Goal: Information Seeking & Learning: Learn about a topic

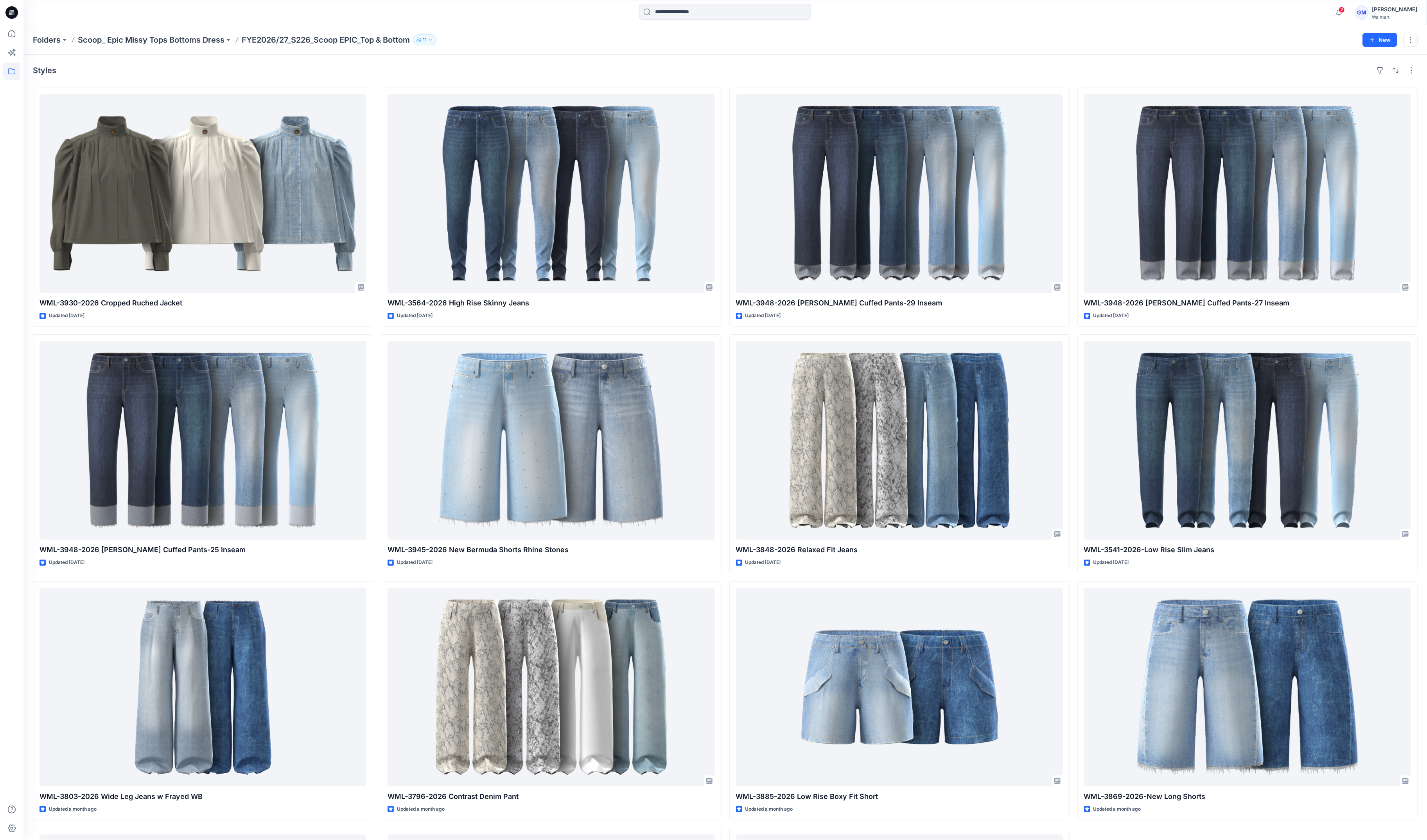
click at [486, 68] on div "Styles" at bounding box center [725, 70] width 1385 height 12
click at [676, 13] on input at bounding box center [725, 12] width 172 height 16
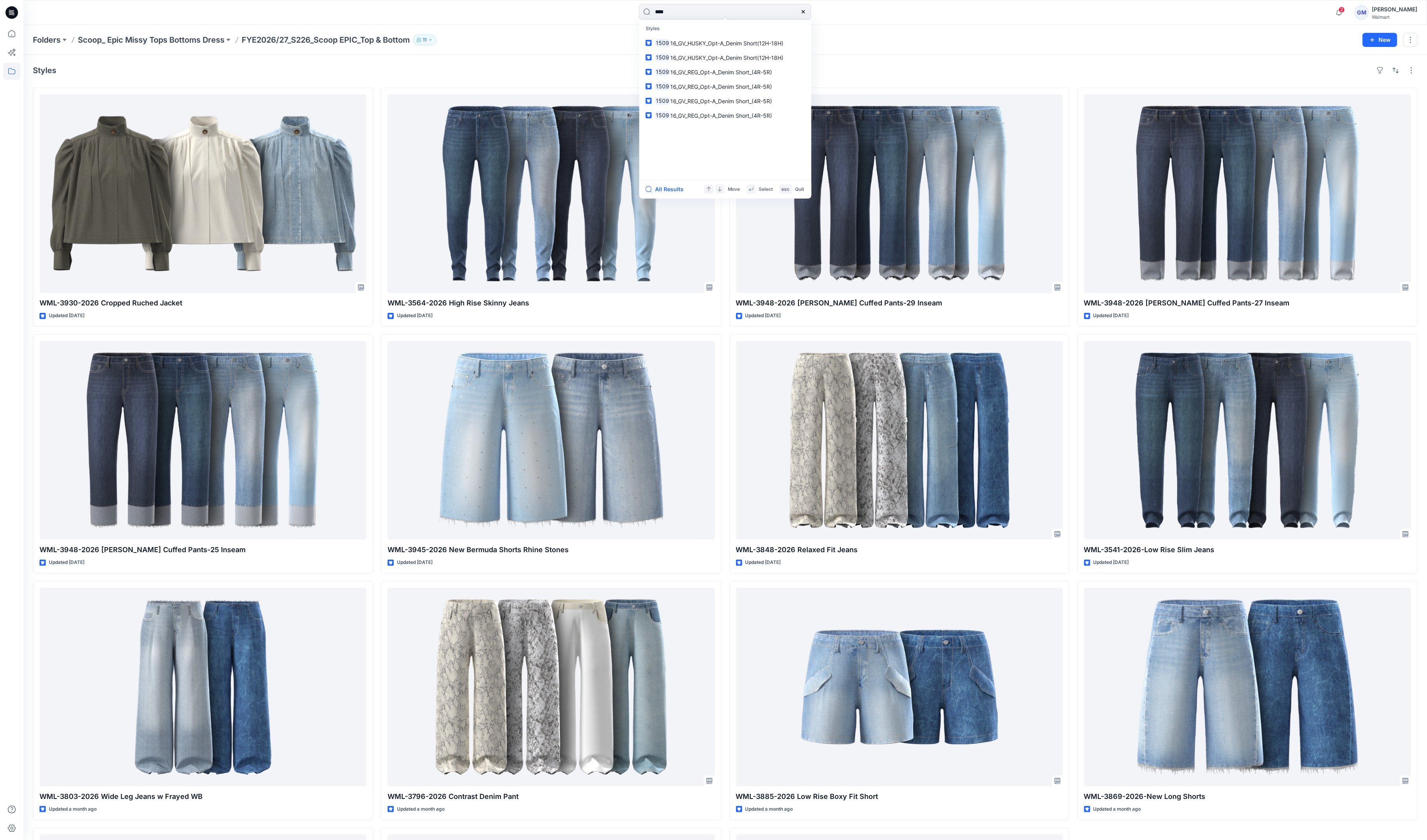
type input "****"
click at [907, 59] on div "Styles WML-3930-2026 Cropped Ruched Jacket Updated [DATE] WML-3948-2026 [PERSON…" at bounding box center [725, 565] width 1404 height 1021
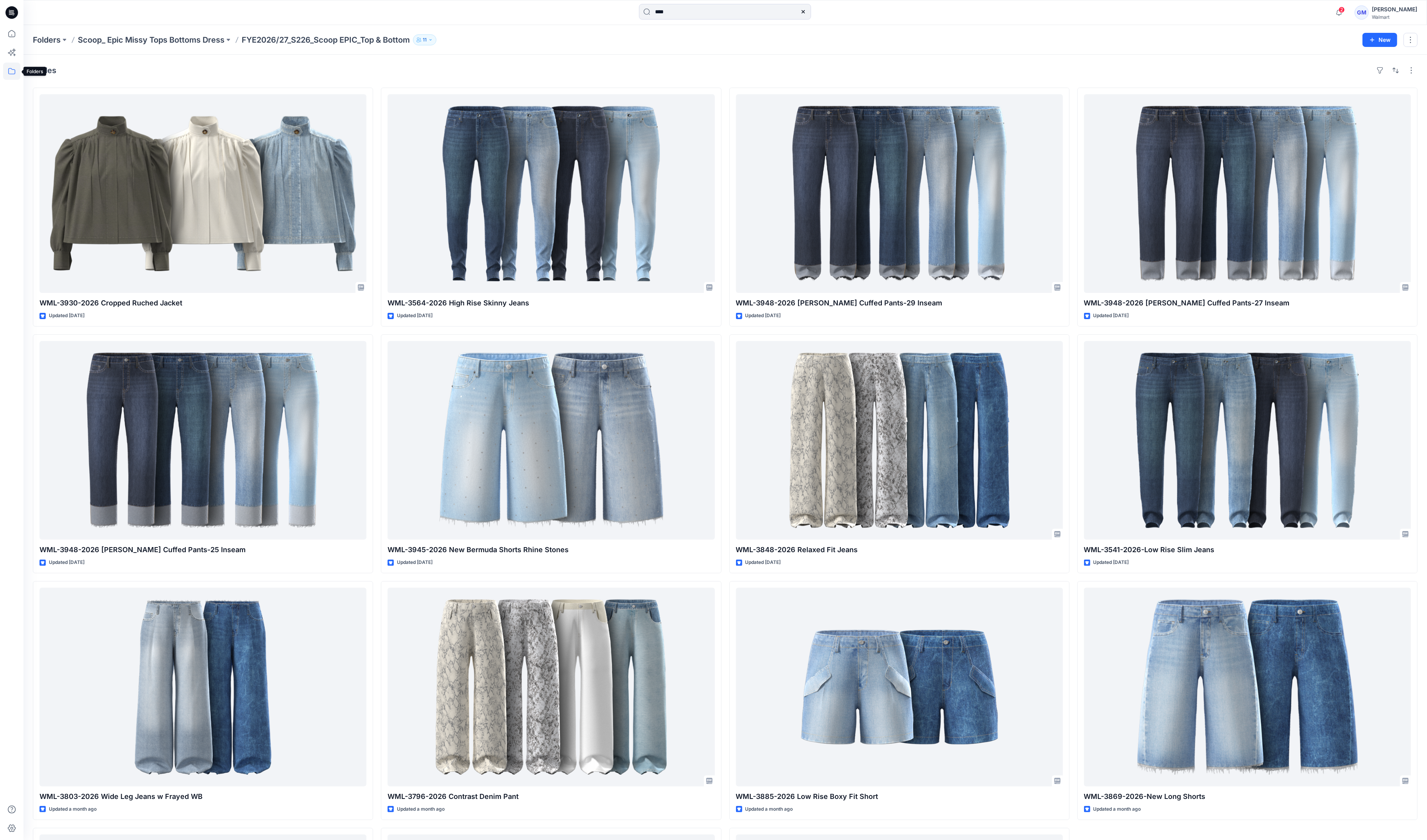
click at [9, 66] on icon at bounding box center [12, 71] width 17 height 17
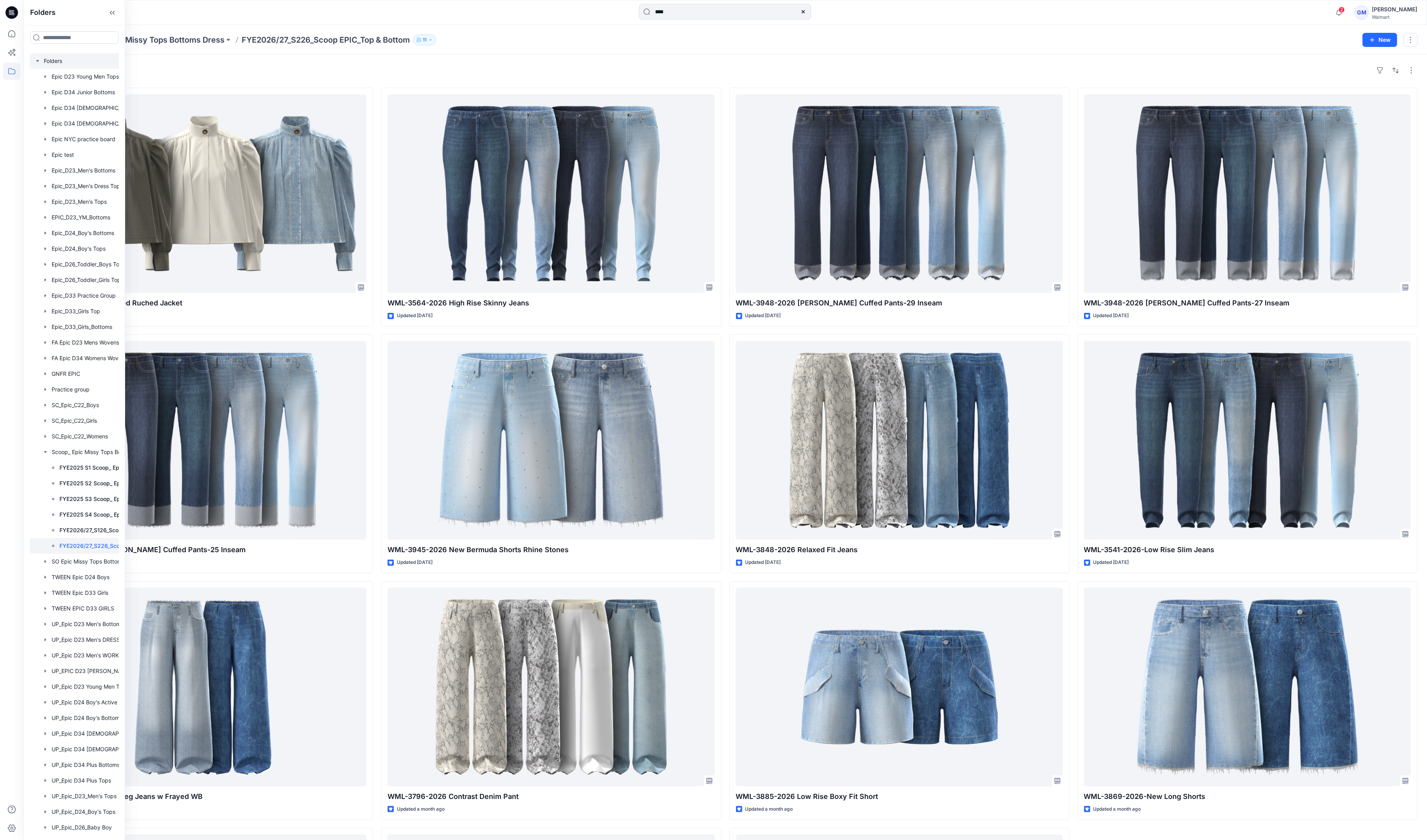
click at [57, 60] on div at bounding box center [88, 61] width 117 height 16
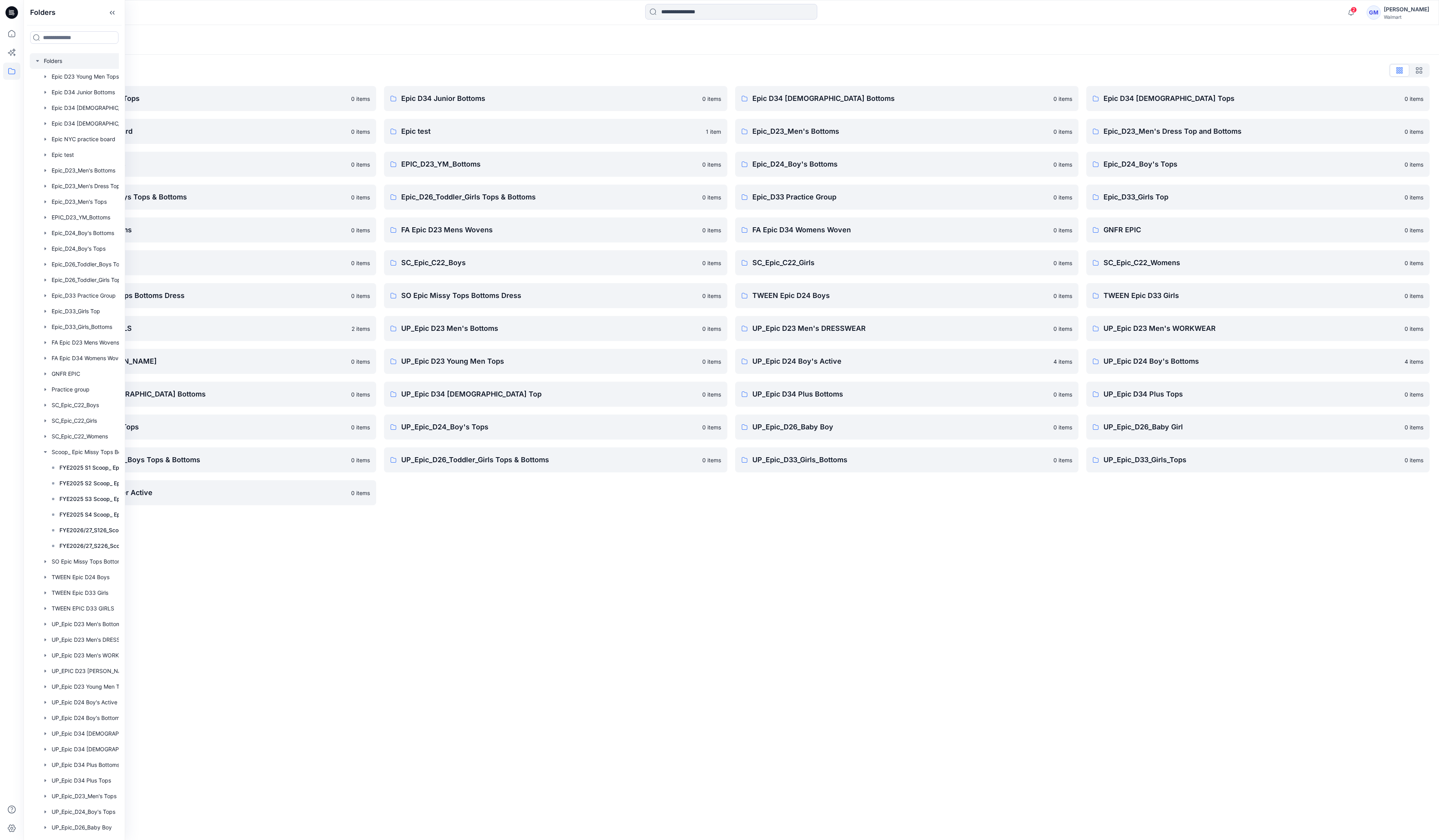
click at [508, 539] on div "Folders Folders List Epic D23 Young Men Tops 0 items Epic NYC practice board 0 …" at bounding box center [731, 432] width 1416 height 815
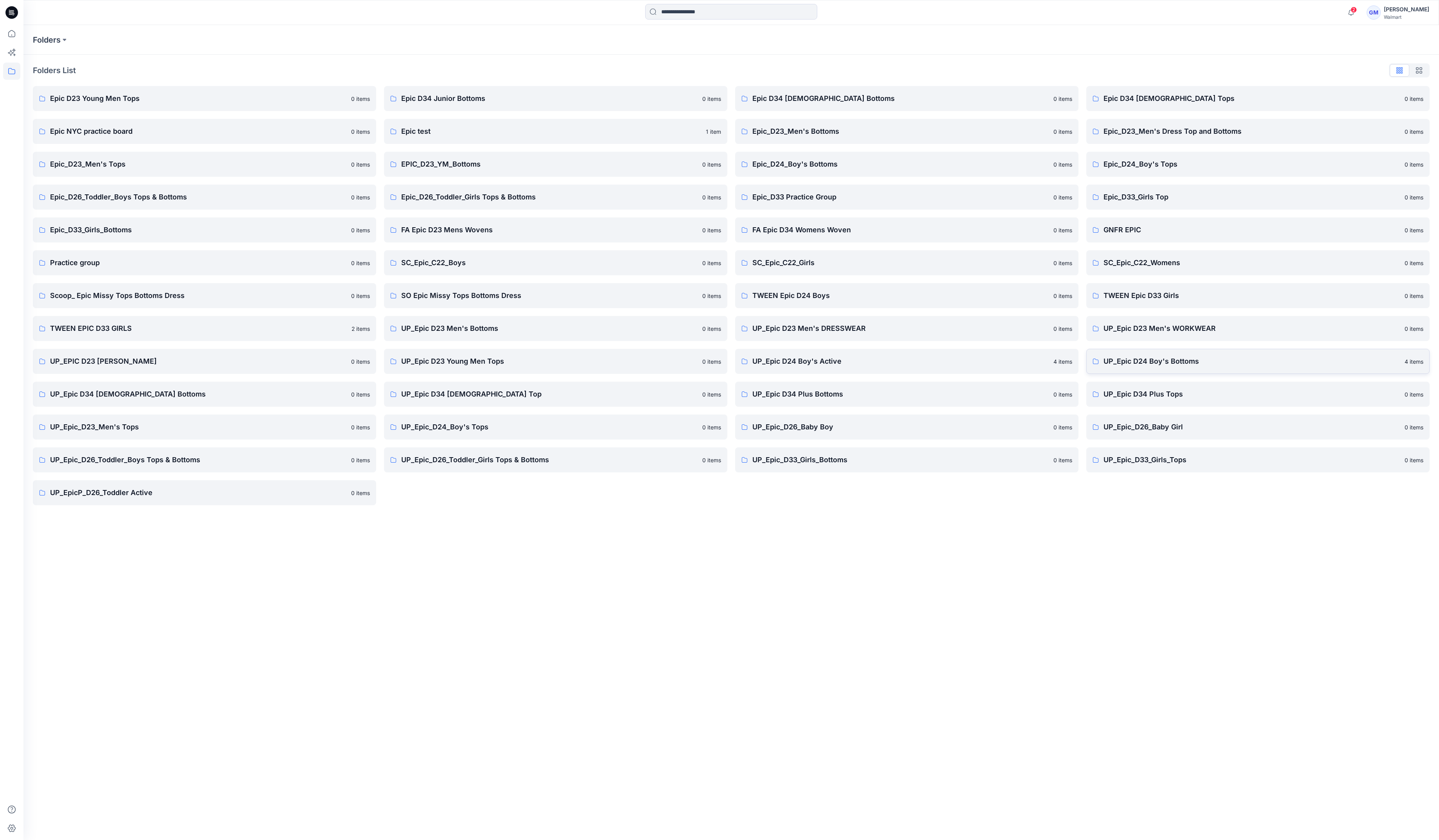
click at [1209, 364] on p "UP_Epic D24 Boy's Bottoms" at bounding box center [1251, 361] width 297 height 11
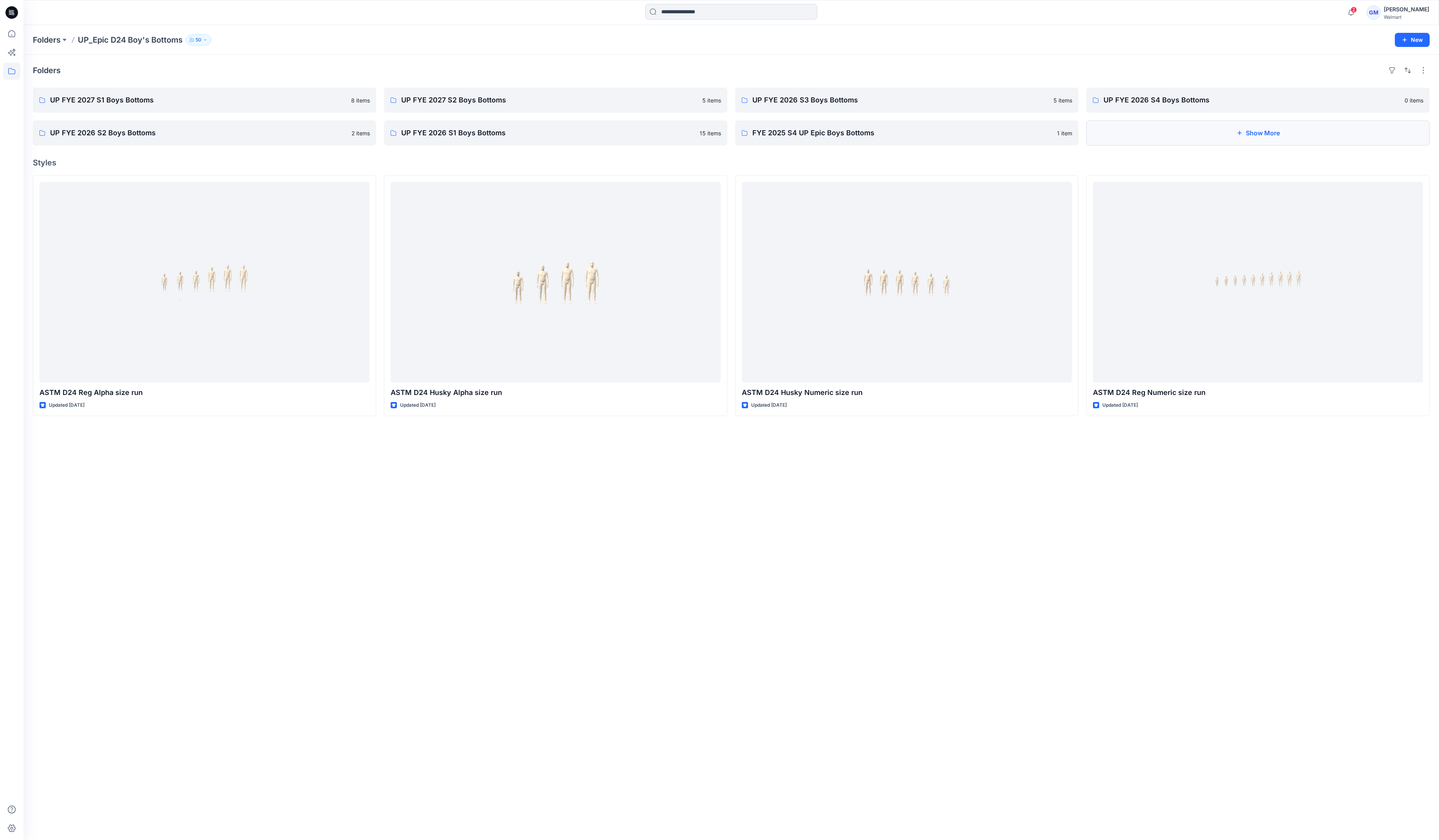
click at [1257, 123] on button "Show More" at bounding box center [1258, 133] width 344 height 25
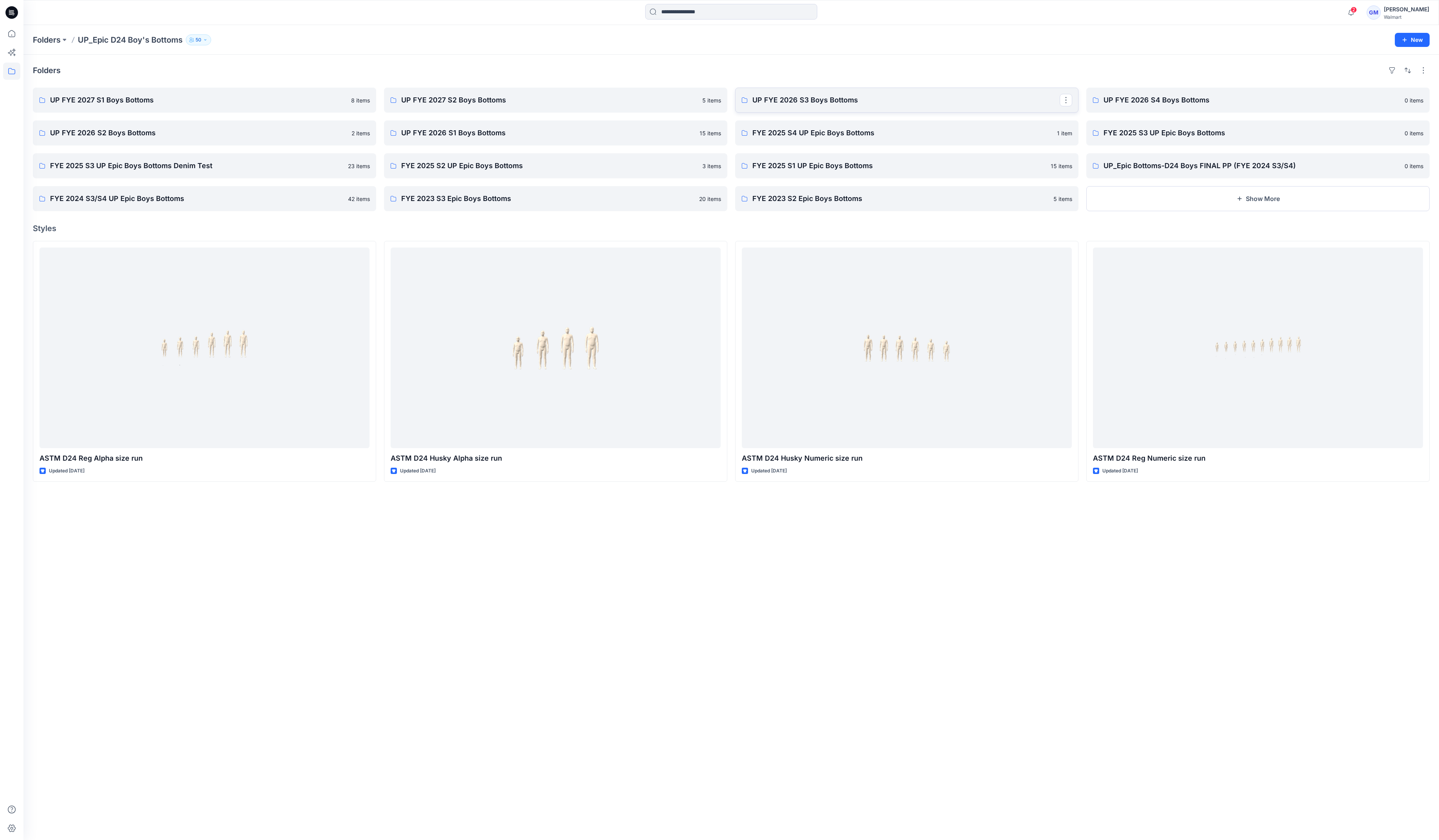
click at [915, 98] on p "UP FYE 2026 S3 Boys Bottoms" at bounding box center [906, 100] width 307 height 11
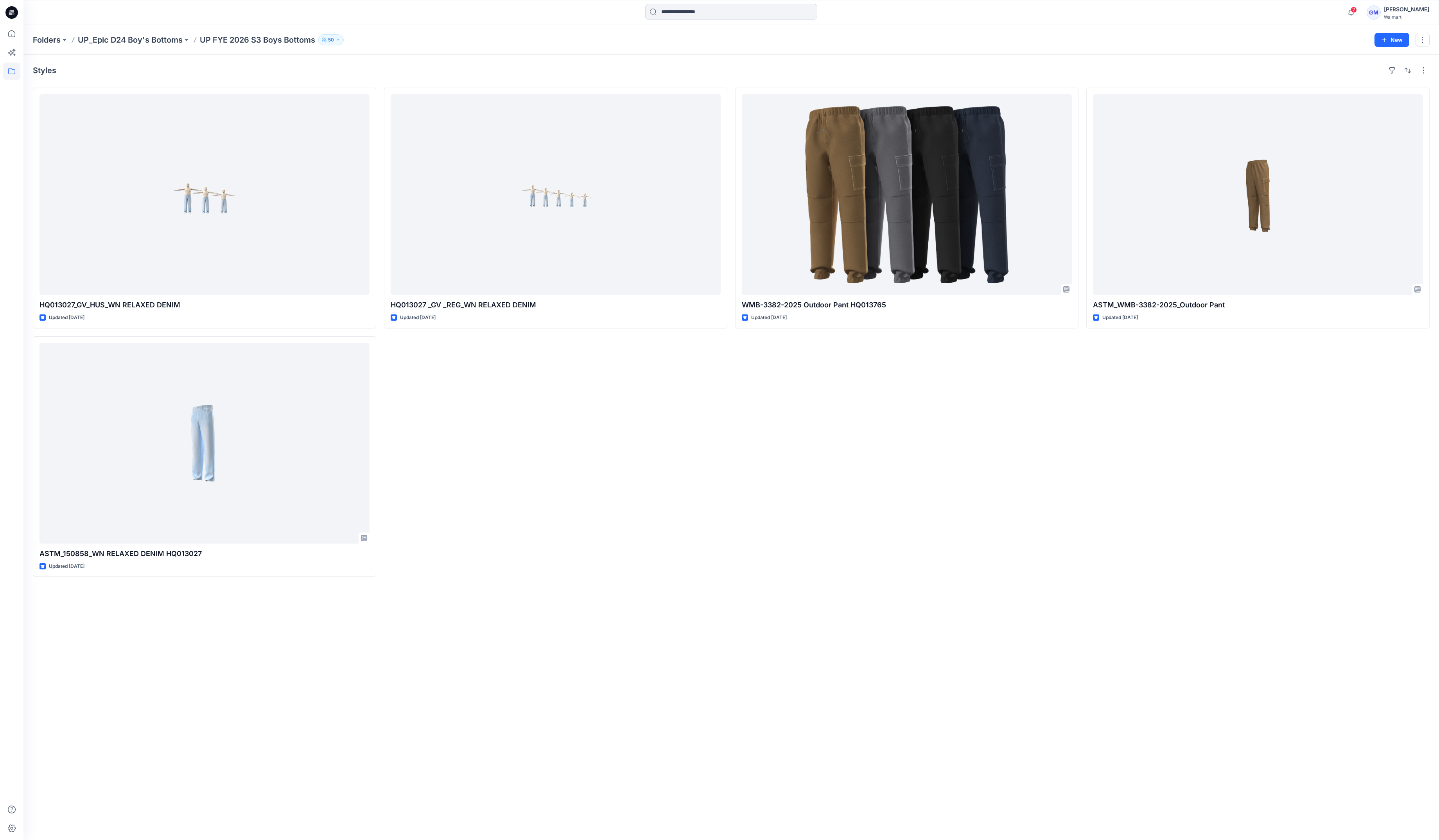
click at [209, 74] on div "Styles" at bounding box center [731, 70] width 1397 height 12
click at [712, 6] on input at bounding box center [731, 12] width 172 height 16
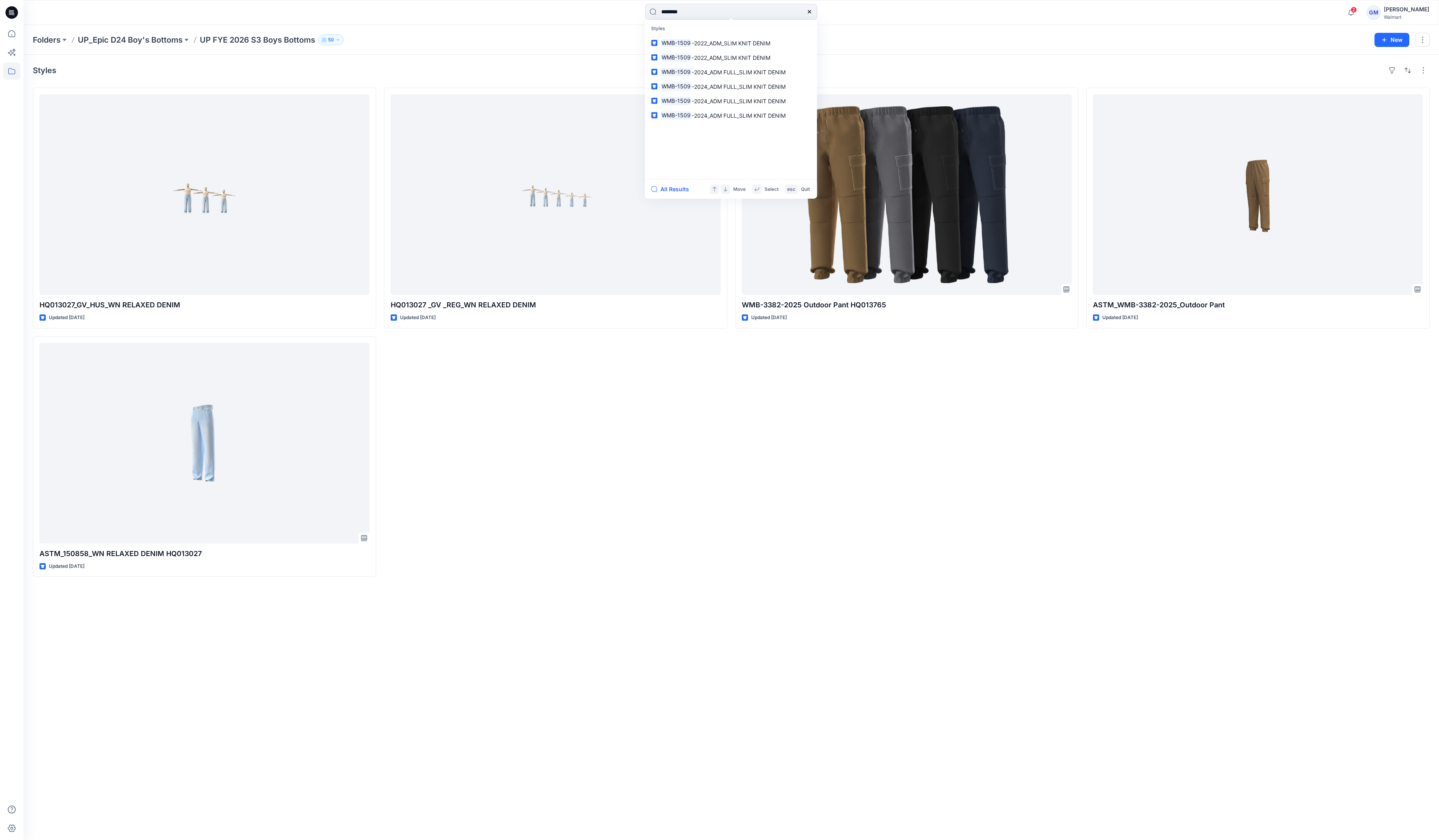
type input "********"
click at [678, 181] on div "All Results Move Select esc Quit" at bounding box center [731, 189] width 172 height 19
click at [678, 188] on button "All Results" at bounding box center [673, 189] width 43 height 9
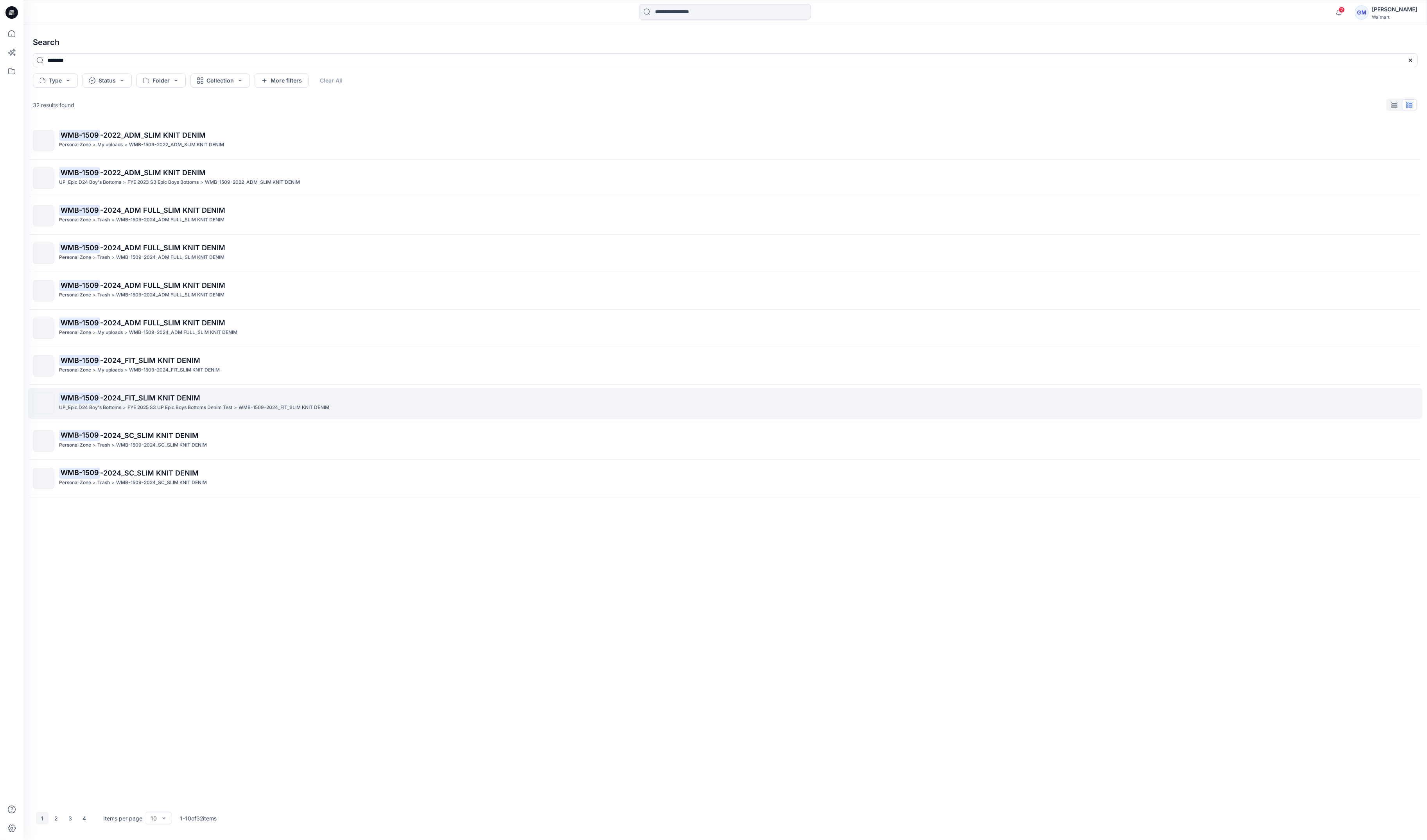
click at [170, 399] on span "-2024_FIT_SLIM KNIT DENIM" at bounding box center [150, 398] width 100 height 8
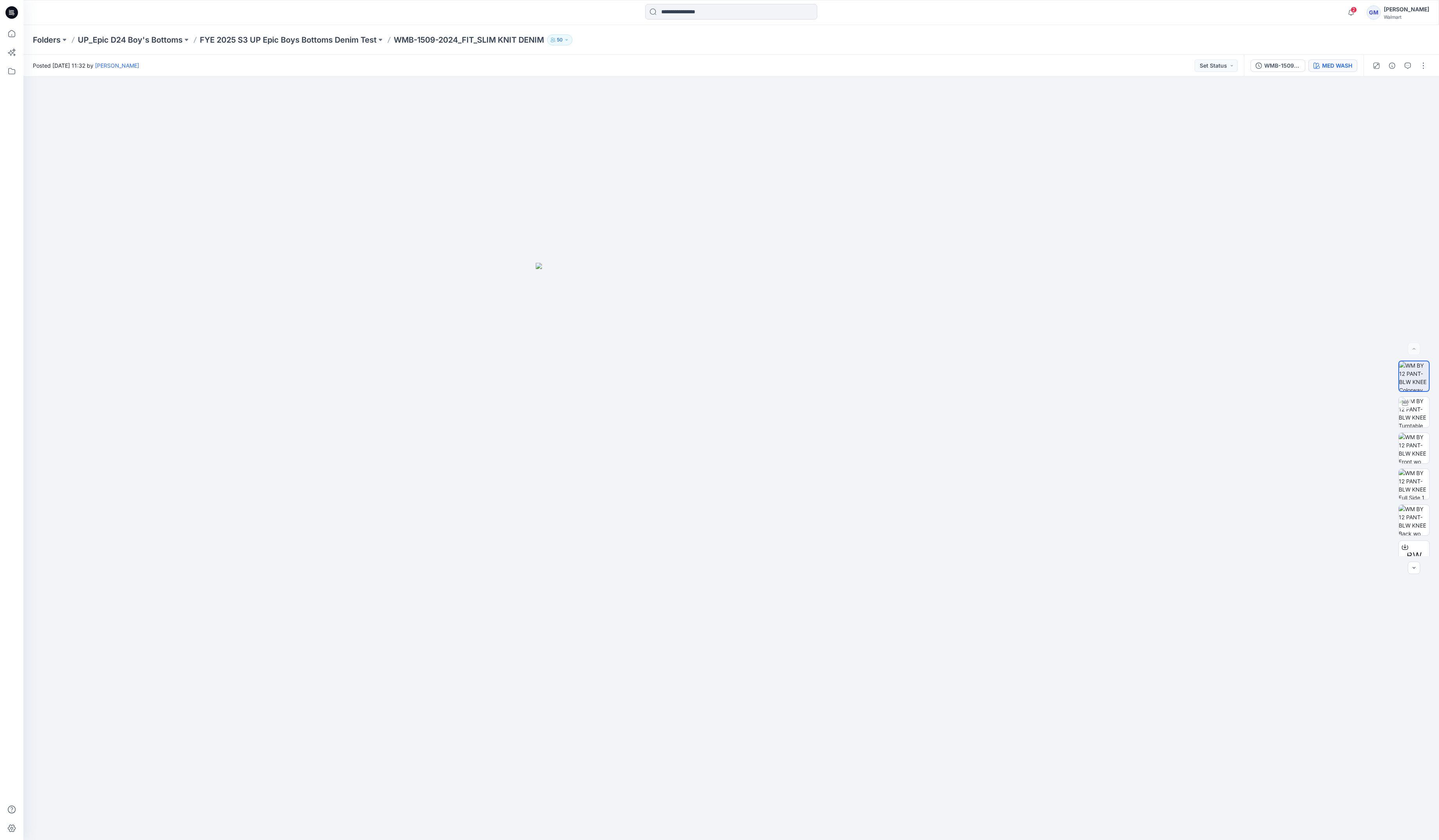
click at [1335, 64] on div "MED WASH" at bounding box center [1337, 65] width 30 height 8
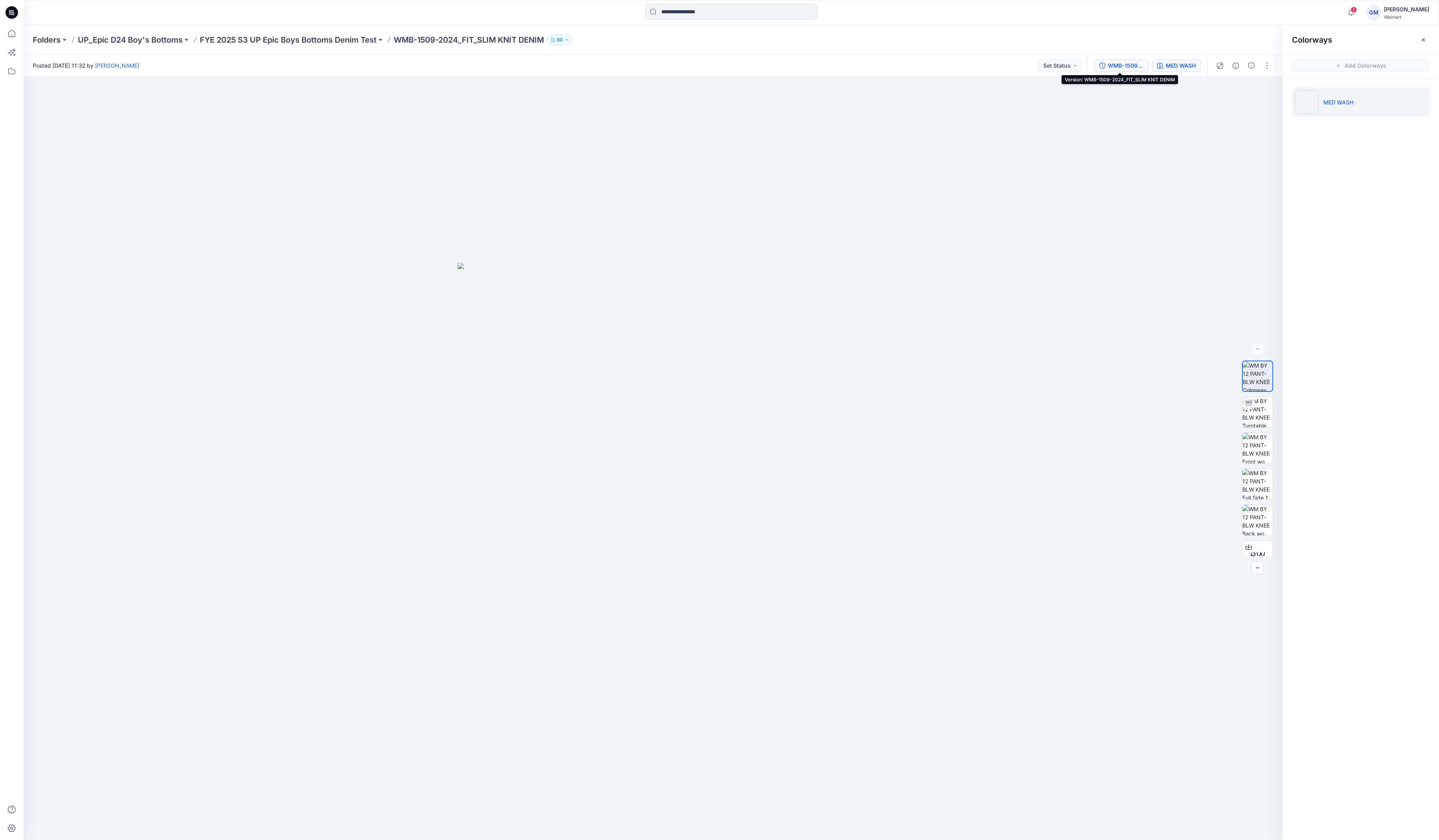
click at [1128, 69] on div "WMB-1509-2024_FIT_SLIM KNIT DENIM" at bounding box center [1126, 65] width 36 height 8
click at [239, 41] on p "FYE 2025 S3 UP Epic Boys Bottoms Denim Test" at bounding box center [288, 40] width 177 height 11
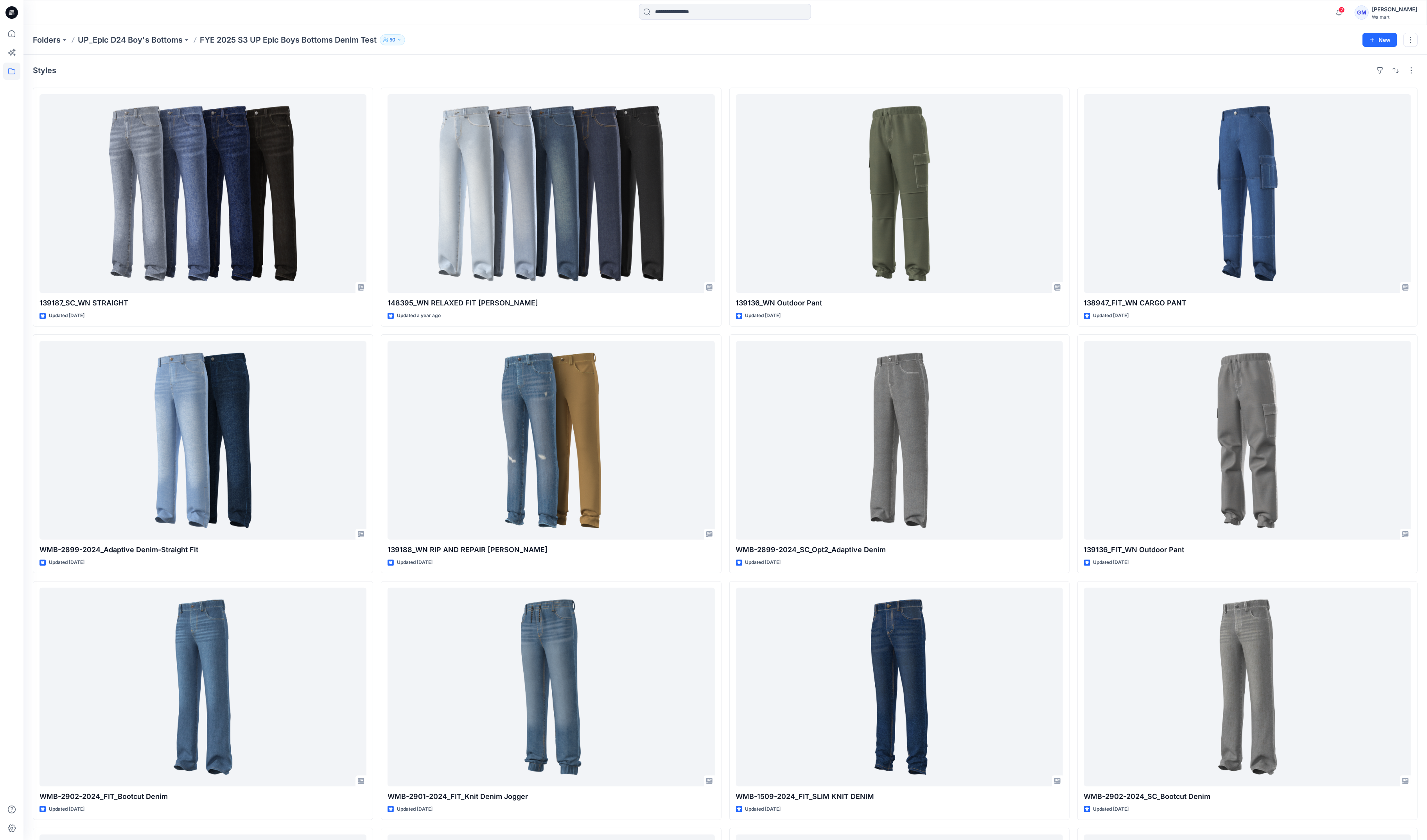
click at [160, 34] on div "Folders UP_Epic D24 Boy's Bottoms FYE 2025 S3 UP Epic Boys Bottoms Denim Test 5…" at bounding box center [725, 40] width 1404 height 30
drag, startPoint x: 155, startPoint y: 37, endPoint x: 389, endPoint y: 32, distance: 234.1
click at [155, 37] on p "UP_Epic D24 Boy's Bottoms" at bounding box center [130, 40] width 105 height 11
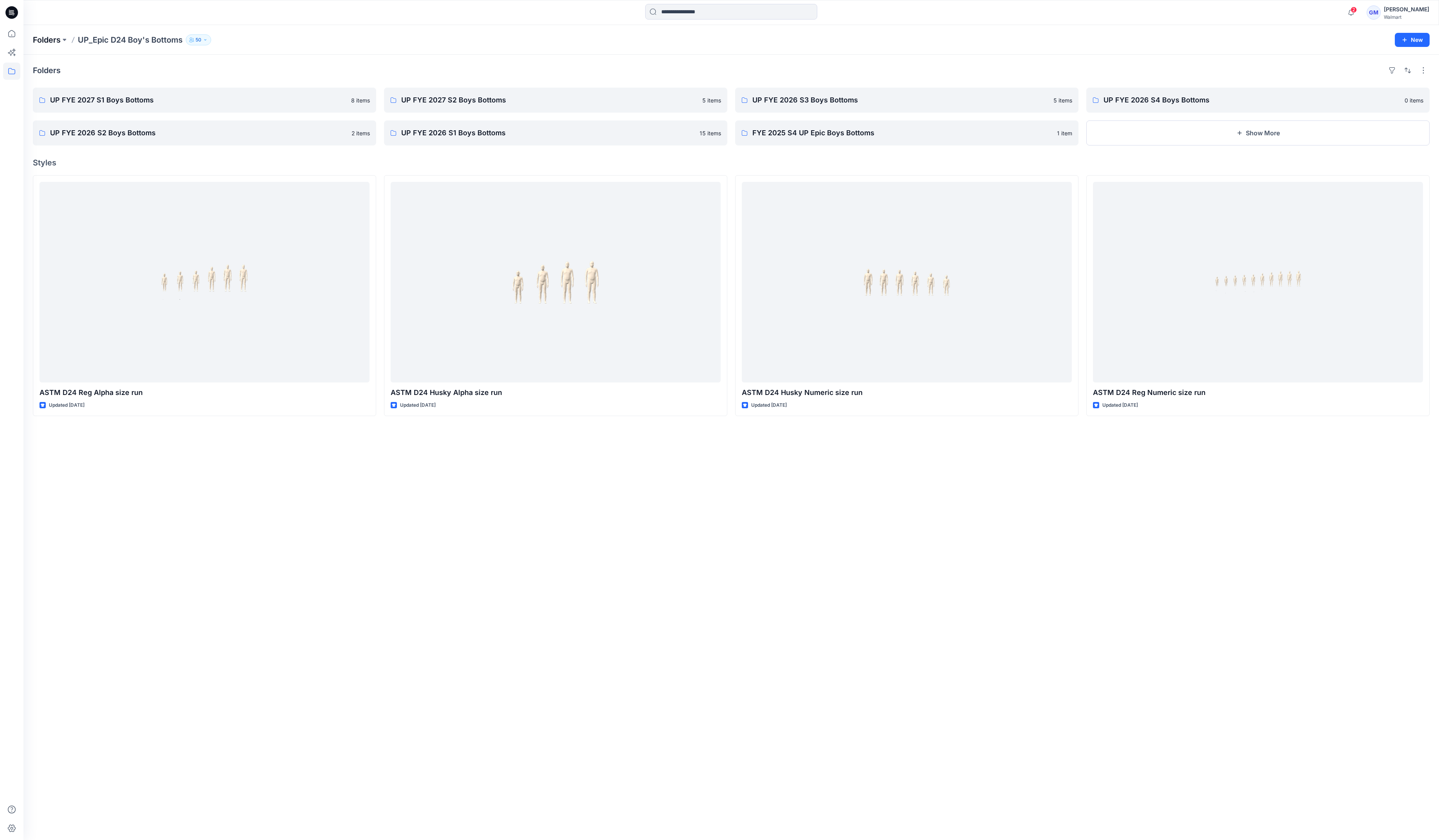
click at [57, 42] on p "Folders" at bounding box center [47, 40] width 28 height 11
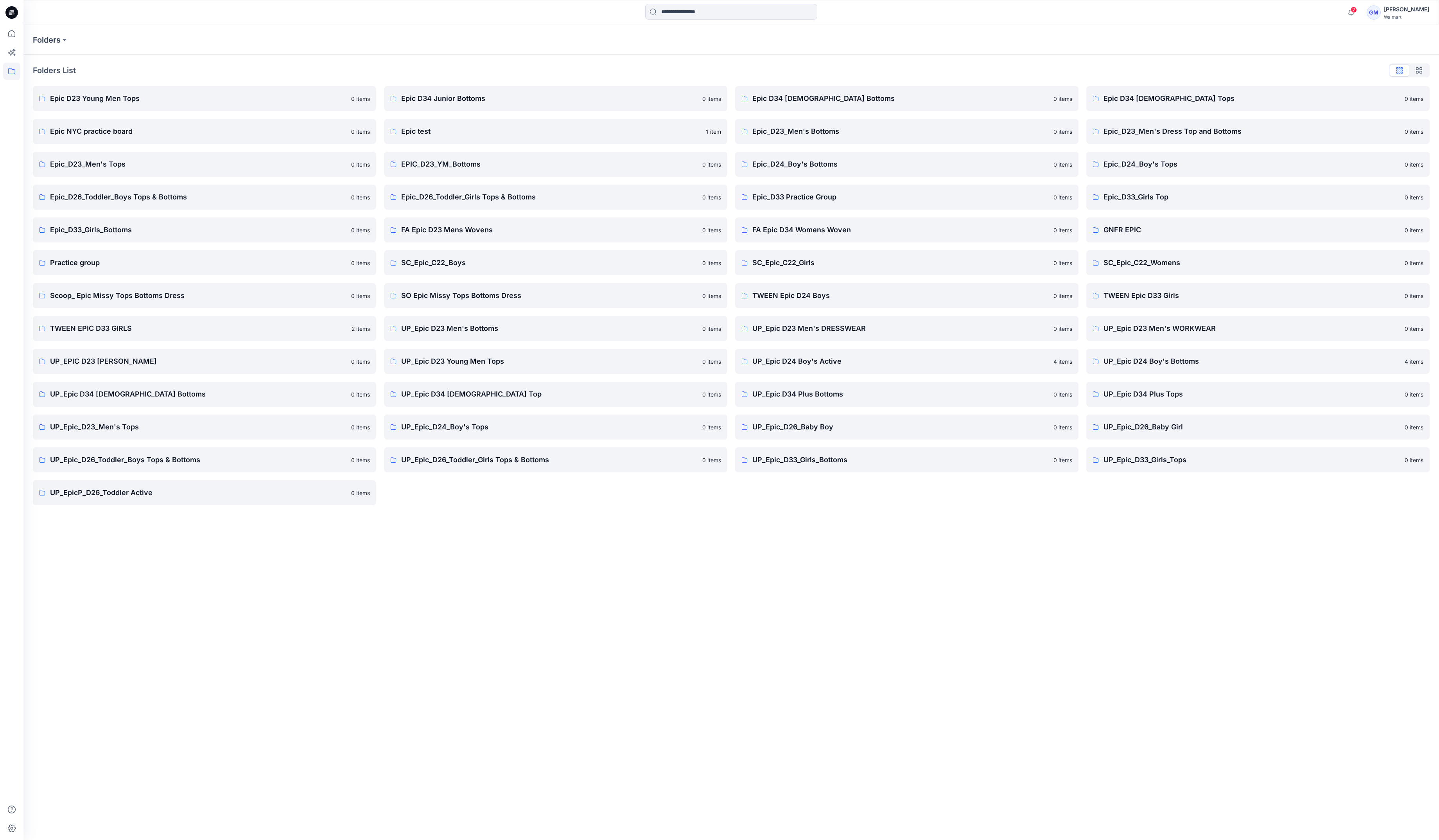
click at [707, 567] on div "Folders Folders List Epic D23 Young Men Tops 0 items Epic NYC practice board 0 …" at bounding box center [731, 432] width 1416 height 815
click at [835, 299] on p "TWEEN Epic D24 Boys" at bounding box center [900, 295] width 297 height 11
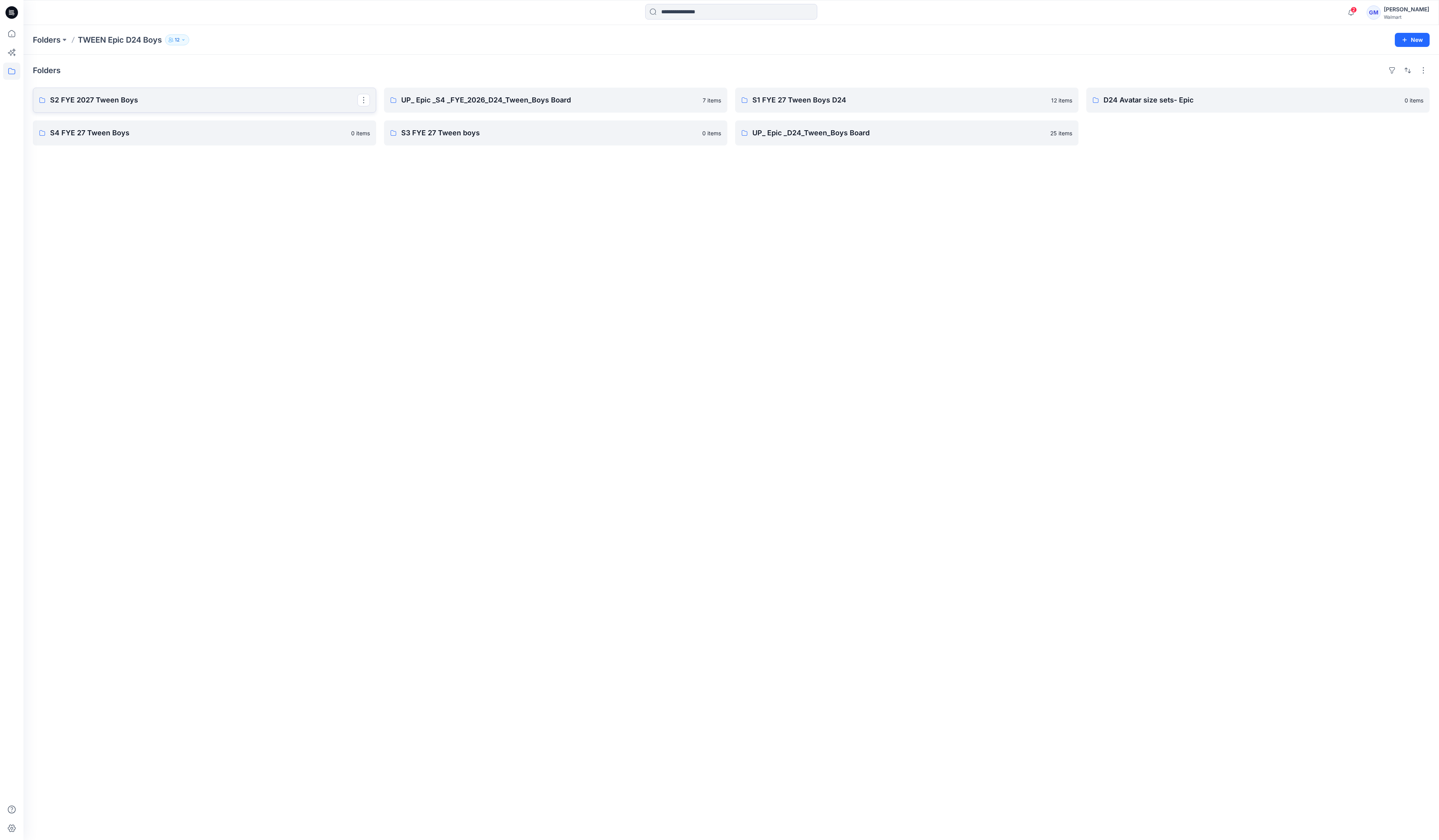
click at [213, 106] on link "S2 FYE 2027 Tween Boys" at bounding box center [204, 100] width 344 height 25
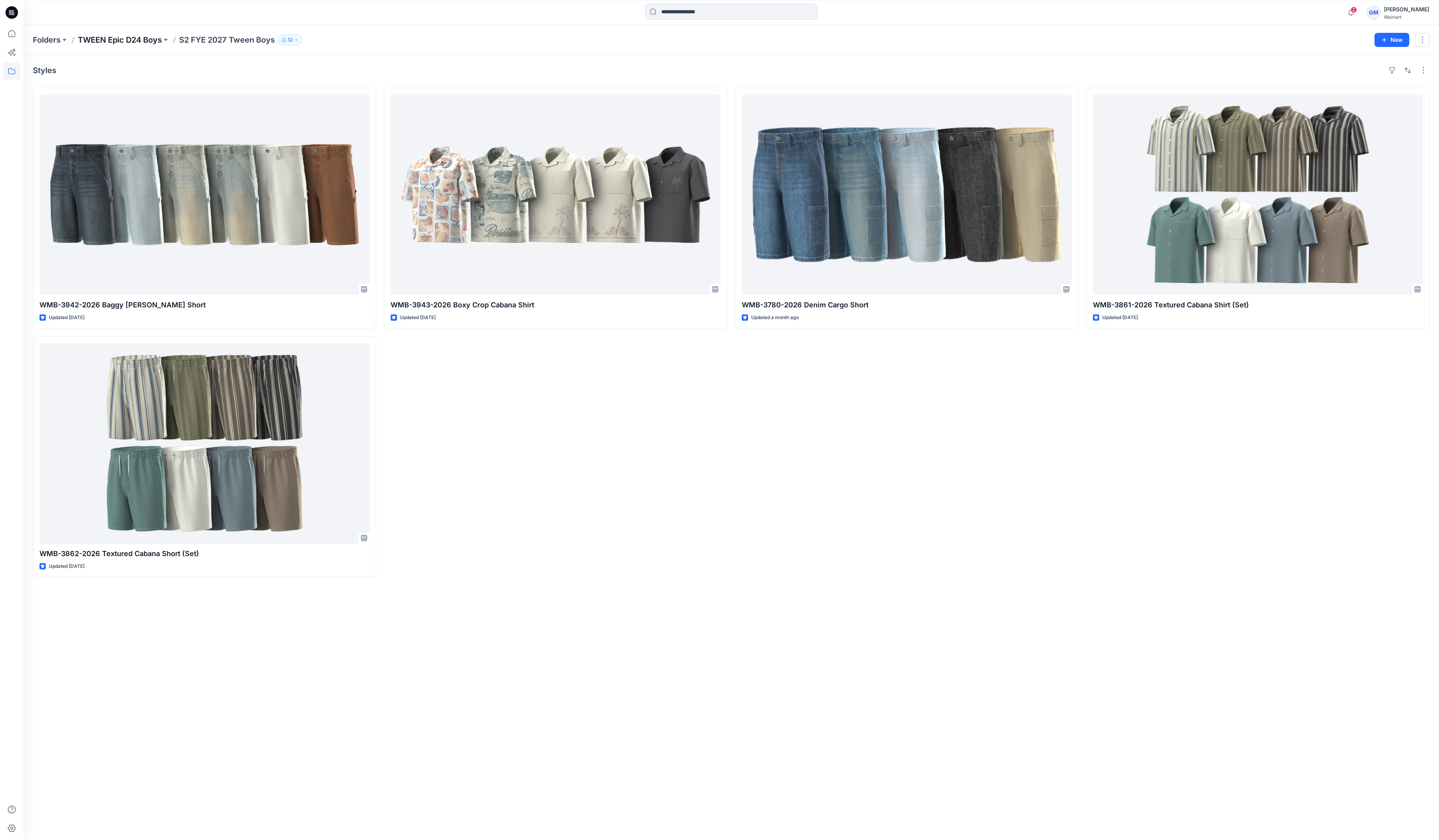
click at [139, 40] on p "TWEEN Epic D24 Boys" at bounding box center [120, 40] width 84 height 11
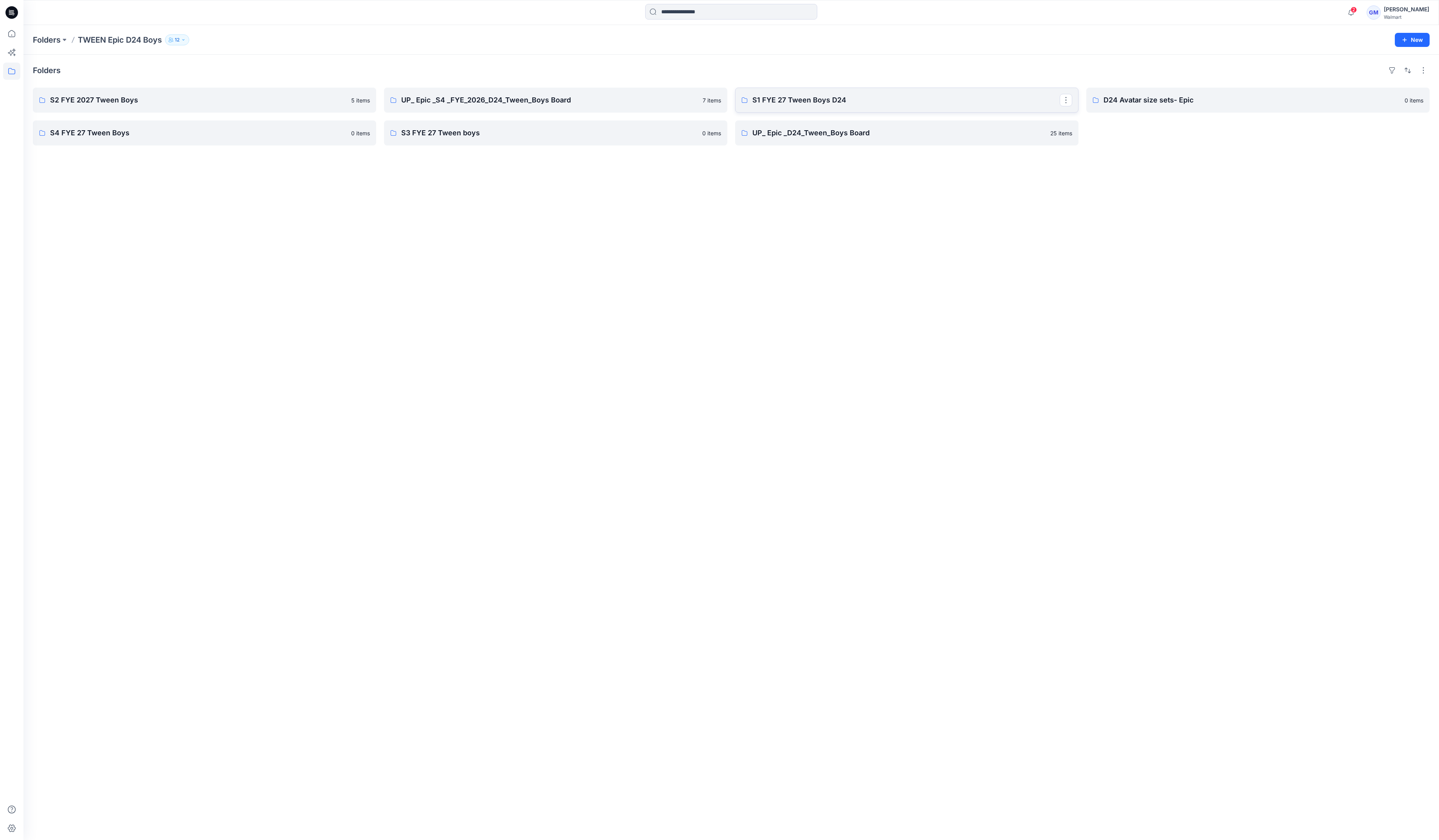
click at [793, 93] on link "S1 FYE 27 Tween Boys D24" at bounding box center [907, 100] width 344 height 25
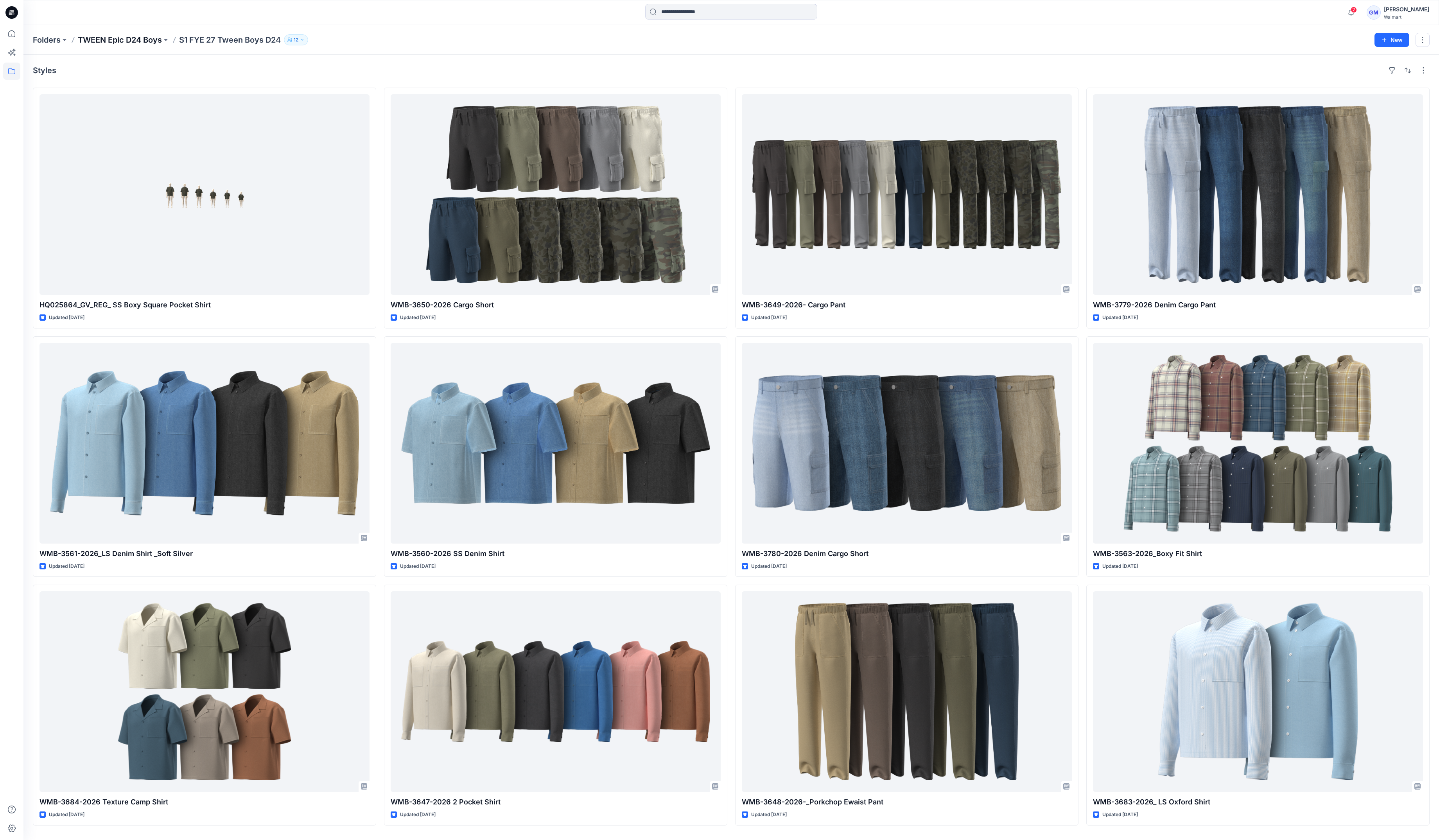
click at [126, 36] on p "TWEEN Epic D24 Boys" at bounding box center [120, 40] width 84 height 11
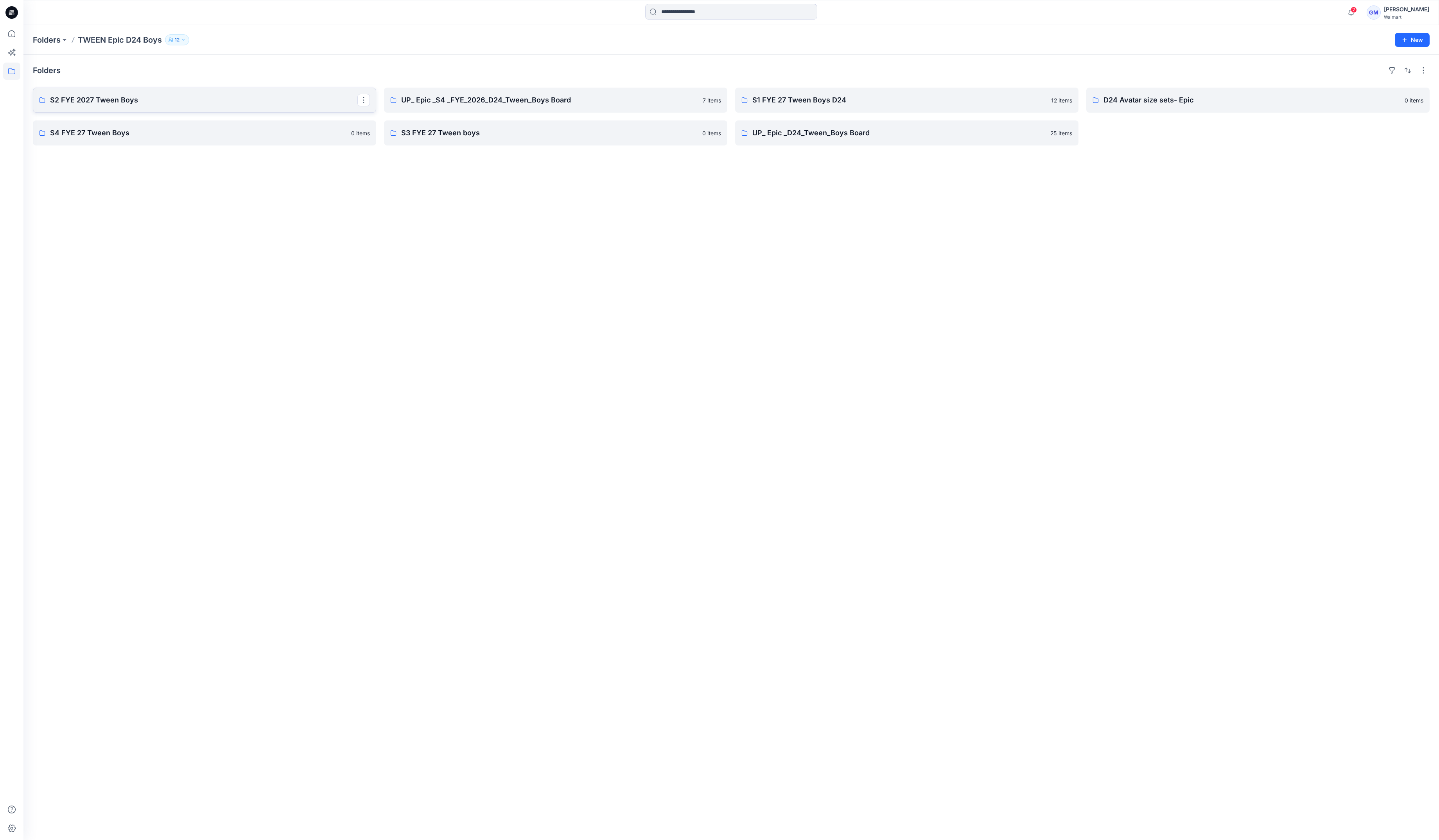
click at [128, 105] on p "S2 FYE 2027 Tween Boys" at bounding box center [204, 100] width 307 height 11
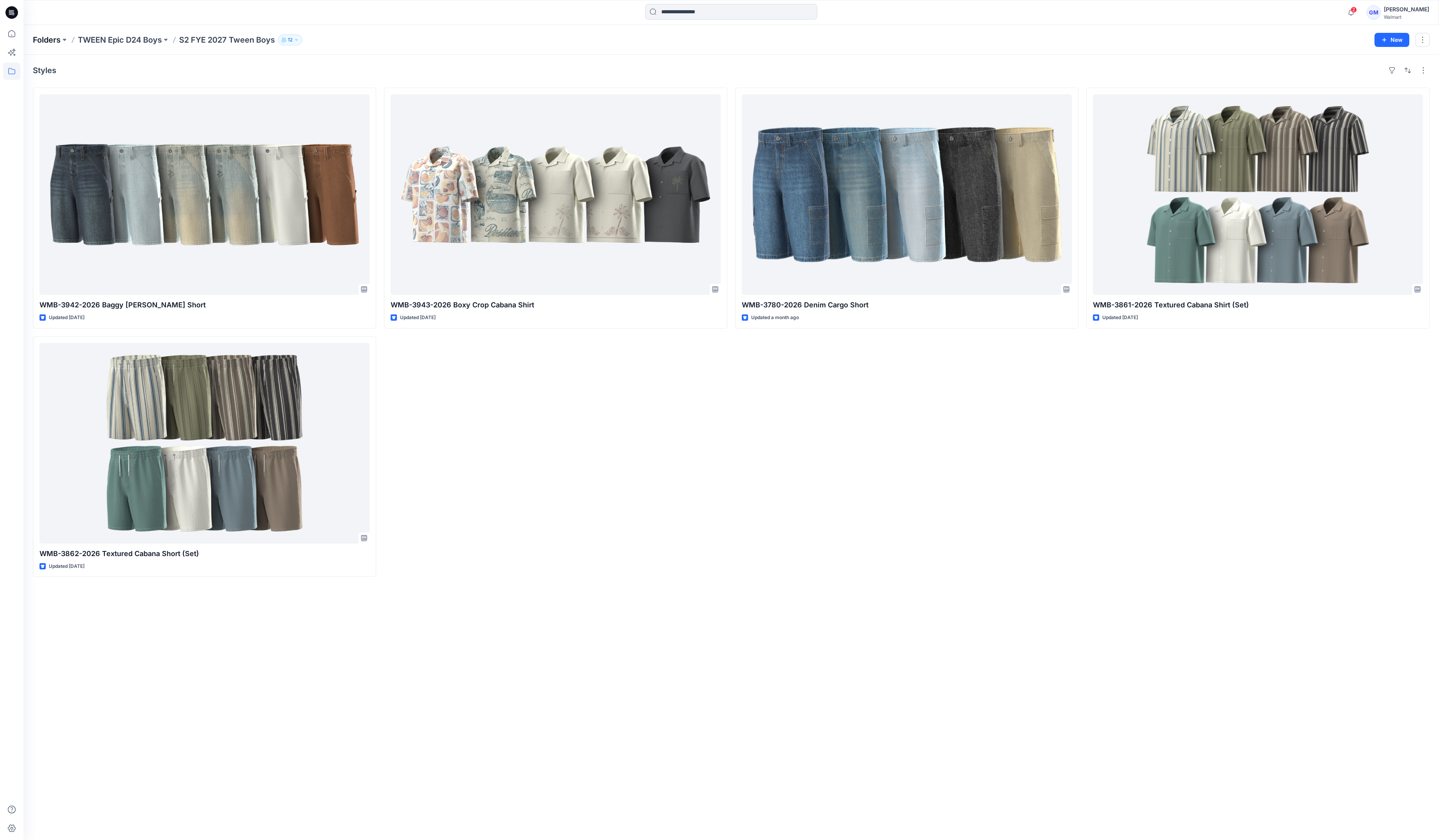
click at [49, 42] on p "Folders" at bounding box center [47, 40] width 28 height 11
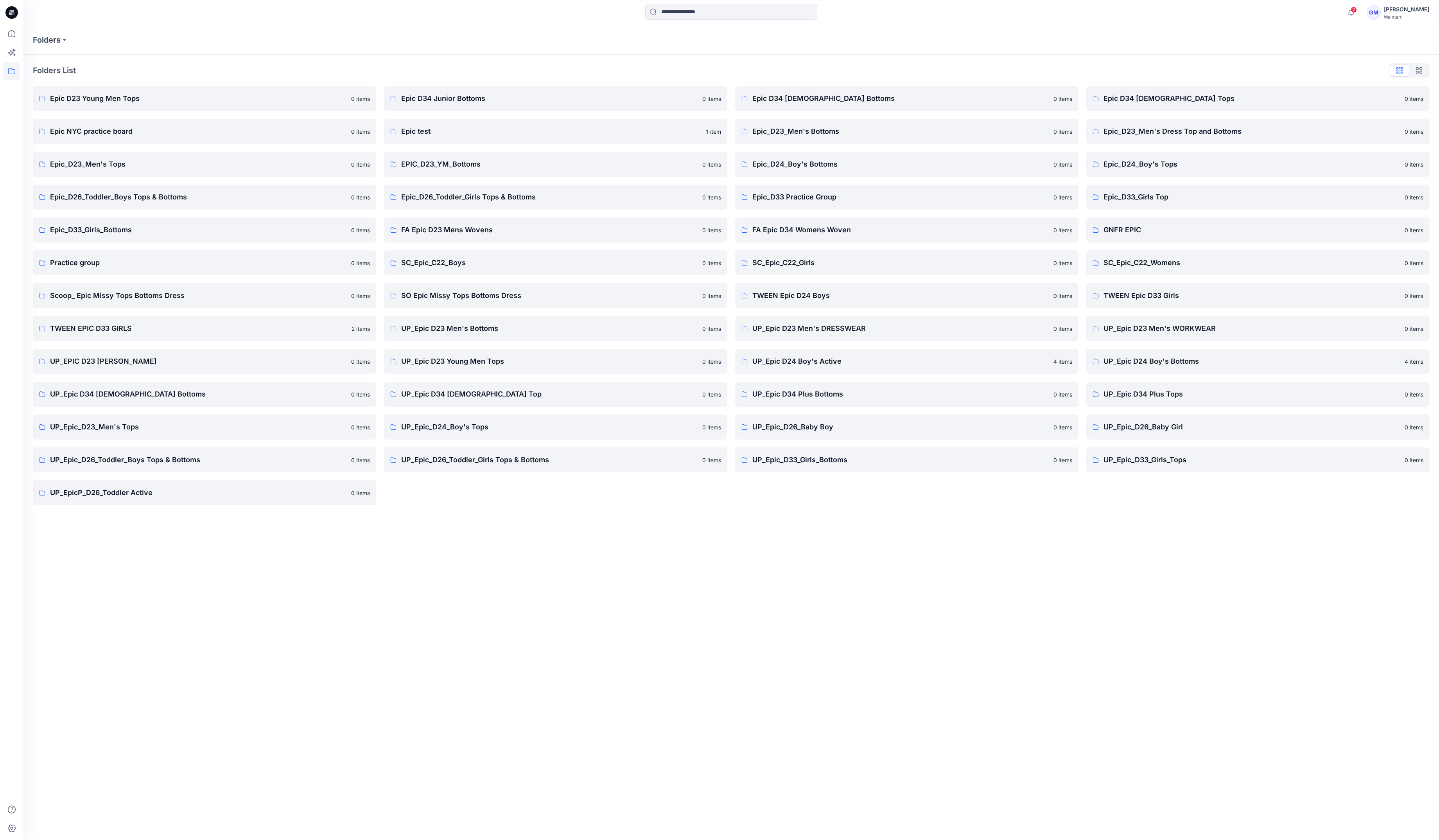
click at [1003, 633] on div "Folders Folders List Epic D23 Young Men Tops 0 items Epic NYC practice board 0 …" at bounding box center [731, 432] width 1416 height 815
click at [851, 289] on link "TWEEN Epic D24 Boys 0 items" at bounding box center [907, 295] width 344 height 25
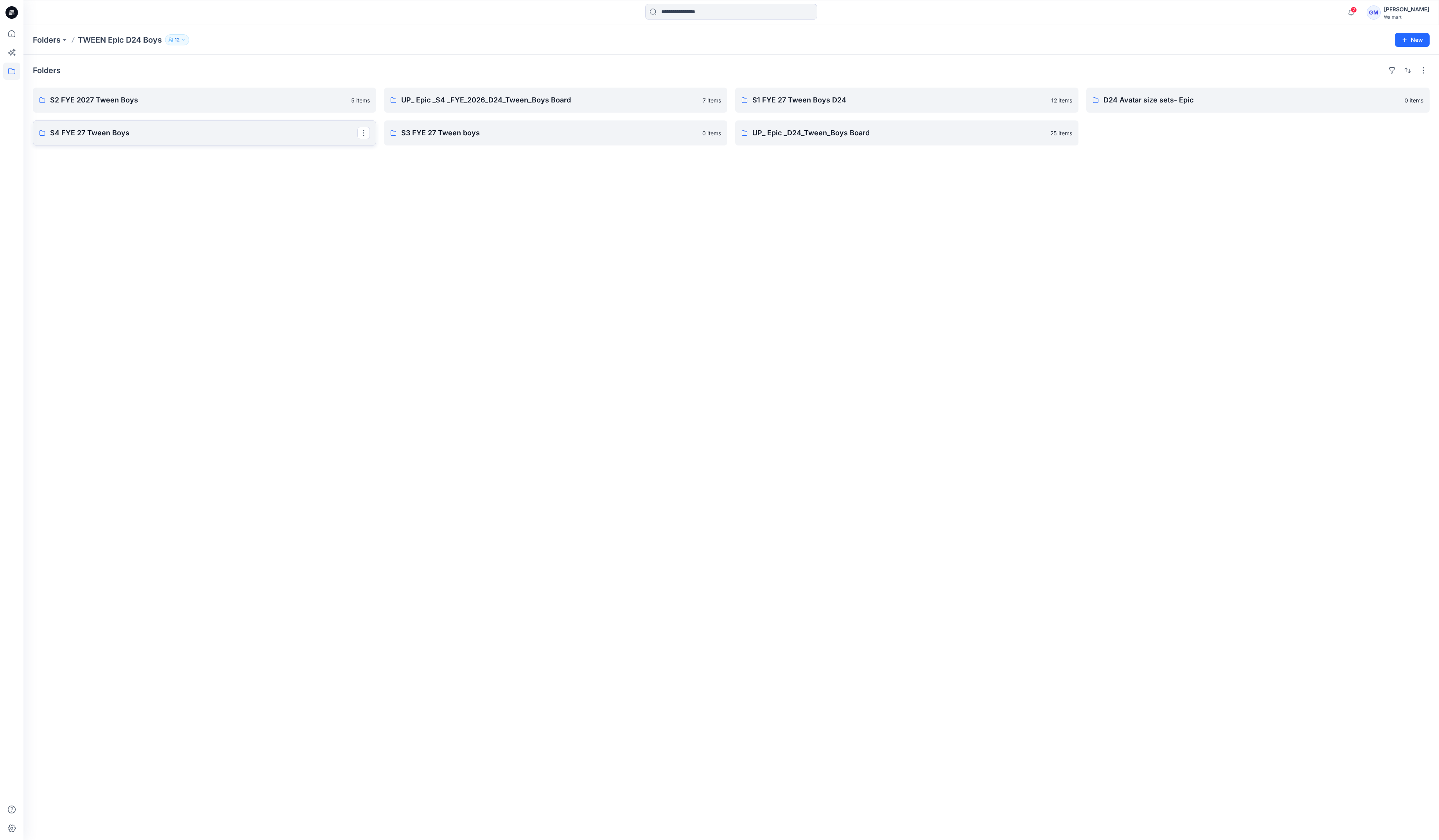
click at [193, 133] on p "S4 FYE 27 Tween Boys" at bounding box center [204, 133] width 307 height 11
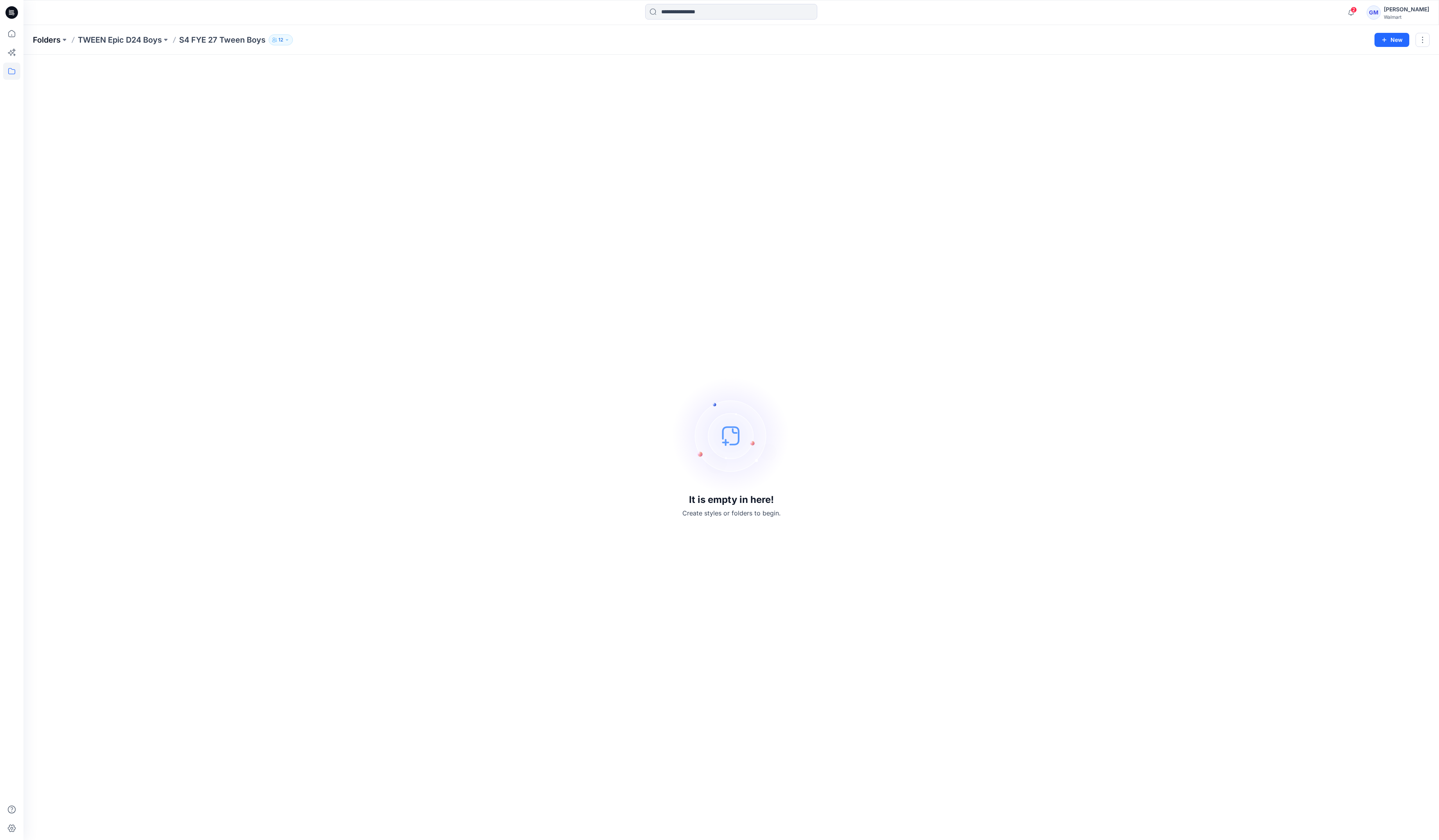
click at [40, 44] on p "Folders" at bounding box center [47, 40] width 28 height 11
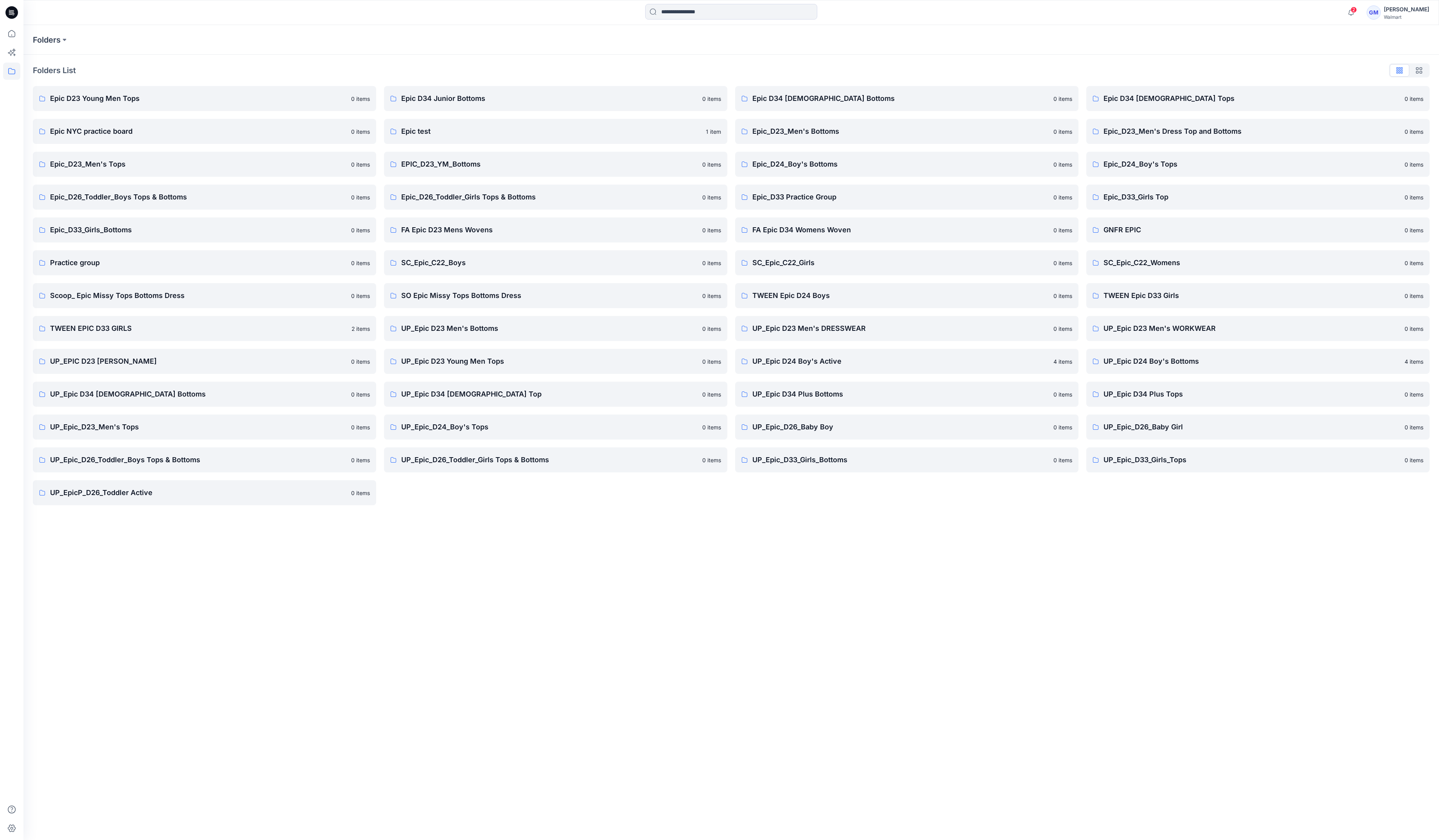
click at [944, 639] on div "Folders Folders List Epic D23 Young Men Tops 0 items Epic NYC practice board 0 …" at bounding box center [731, 432] width 1416 height 815
click at [1169, 365] on p "UP_Epic D24 Boy's Bottoms" at bounding box center [1251, 361] width 297 height 11
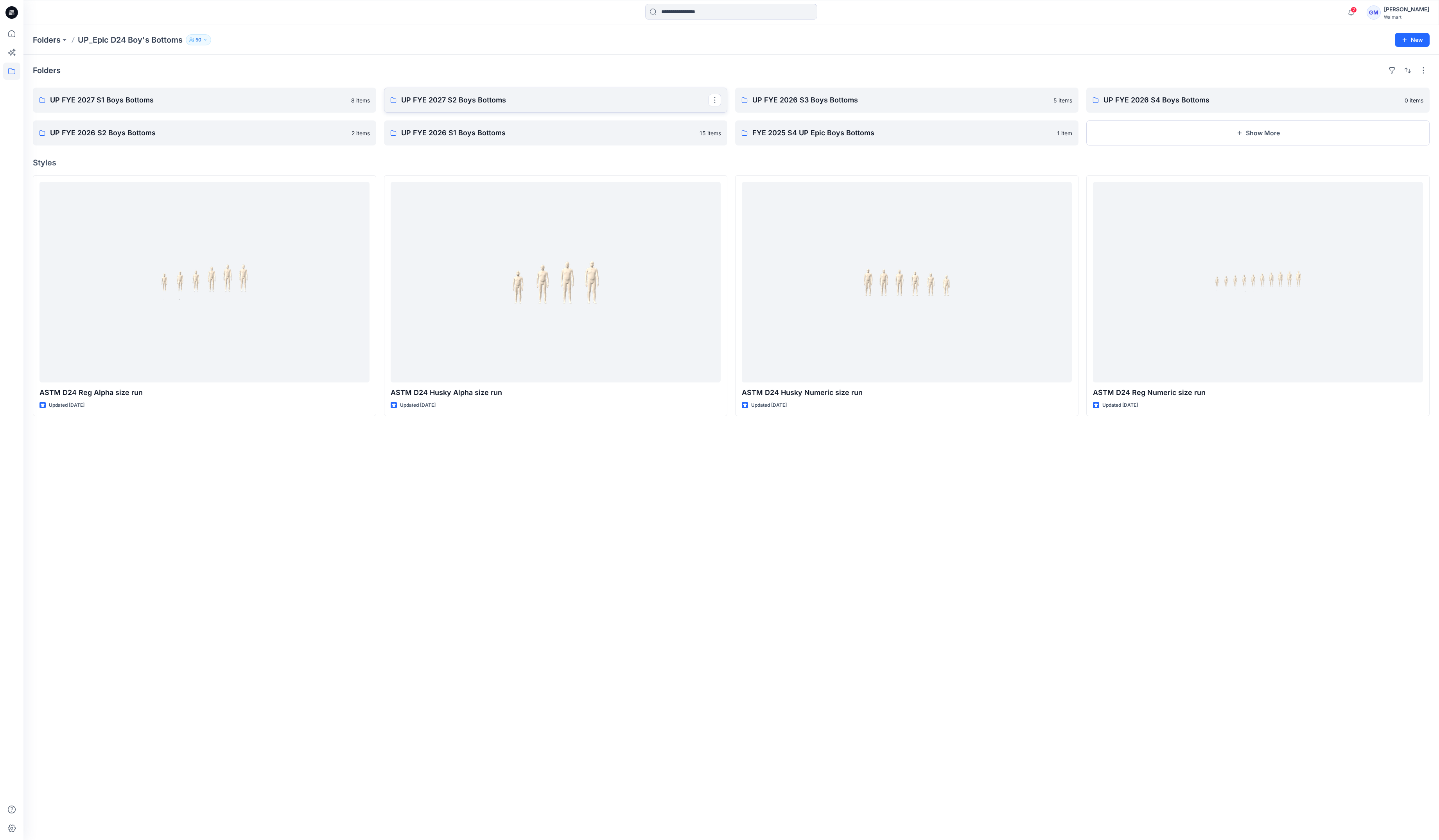
click at [401, 109] on link "UP FYE 2027 S2 Boys Bottoms" at bounding box center [555, 100] width 344 height 25
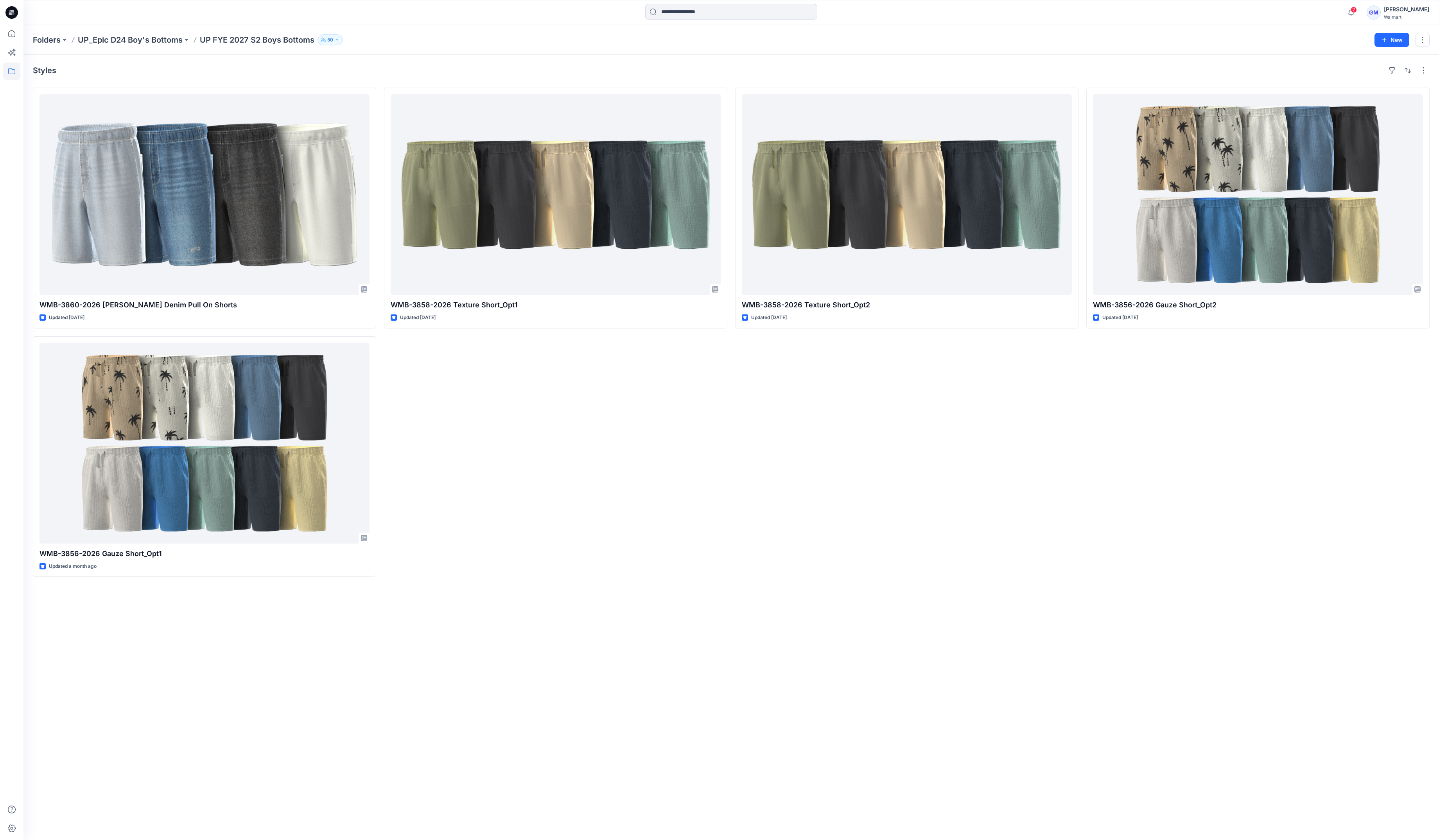
click at [39, 35] on p "Folders" at bounding box center [47, 40] width 28 height 11
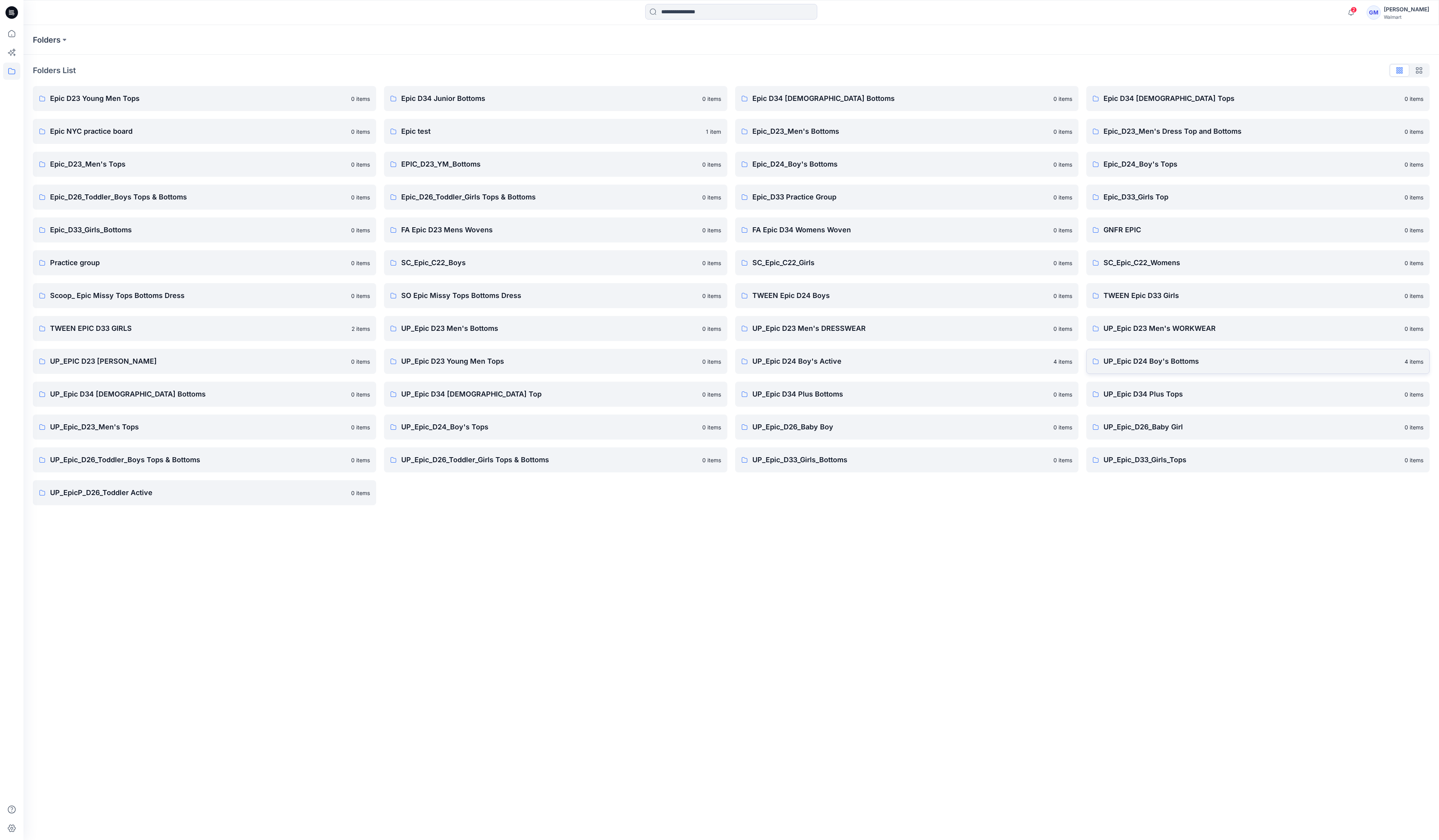
click at [1192, 351] on link "UP_Epic D24 Boy's Bottoms 4 items" at bounding box center [1258, 361] width 344 height 25
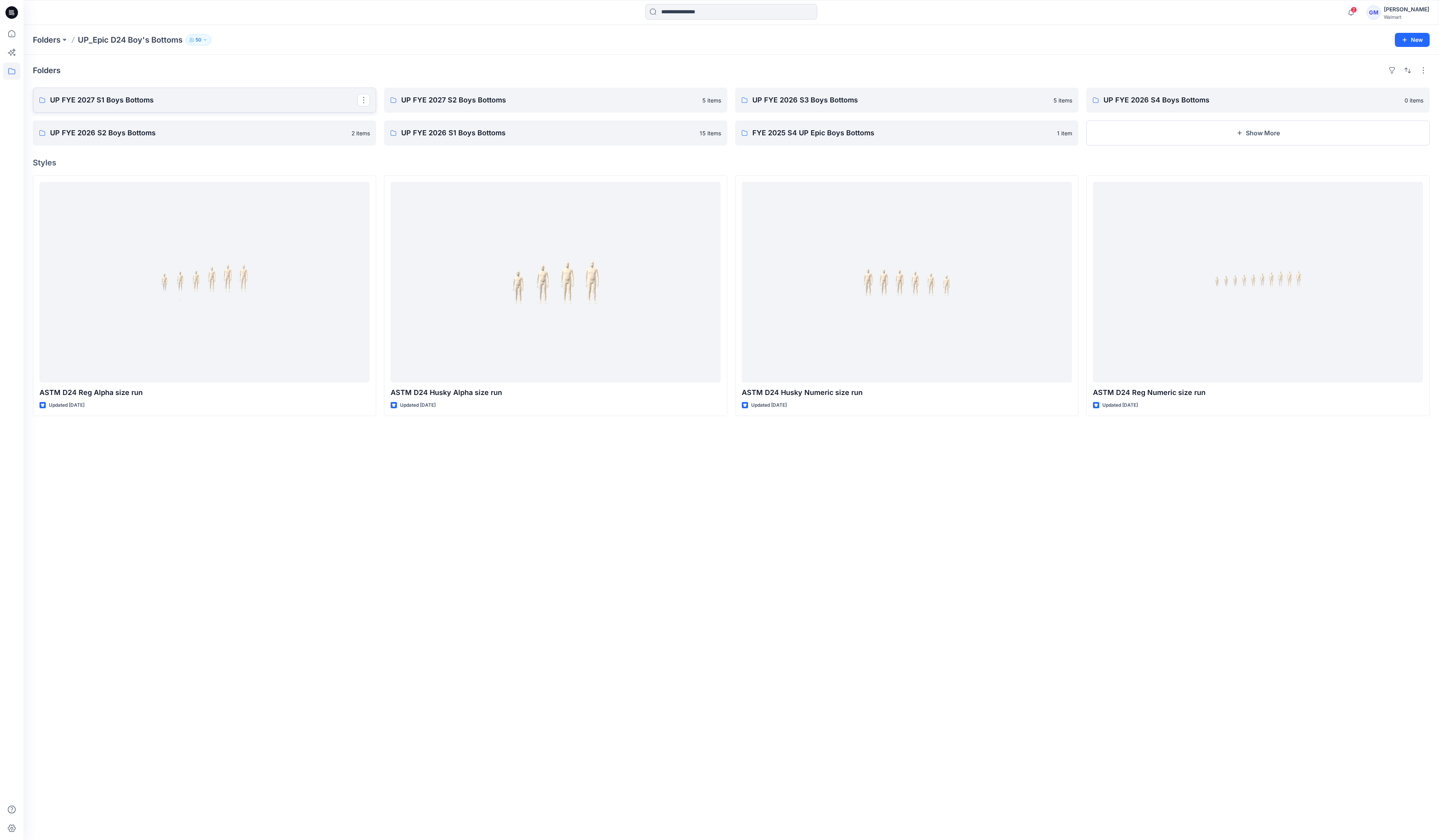
click at [99, 110] on link "UP FYE 2027 S1 Boys Bottoms" at bounding box center [204, 100] width 344 height 25
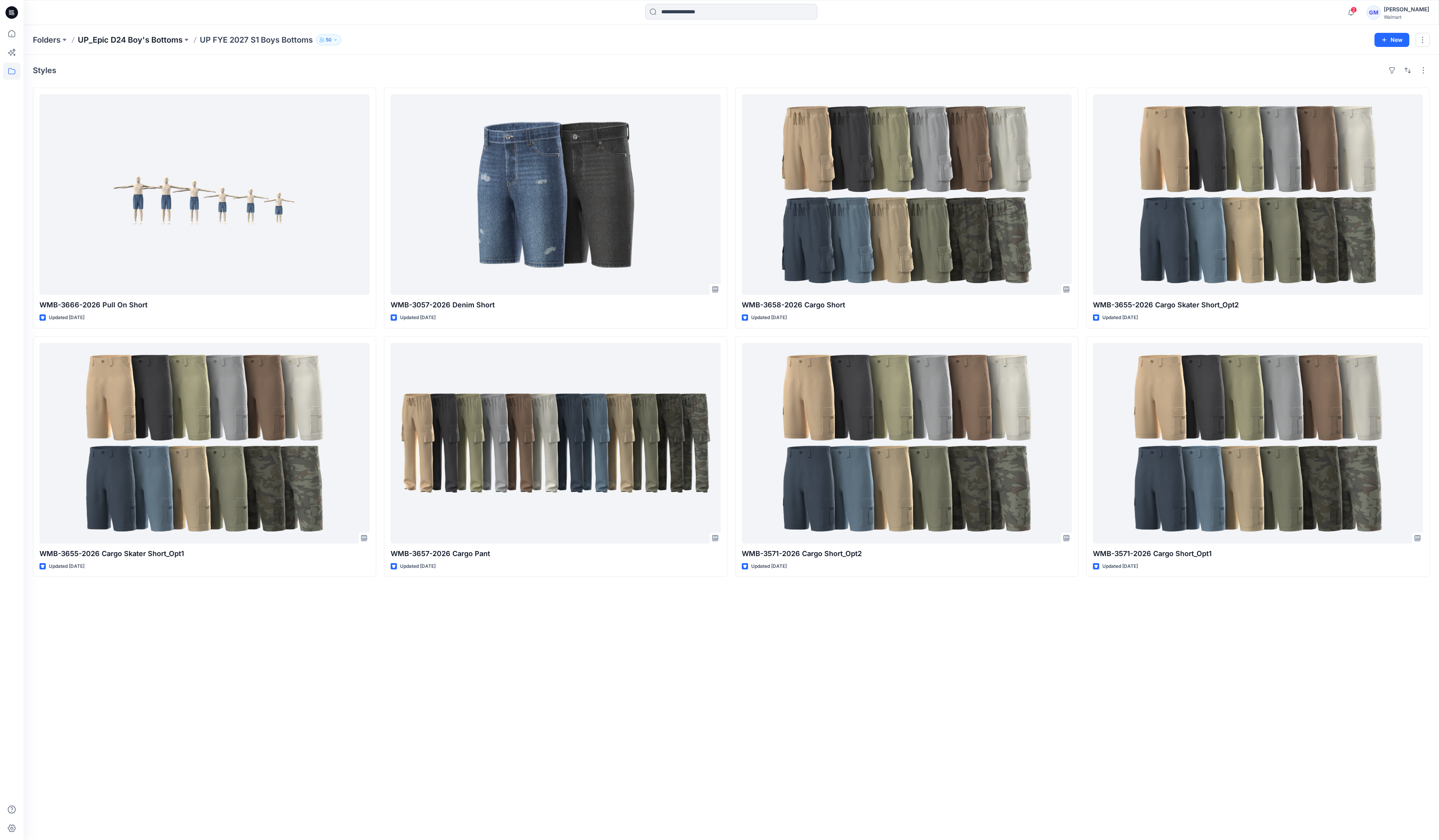
click at [140, 42] on p "UP_Epic D24 Boy's Bottoms" at bounding box center [130, 40] width 105 height 11
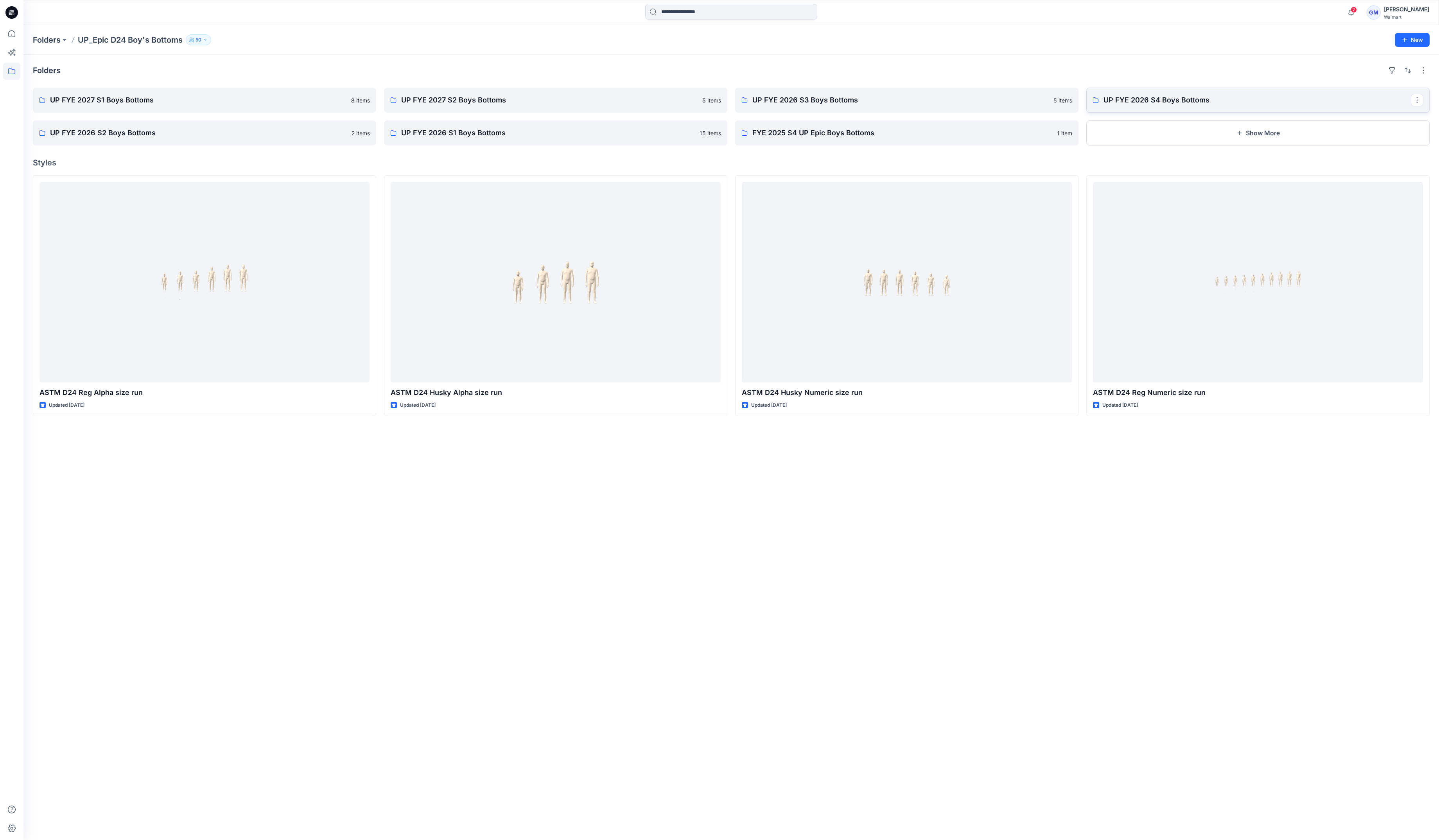
click at [1187, 98] on p "UP FYE 2026 S4 Boys Bottoms" at bounding box center [1257, 100] width 307 height 11
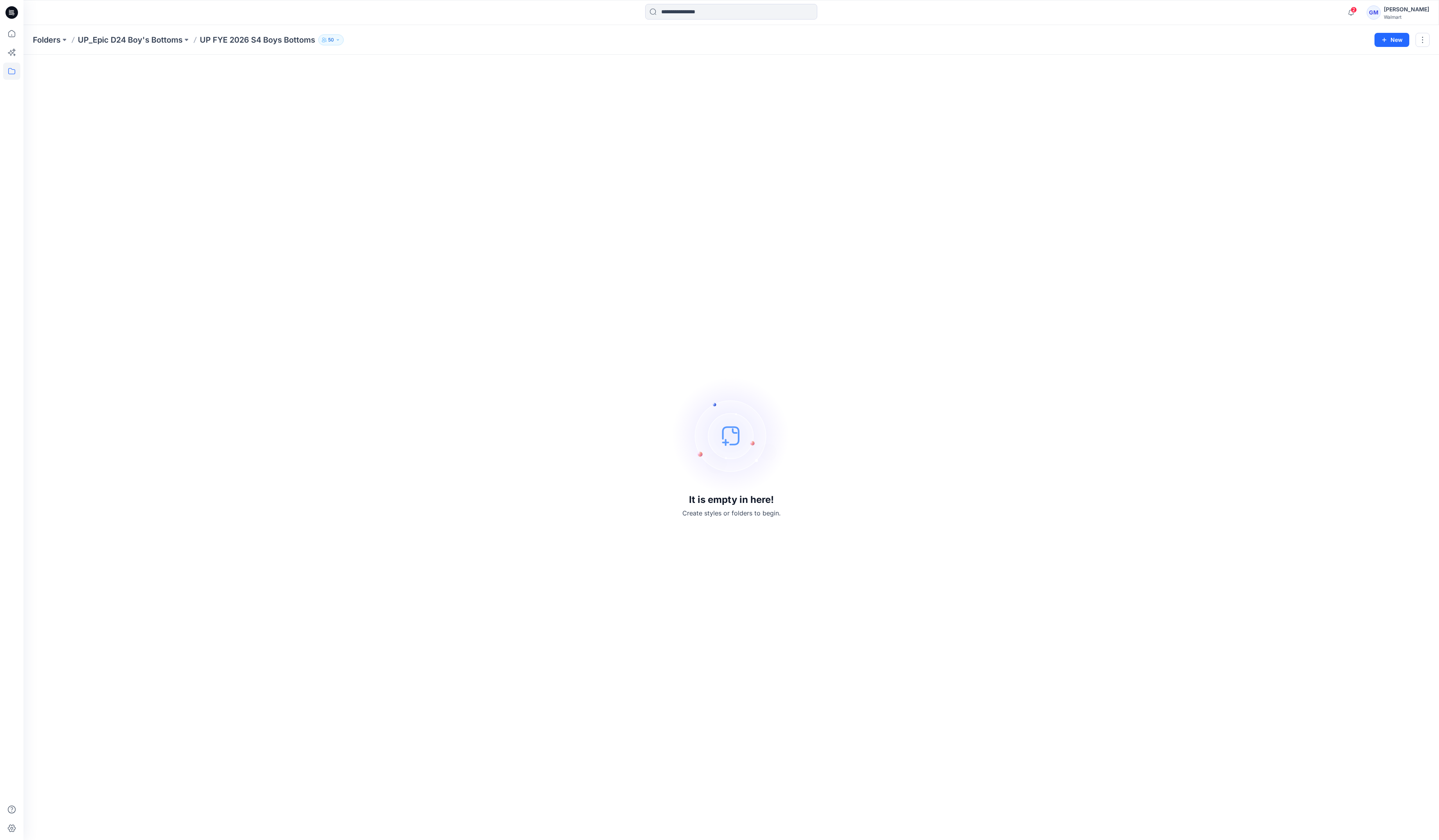
click at [146, 34] on div "Folders UP_Epic D24 Boy's Bottoms UP FYE 2026 S4 Boys Bottoms 50 New" at bounding box center [731, 40] width 1416 height 30
click at [146, 37] on p "UP_Epic D24 Boy's Bottoms" at bounding box center [130, 40] width 105 height 11
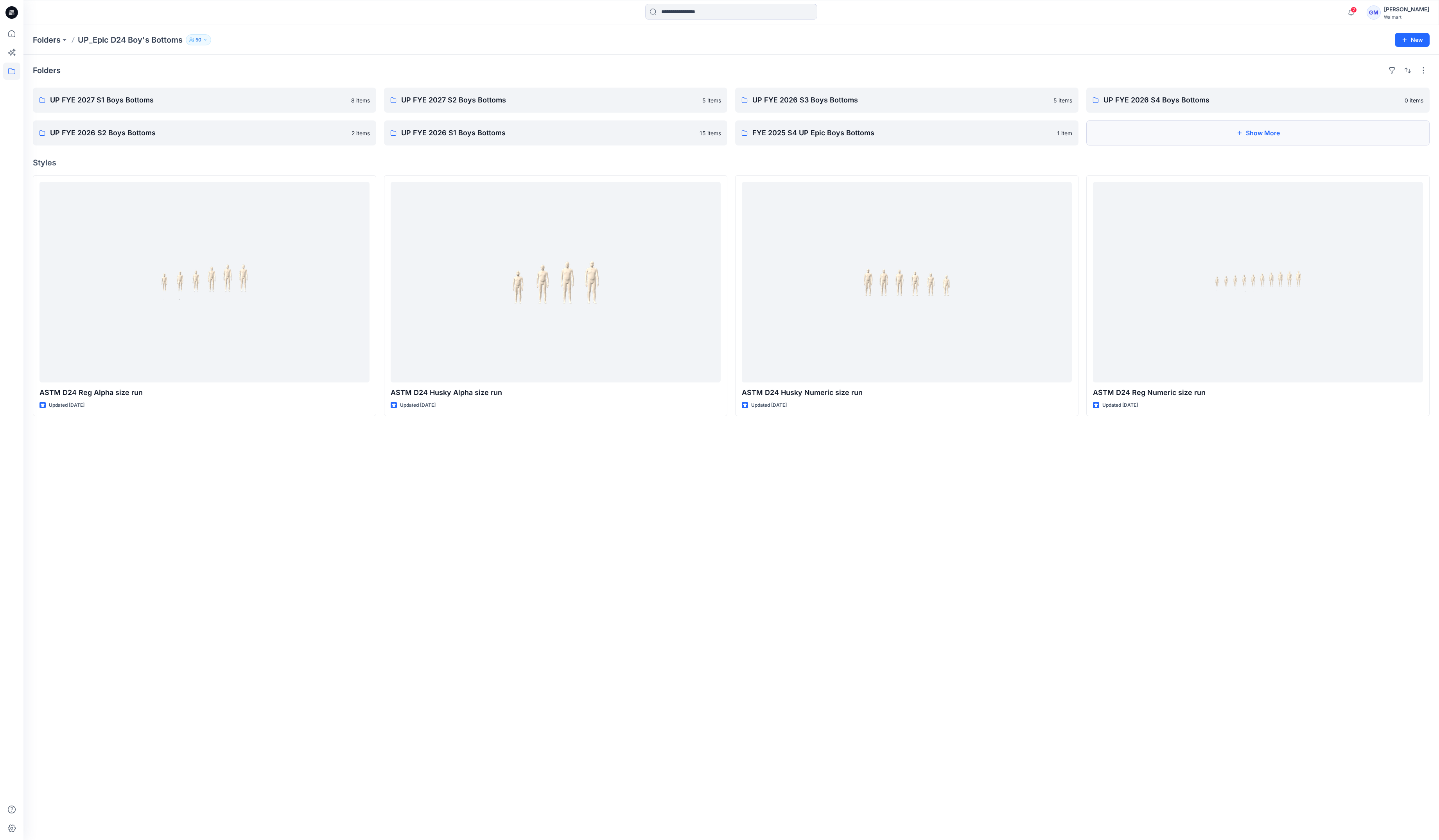
click at [1139, 139] on button "Show More" at bounding box center [1258, 133] width 344 height 25
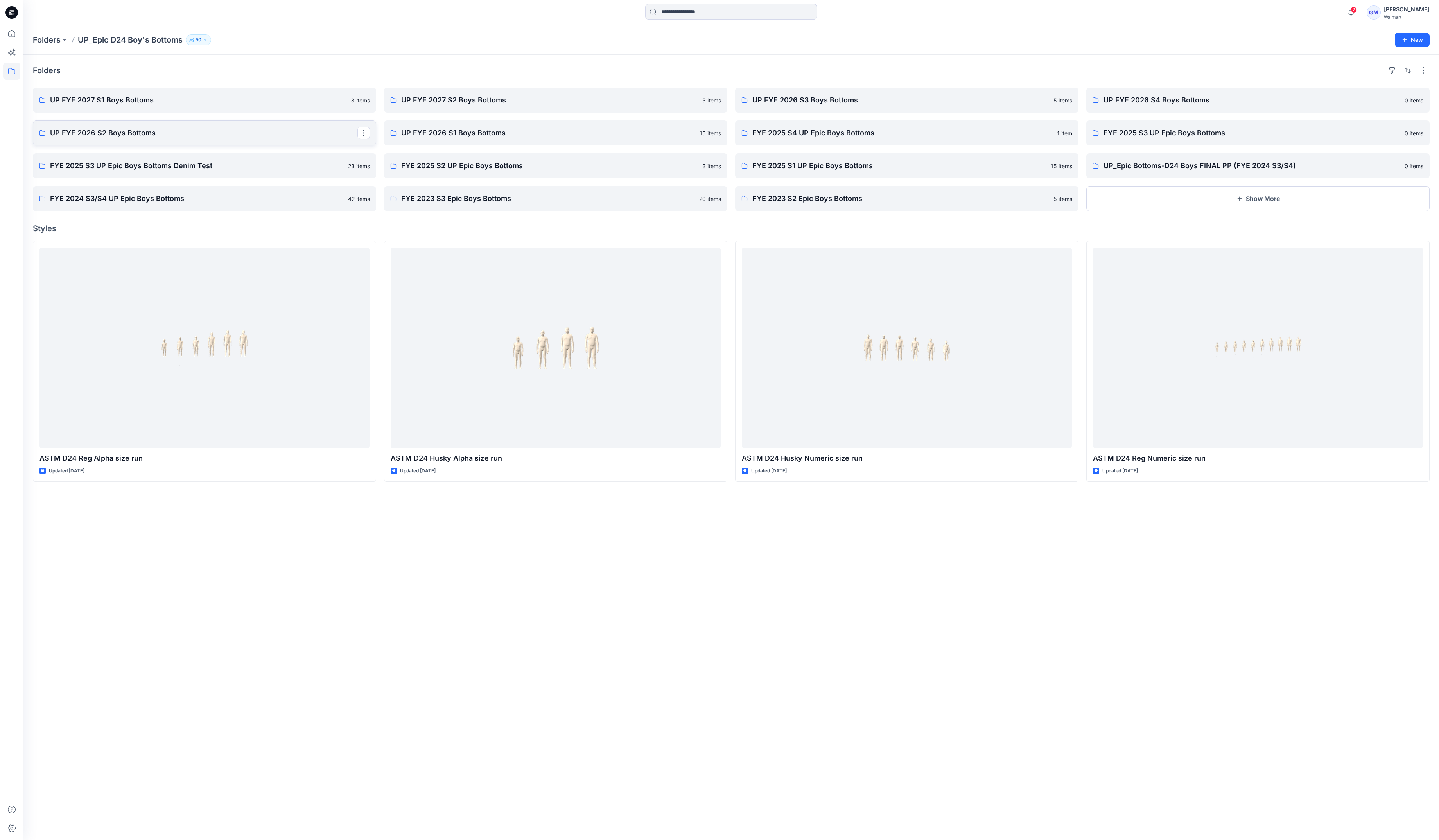
click at [128, 128] on p "UP FYE 2026 S2 Boys Bottoms" at bounding box center [204, 133] width 307 height 11
click at [535, 136] on p "UP FYE 2026 S1 Boys Bottoms" at bounding box center [555, 133] width 307 height 11
click at [922, 136] on p "FYE 2025 S4 UP Epic Boys Bottoms" at bounding box center [906, 133] width 307 height 11
click at [1183, 126] on link "FYE 2025 S3 UP Epic Boys Bottoms" at bounding box center [1258, 133] width 344 height 25
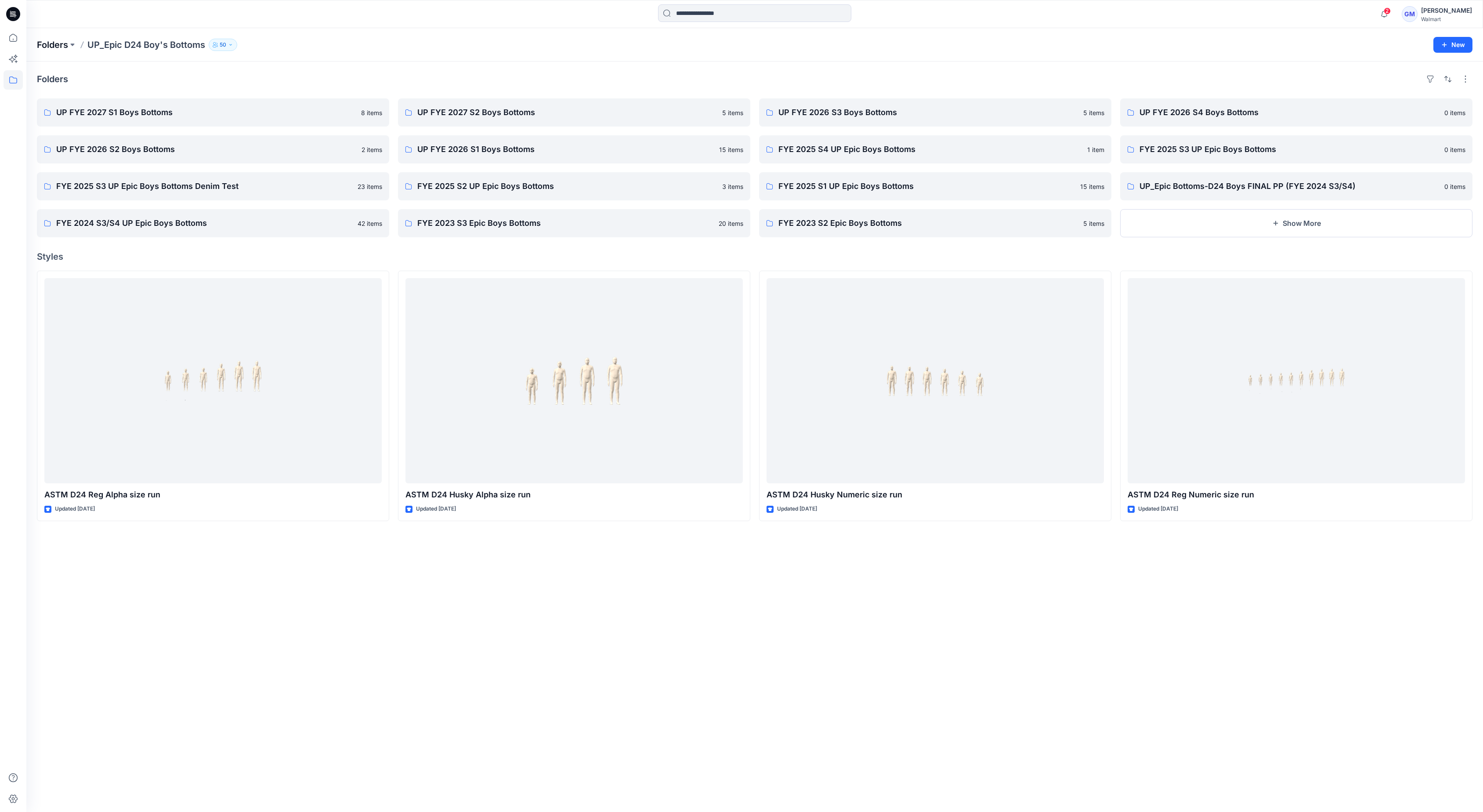
click at [61, 43] on p "Folders" at bounding box center [53, 45] width 31 height 13
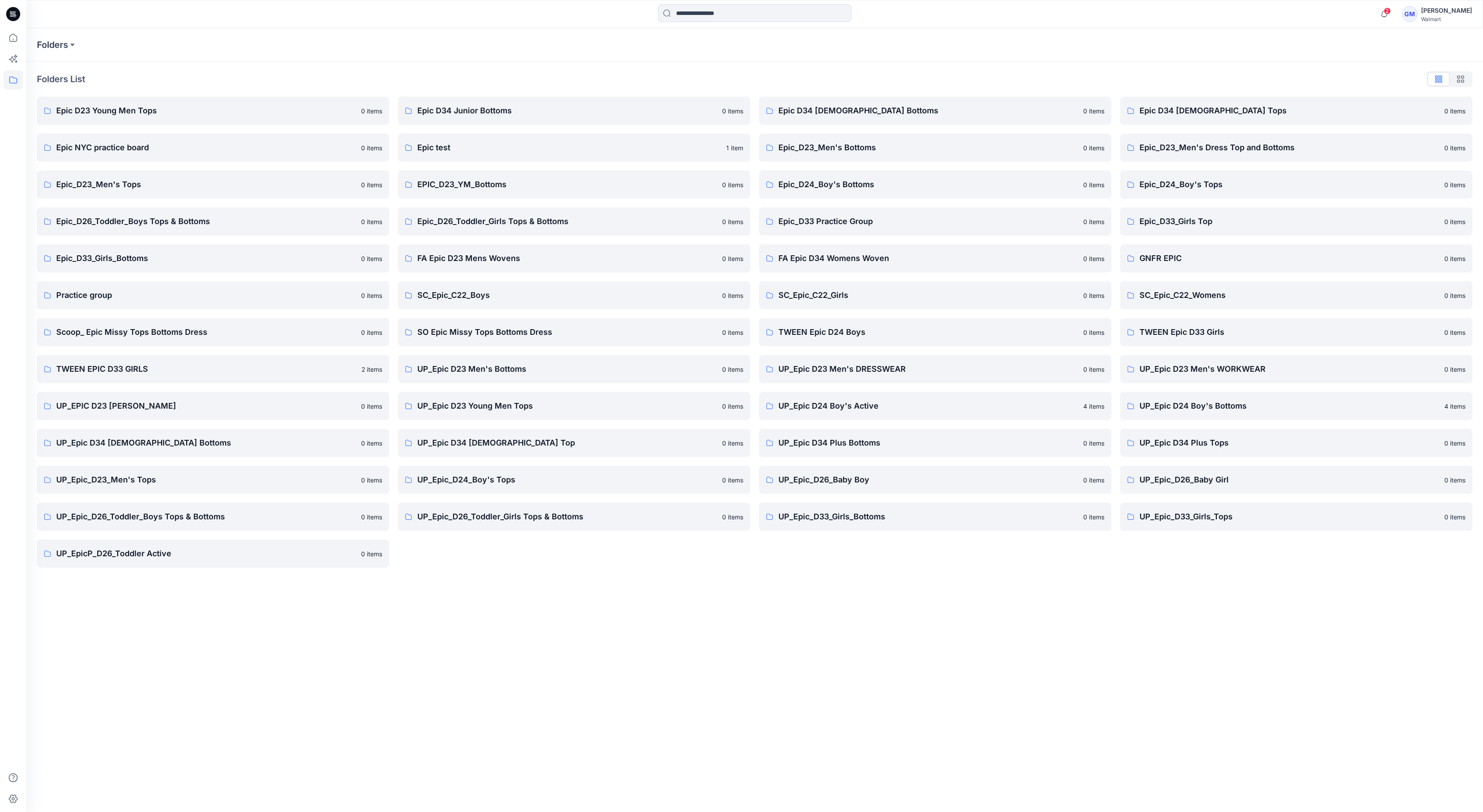
click at [751, 619] on div "Folders Folders List Epic D23 Young Men Tops 0 items Epic NYC practice board 0 …" at bounding box center [754, 420] width 1457 height 784
click at [189, 405] on p "UP_EPIC D23 [PERSON_NAME]" at bounding box center [206, 406] width 299 height 13
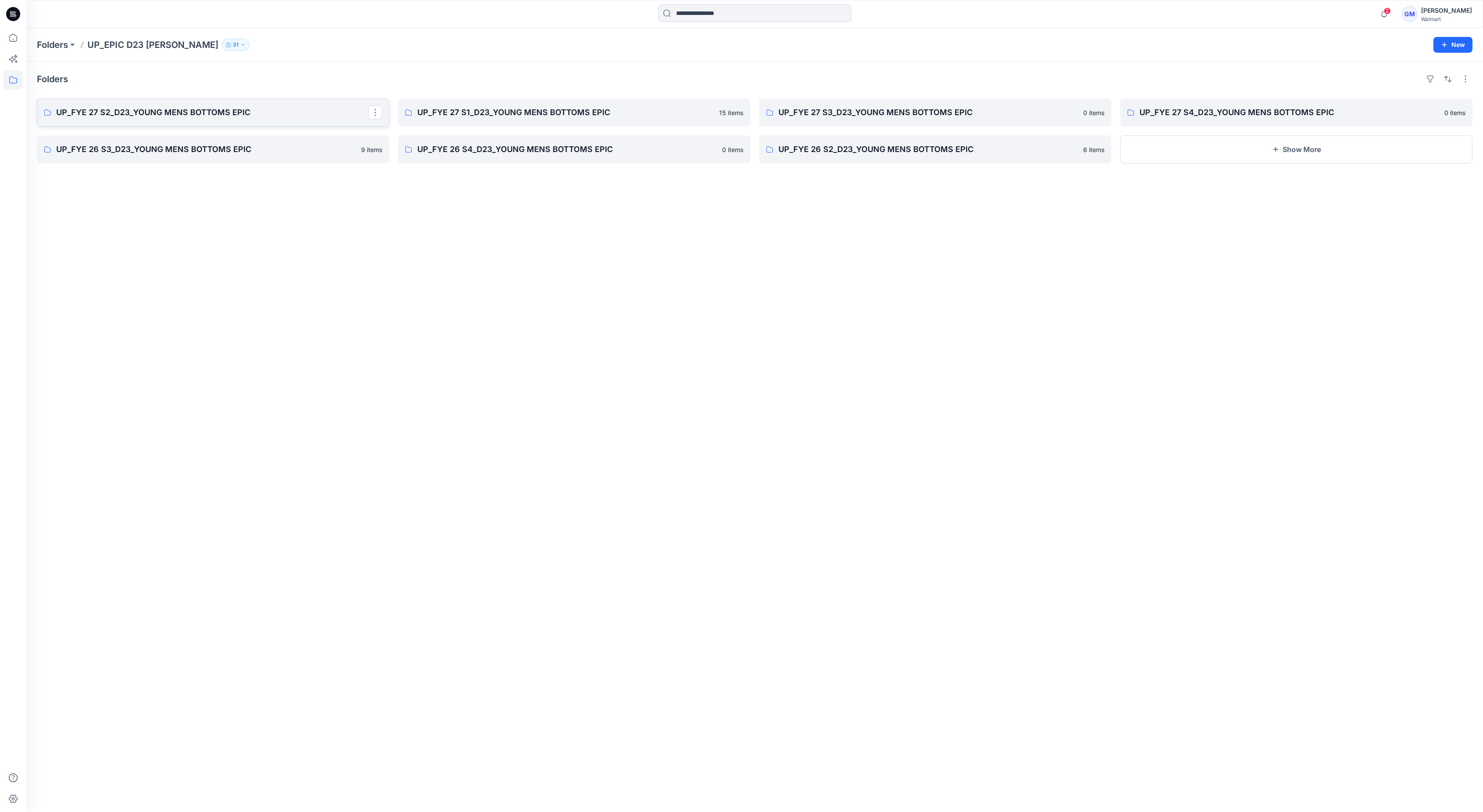
click at [264, 105] on link "UP_FYE 27 S2_D23_YOUNG MENS BOTTOMS EPIC" at bounding box center [213, 112] width 352 height 28
click at [182, 154] on p "UP_FYE 26 S3_D23_YOUNG MENS BOTTOMS EPIC" at bounding box center [212, 149] width 312 height 13
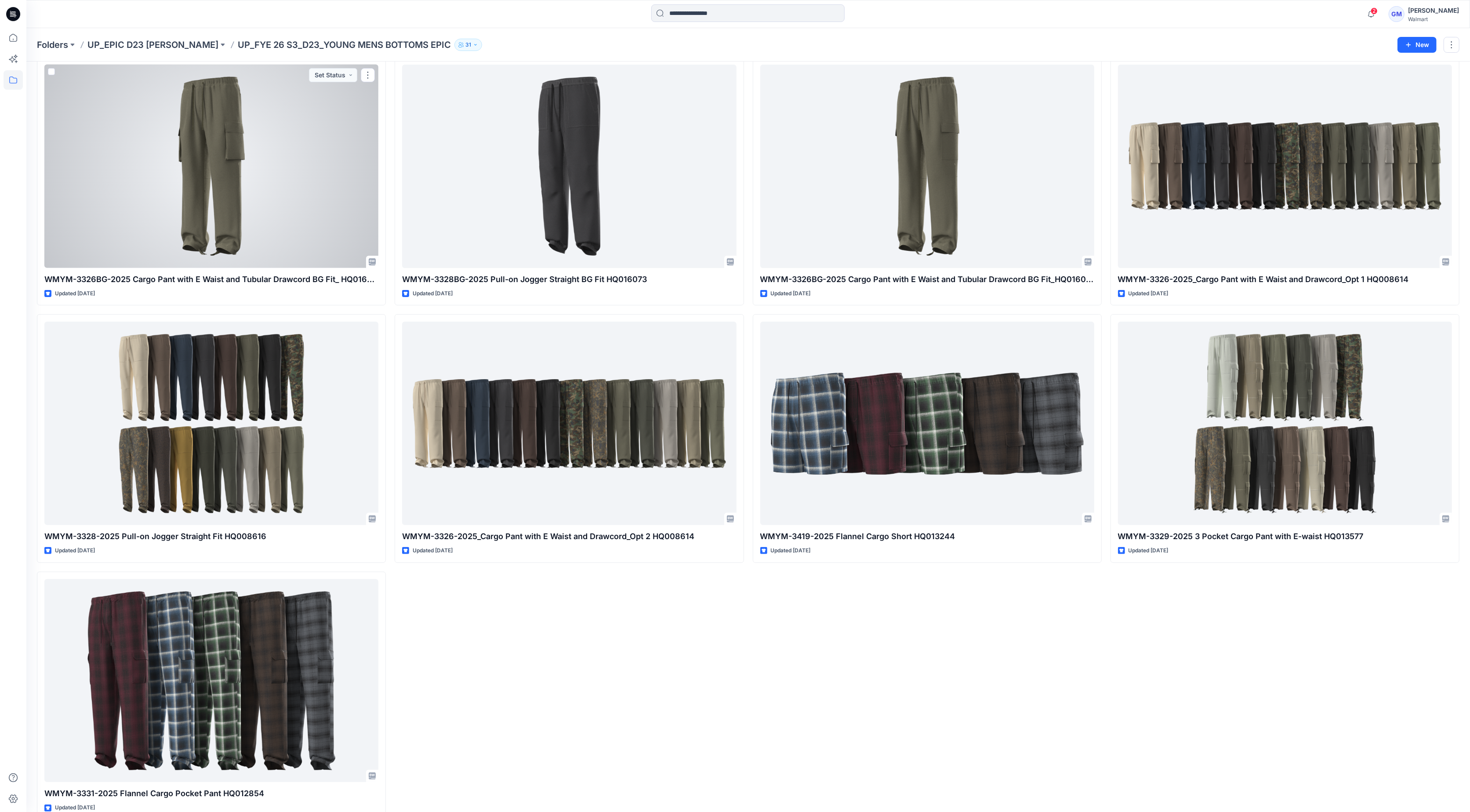
scroll to position [60, 0]
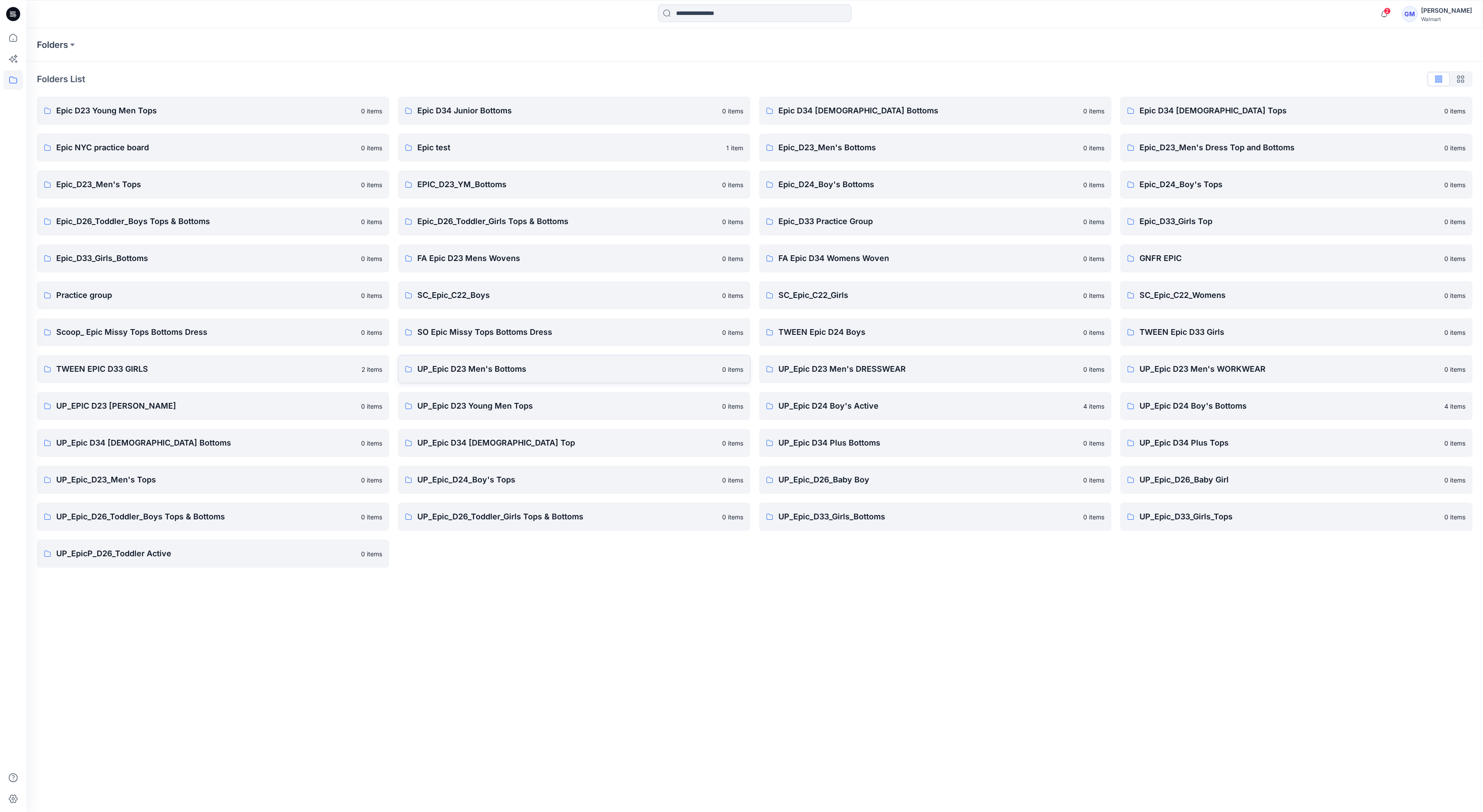
click at [526, 370] on p "UP_Epic D23 Men's Bottoms" at bounding box center [567, 369] width 299 height 13
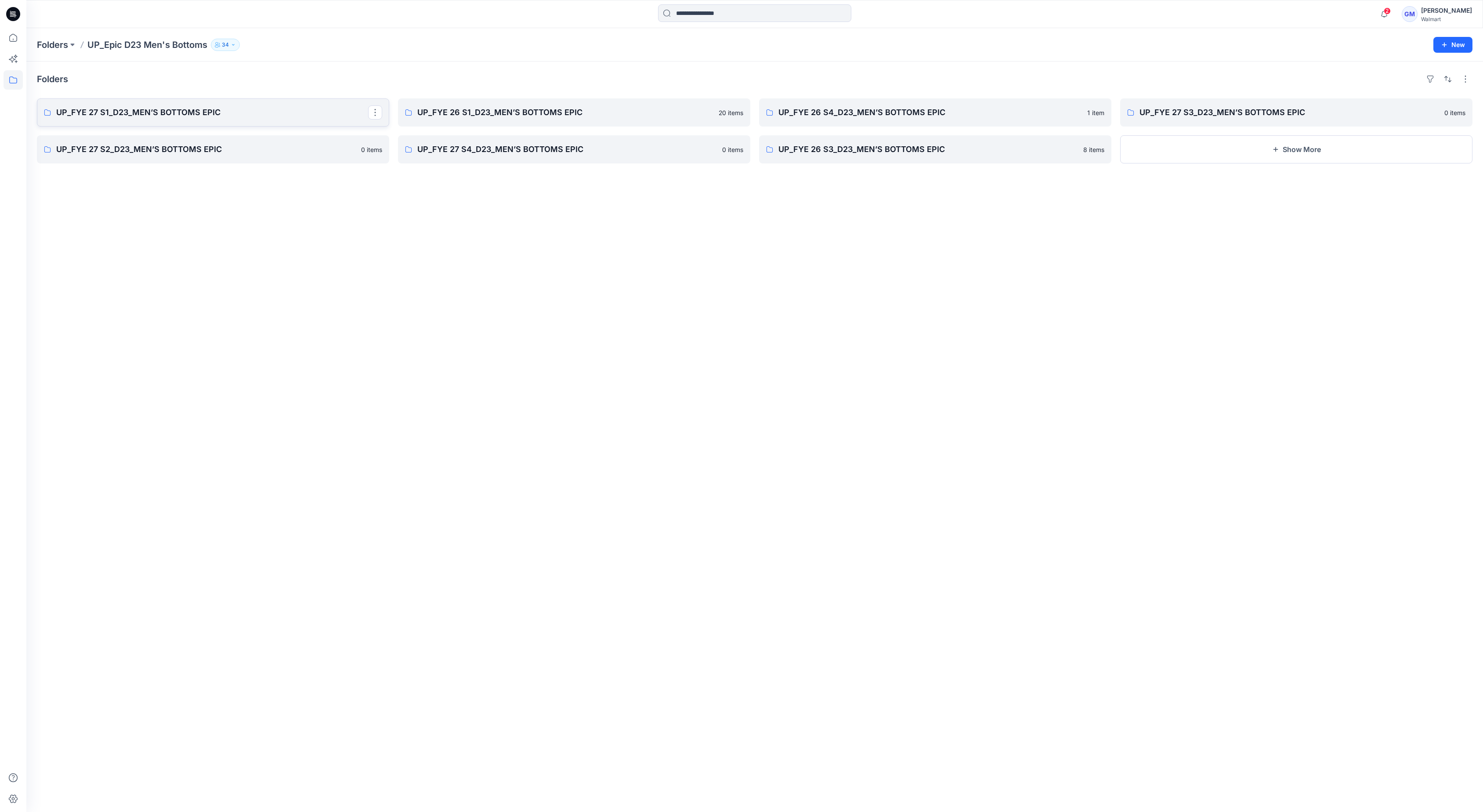
click at [185, 112] on p "UP_FYE 27 S1_D23_MEN’S BOTTOMS EPIC" at bounding box center [212, 112] width 312 height 13
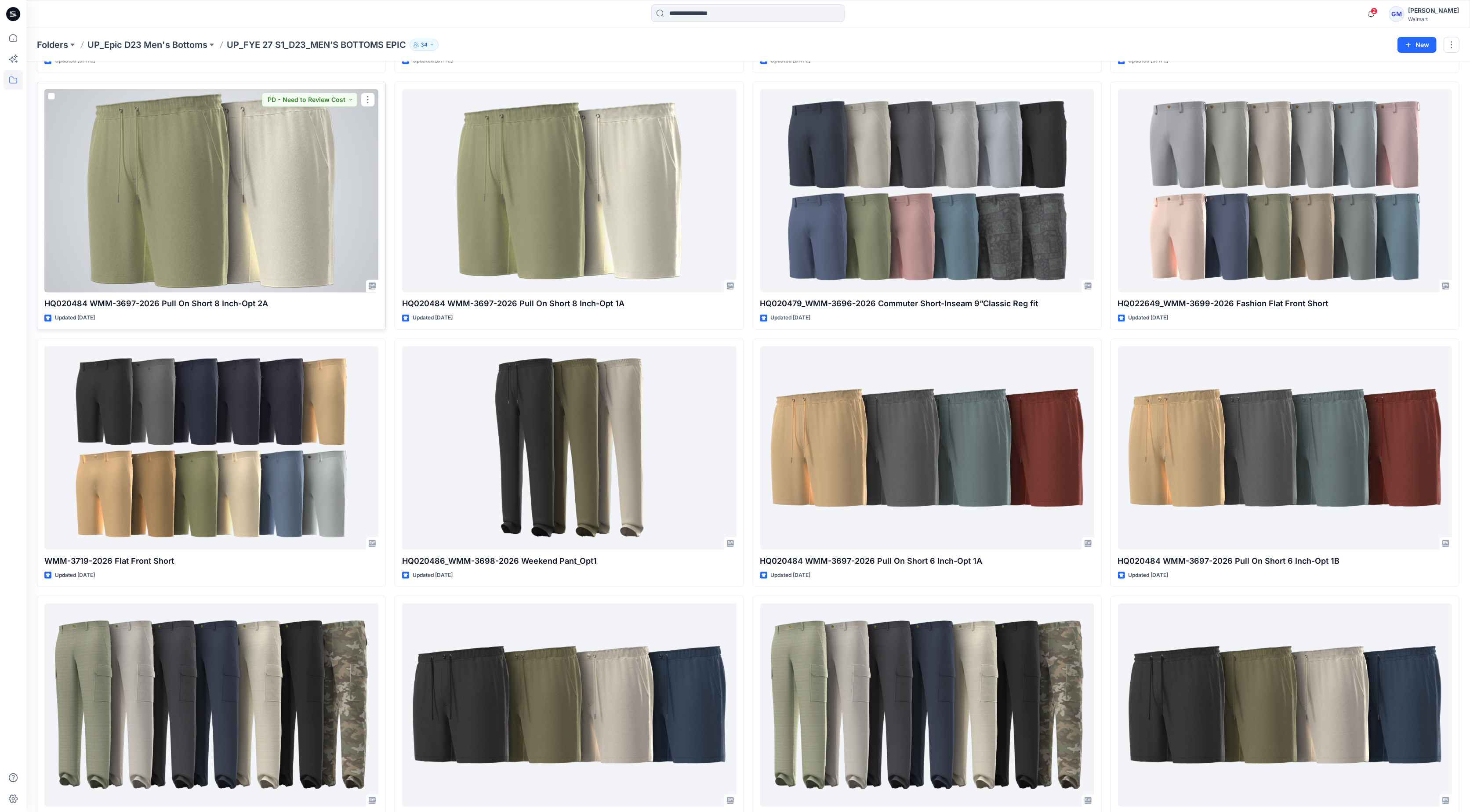
scroll to position [863, 0]
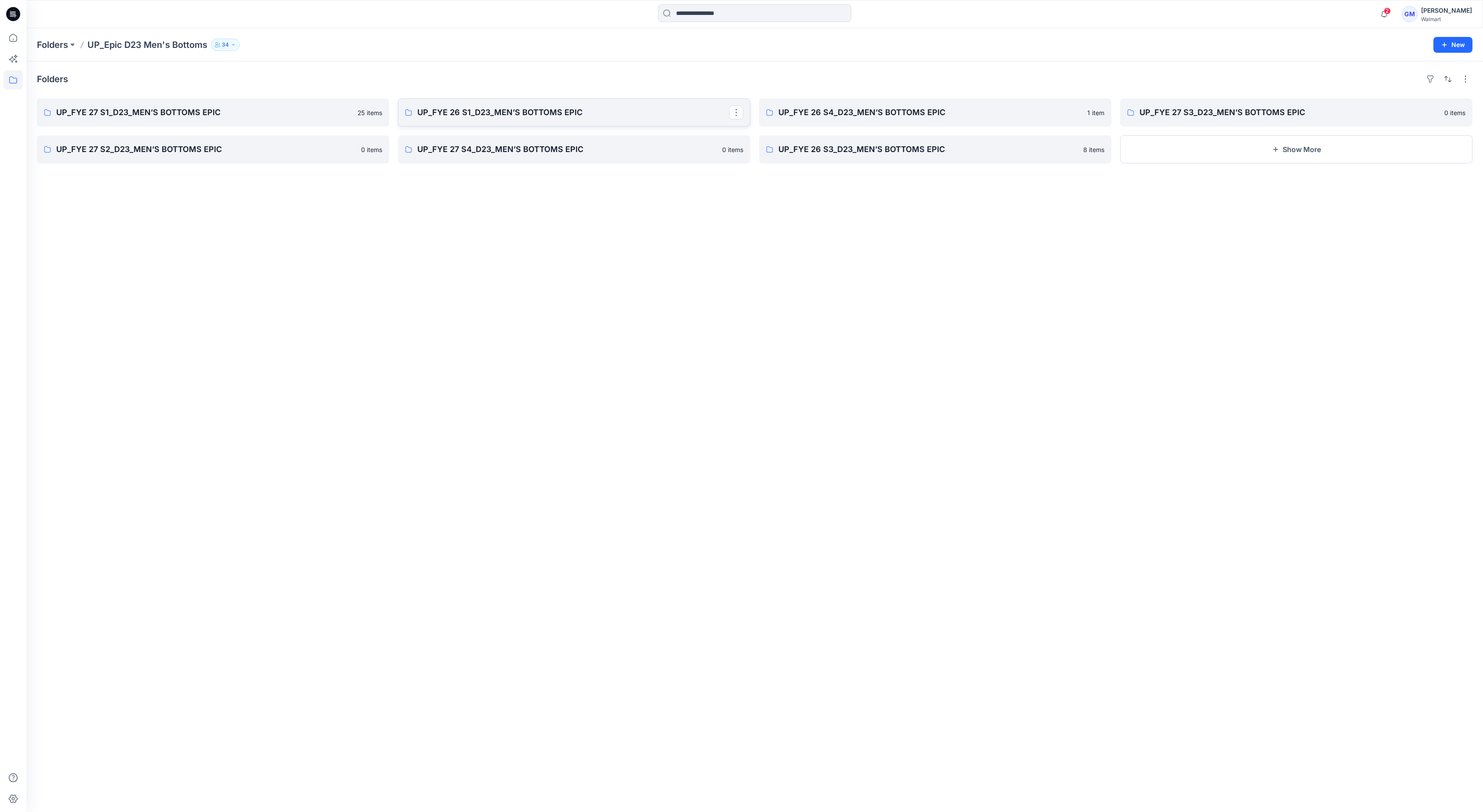
click at [648, 112] on p "UP_FYE 26 S1_D23_MEN’S BOTTOMS EPIC" at bounding box center [573, 112] width 312 height 13
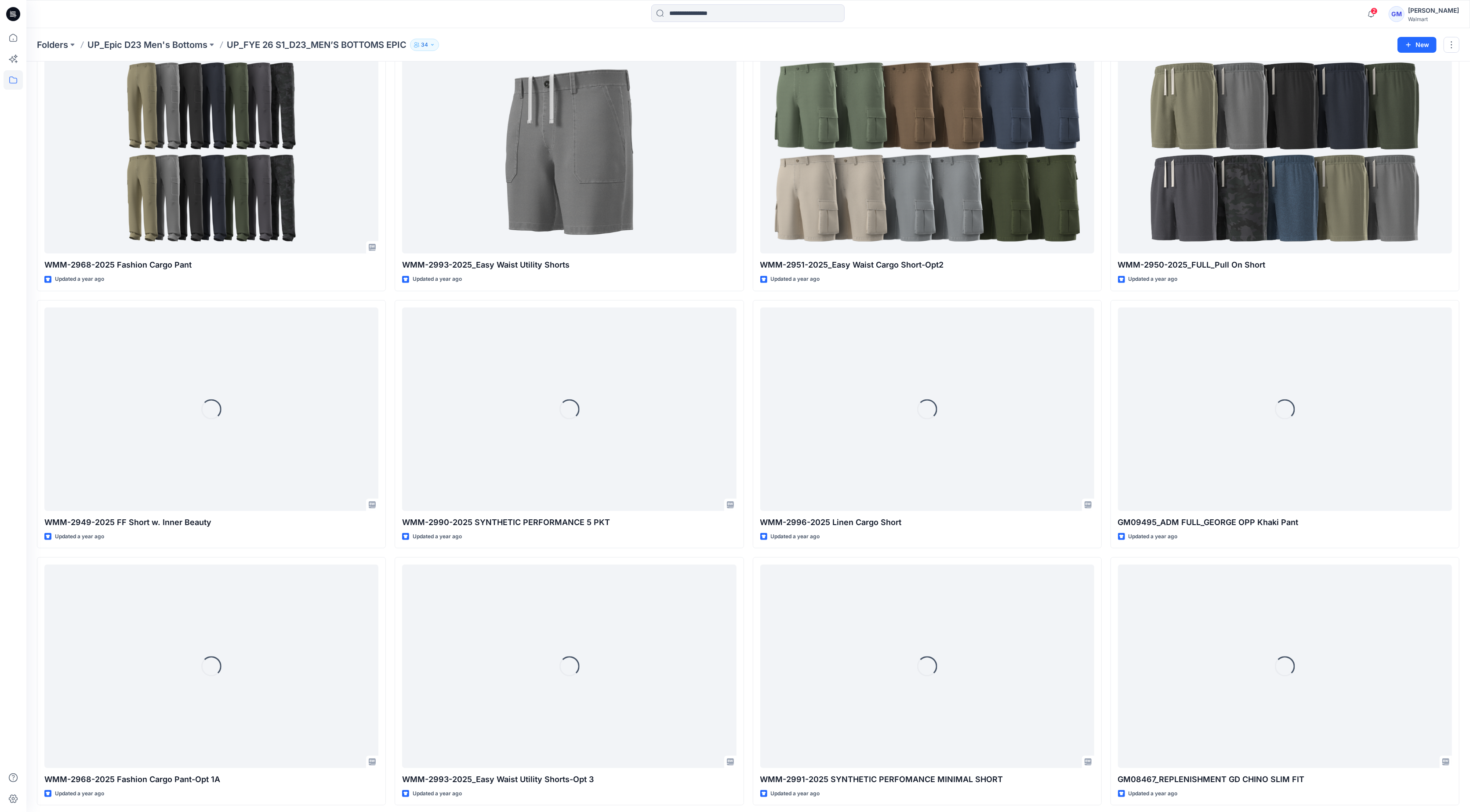
scroll to position [575, 0]
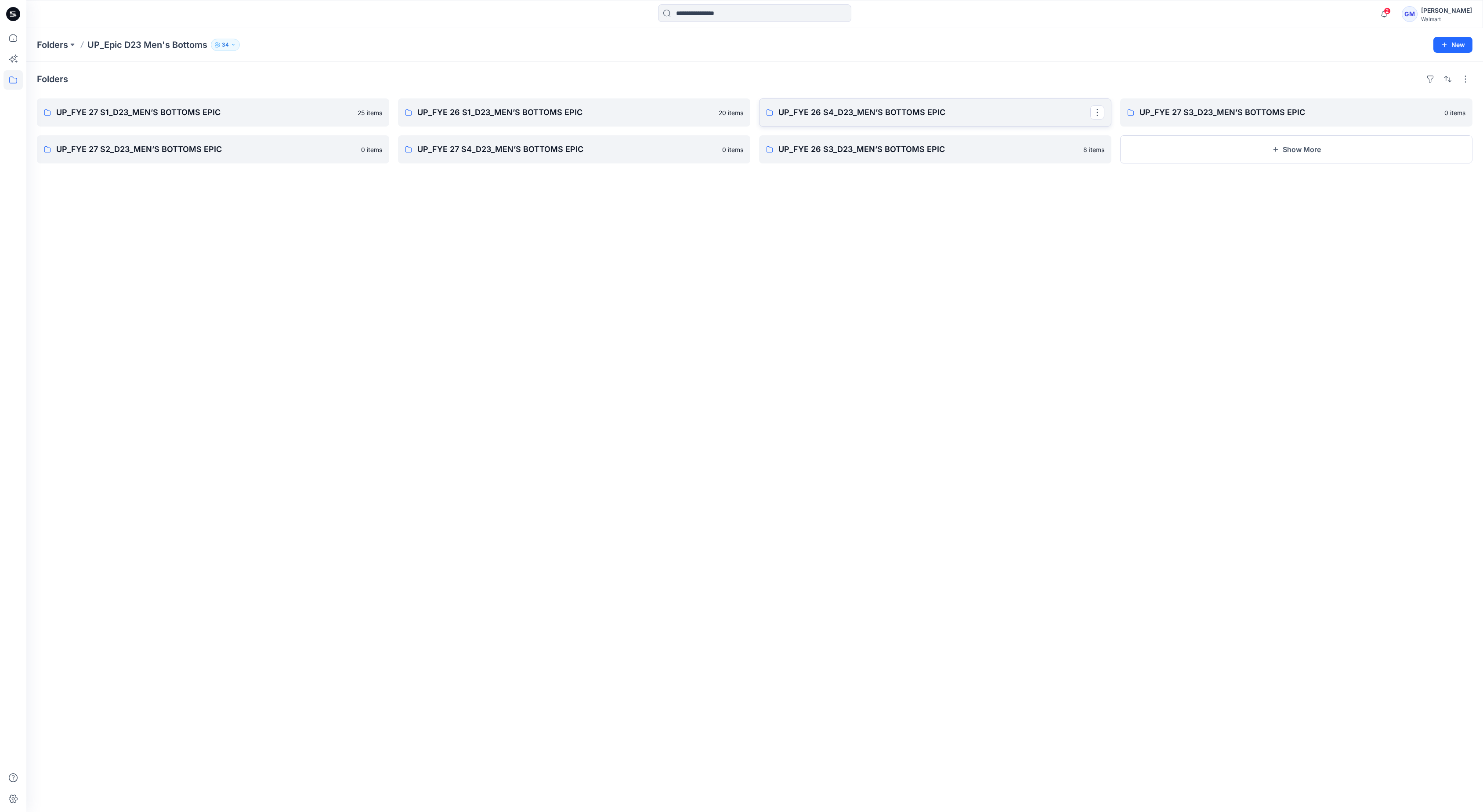
click at [965, 120] on link "UP_FYE 26 S4_D23_MEN’S BOTTOMS EPIC" at bounding box center [935, 112] width 352 height 28
click at [1246, 147] on button "Show More" at bounding box center [1296, 149] width 352 height 28
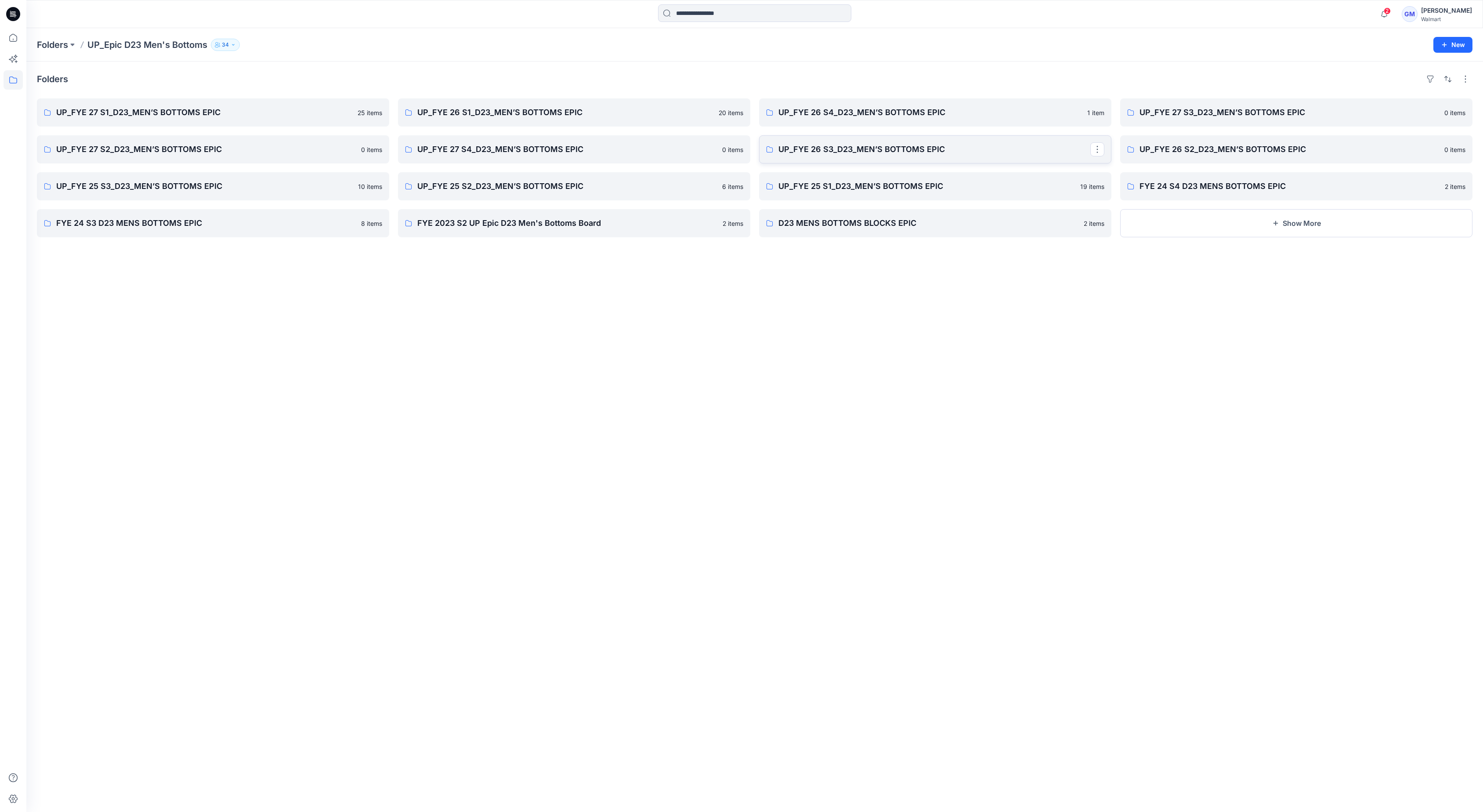
click at [894, 154] on p "UP_FYE 26 S3_D23_MEN’S BOTTOMS EPIC" at bounding box center [934, 149] width 312 height 13
click at [1204, 151] on p "UP_FYE 26 S2_D23_MEN’S BOTTOMS EPIC" at bounding box center [1295, 149] width 312 height 13
click at [206, 179] on link "UP_FYE 25 S3_D23_MEN’S BOTTOMS EPIC" at bounding box center [213, 186] width 352 height 28
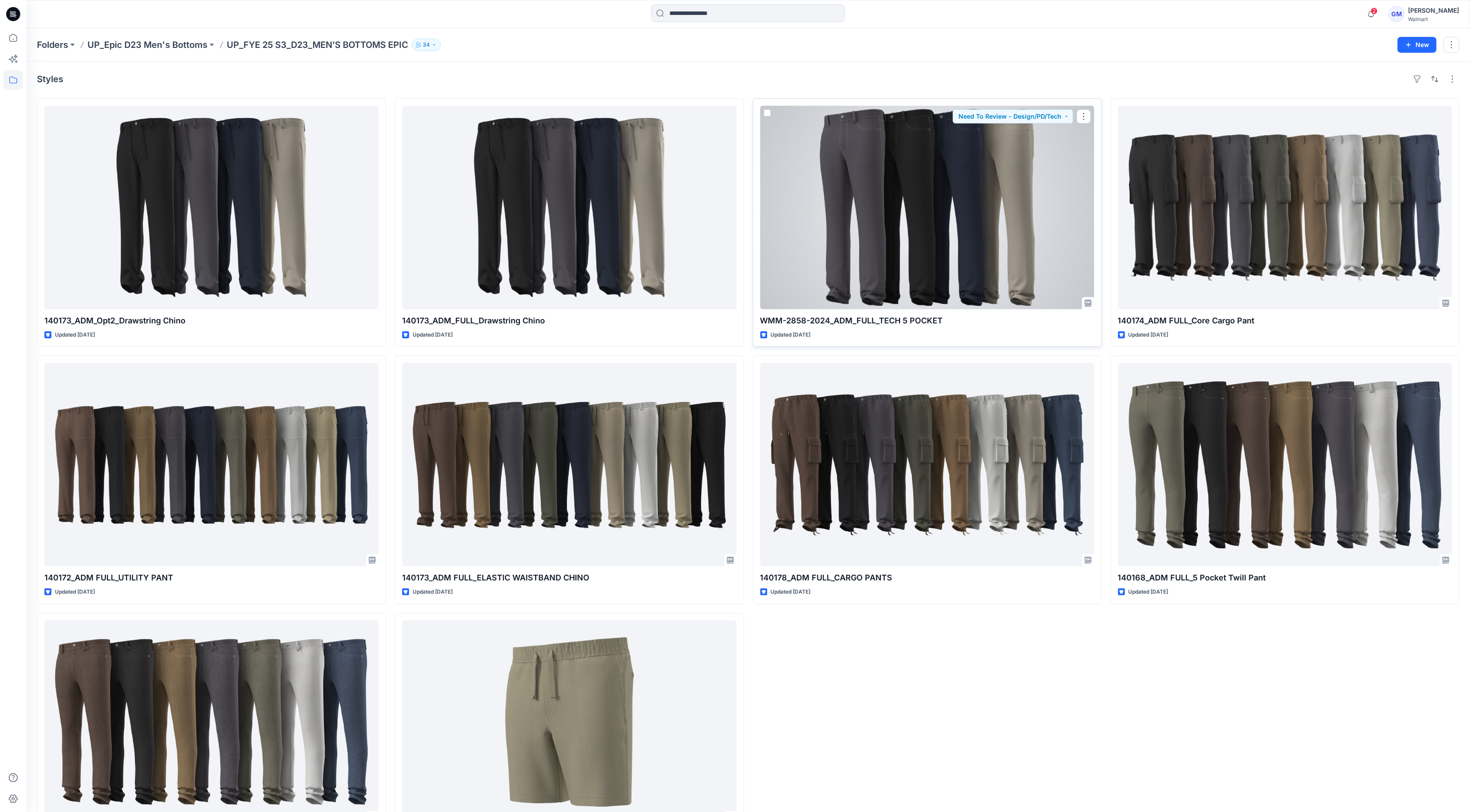
scroll to position [60, 0]
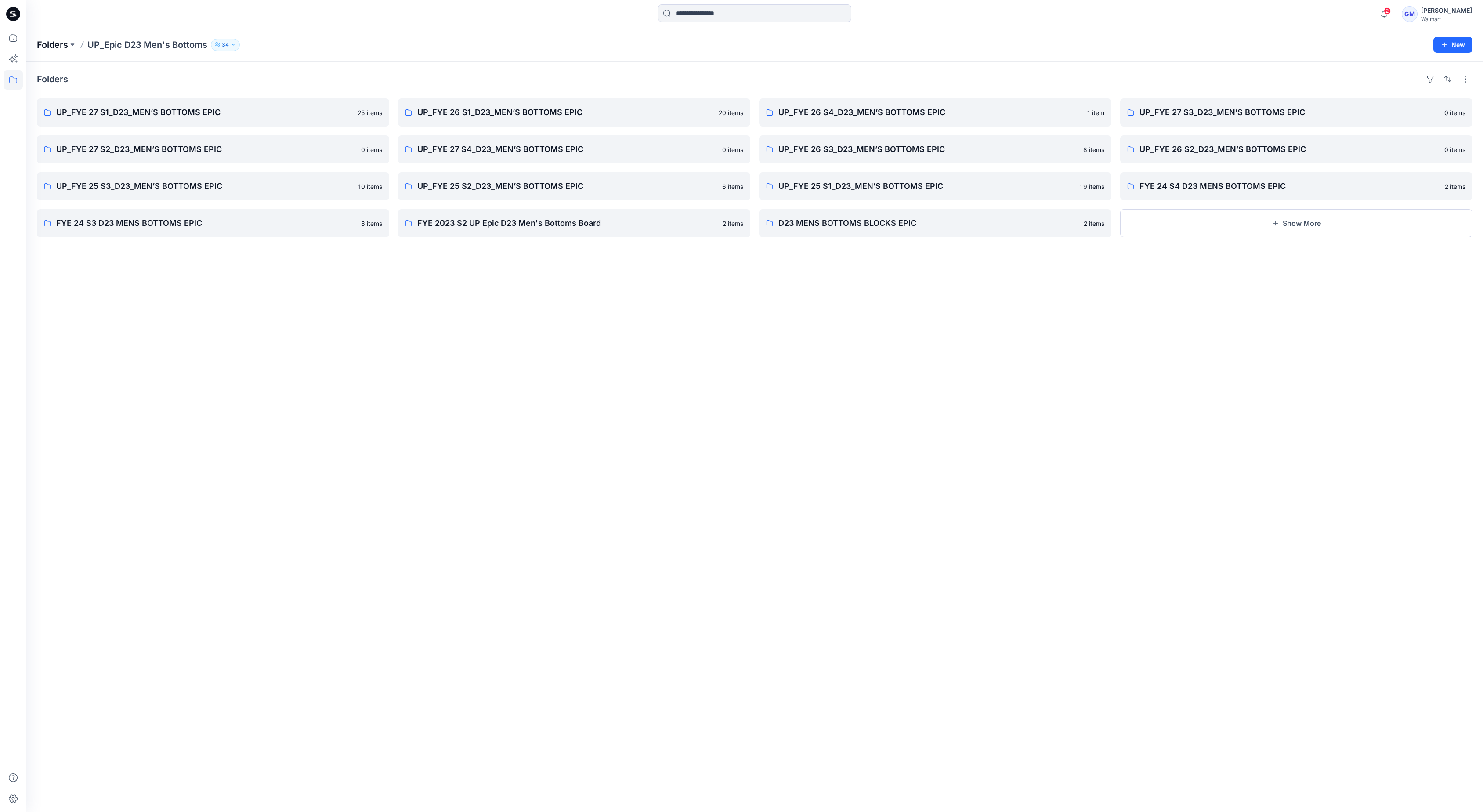
click at [61, 46] on p "Folders" at bounding box center [53, 45] width 31 height 13
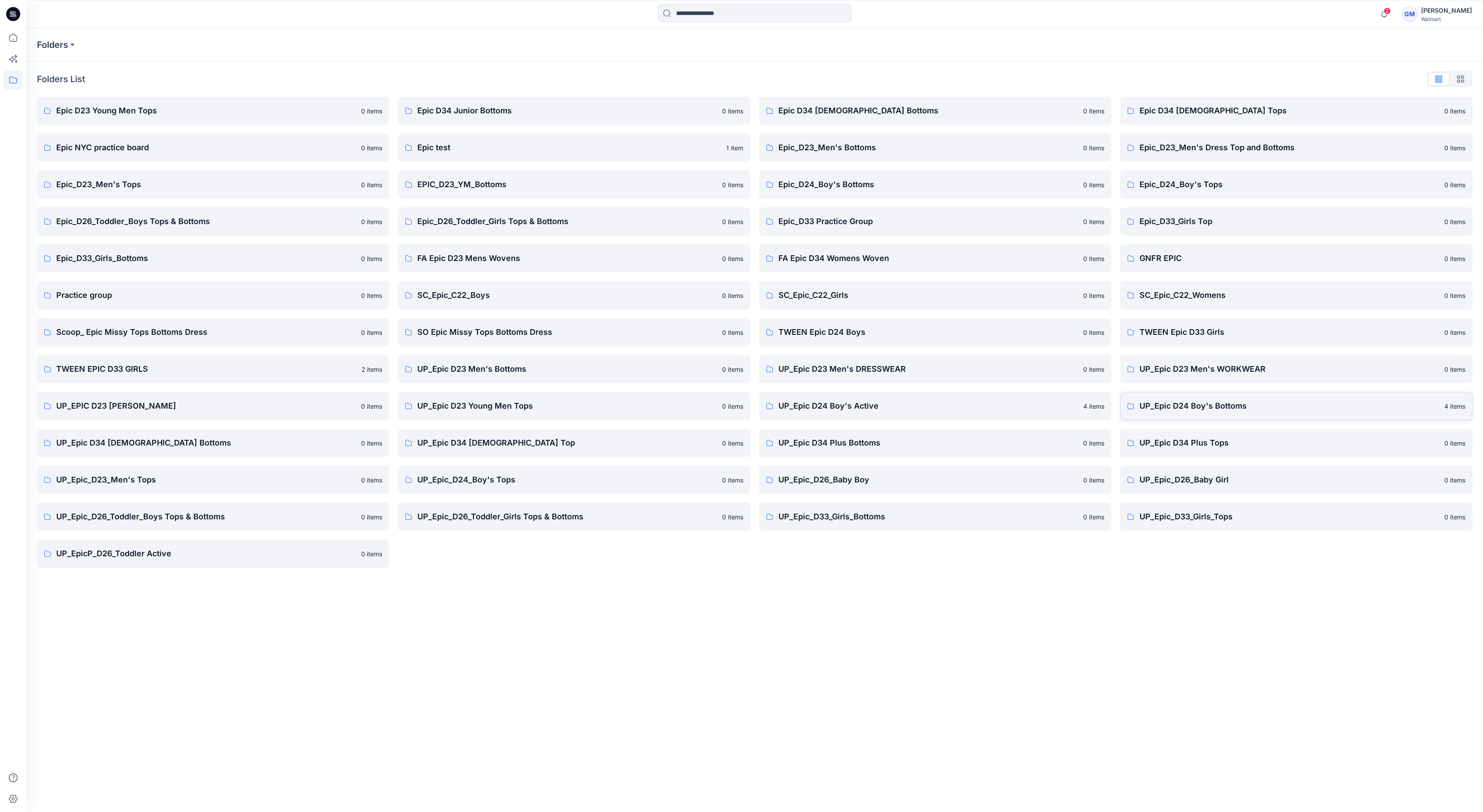
click at [1199, 405] on p "UP_Epic D24 Boy's Bottoms" at bounding box center [1289, 406] width 299 height 13
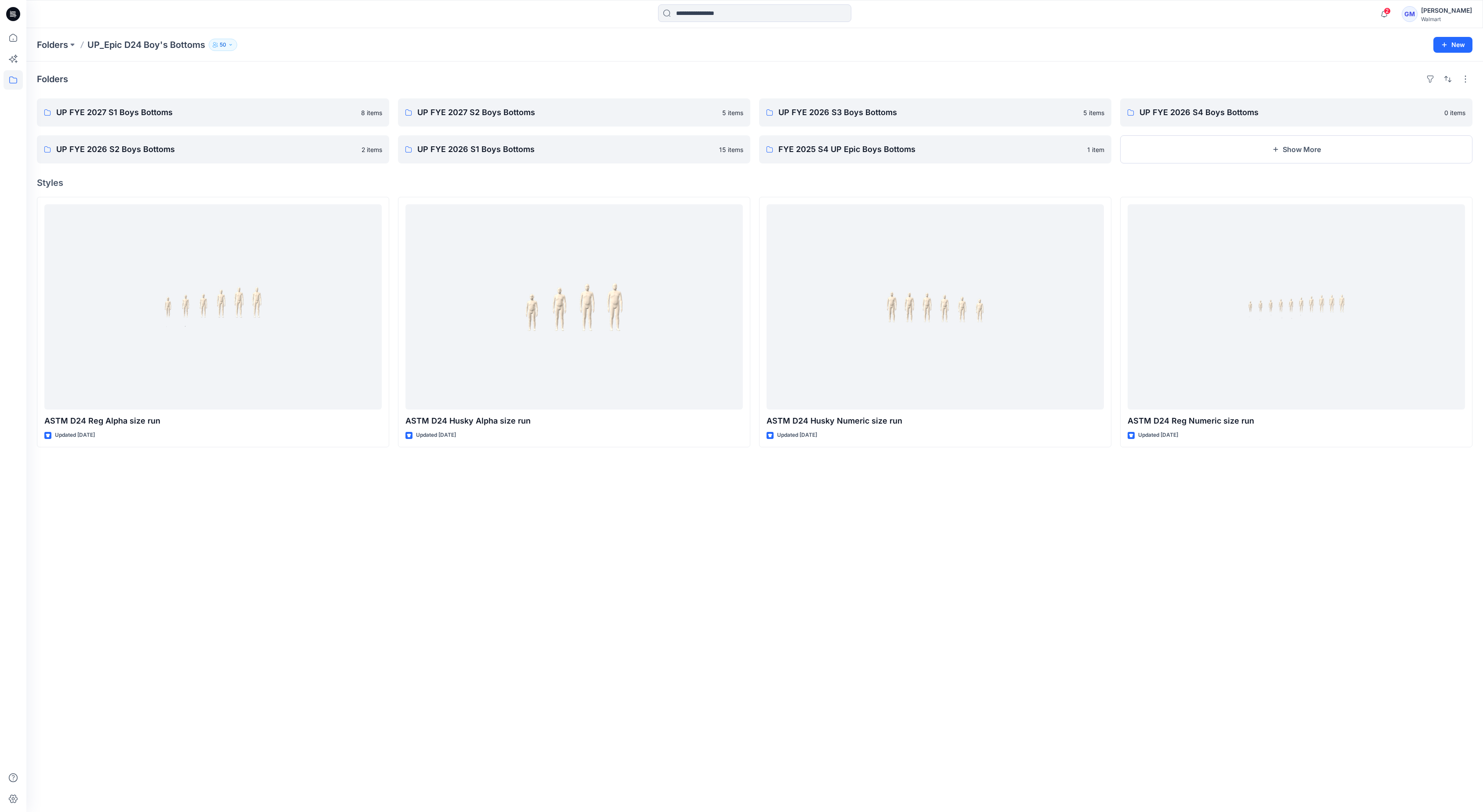
click at [1116, 156] on div "UP FYE 2027 S1 Boys Bottoms 8 items UP FYE 2026 S2 Boys Bottoms 2 items UP FYE …" at bounding box center [755, 131] width 1436 height 65
click at [1184, 162] on button "Show More" at bounding box center [1296, 149] width 352 height 28
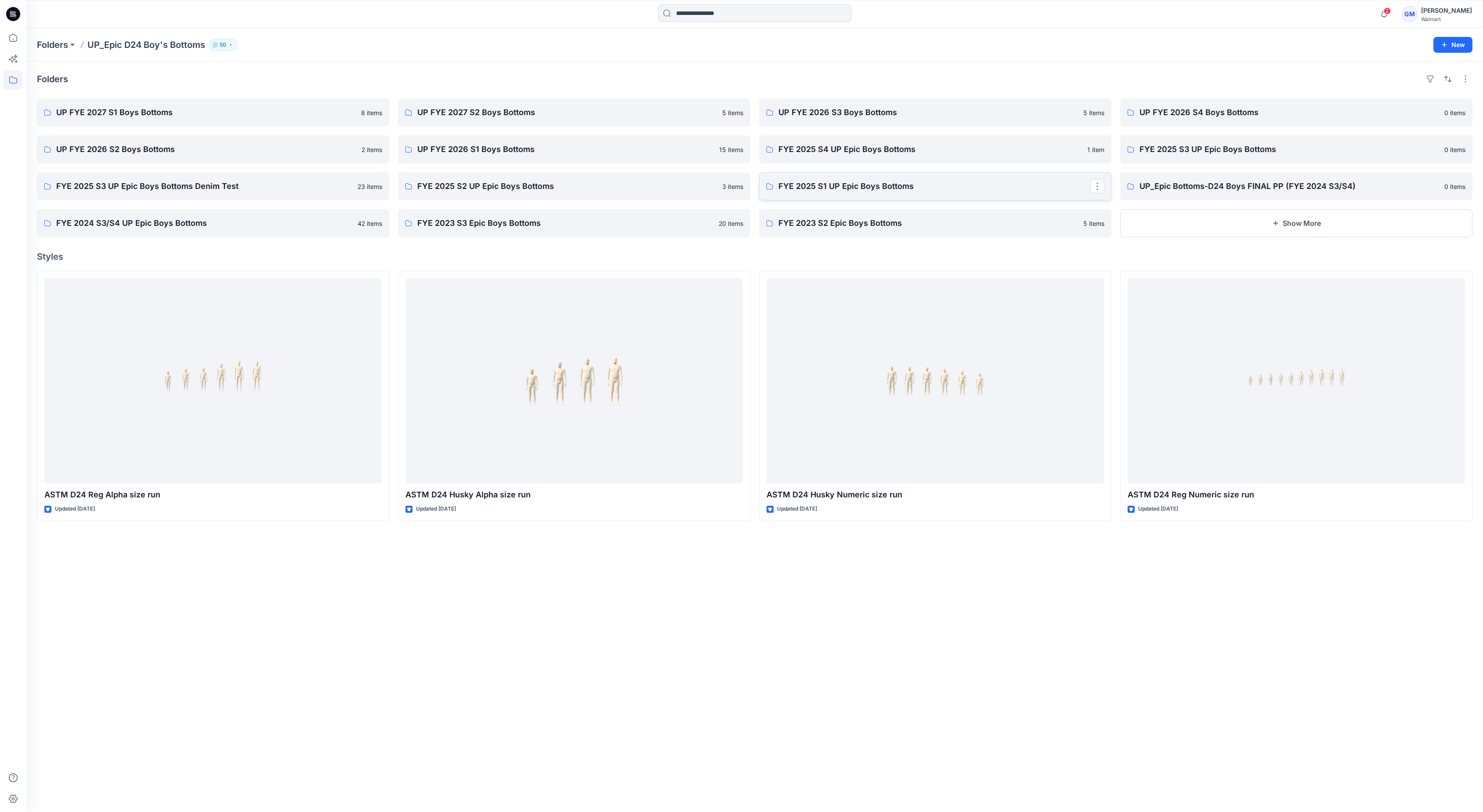
click at [975, 191] on p "FYE 2025 S1 UP Epic Boys Bottoms" at bounding box center [934, 186] width 312 height 13
click at [614, 175] on link "FYE 2025 S2 UP Epic Boys Bottoms" at bounding box center [574, 186] width 352 height 28
click at [1245, 217] on button "Show More" at bounding box center [1296, 223] width 352 height 28
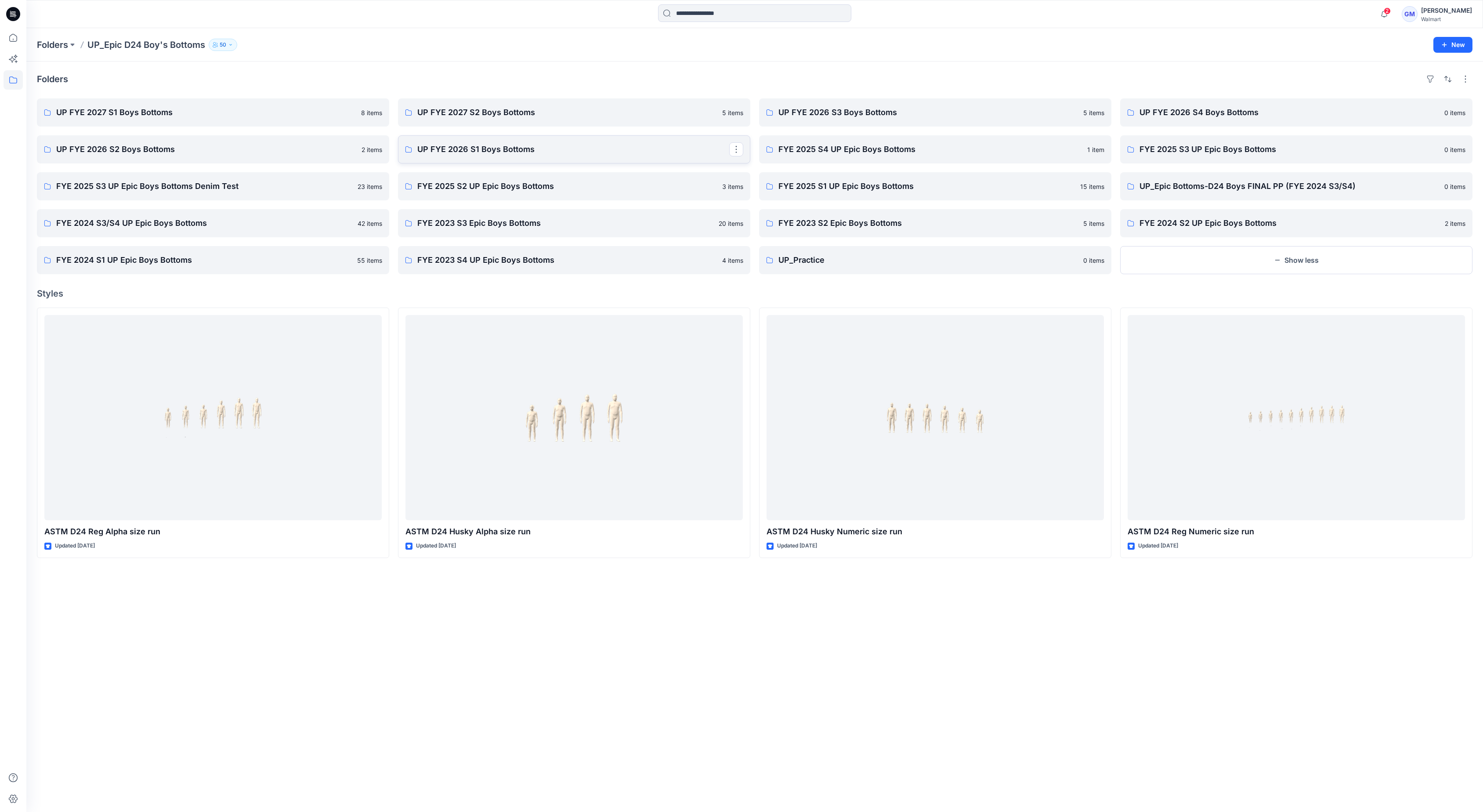
click at [439, 156] on link "UP FYE 2026 S1 Boys Bottoms" at bounding box center [574, 149] width 352 height 28
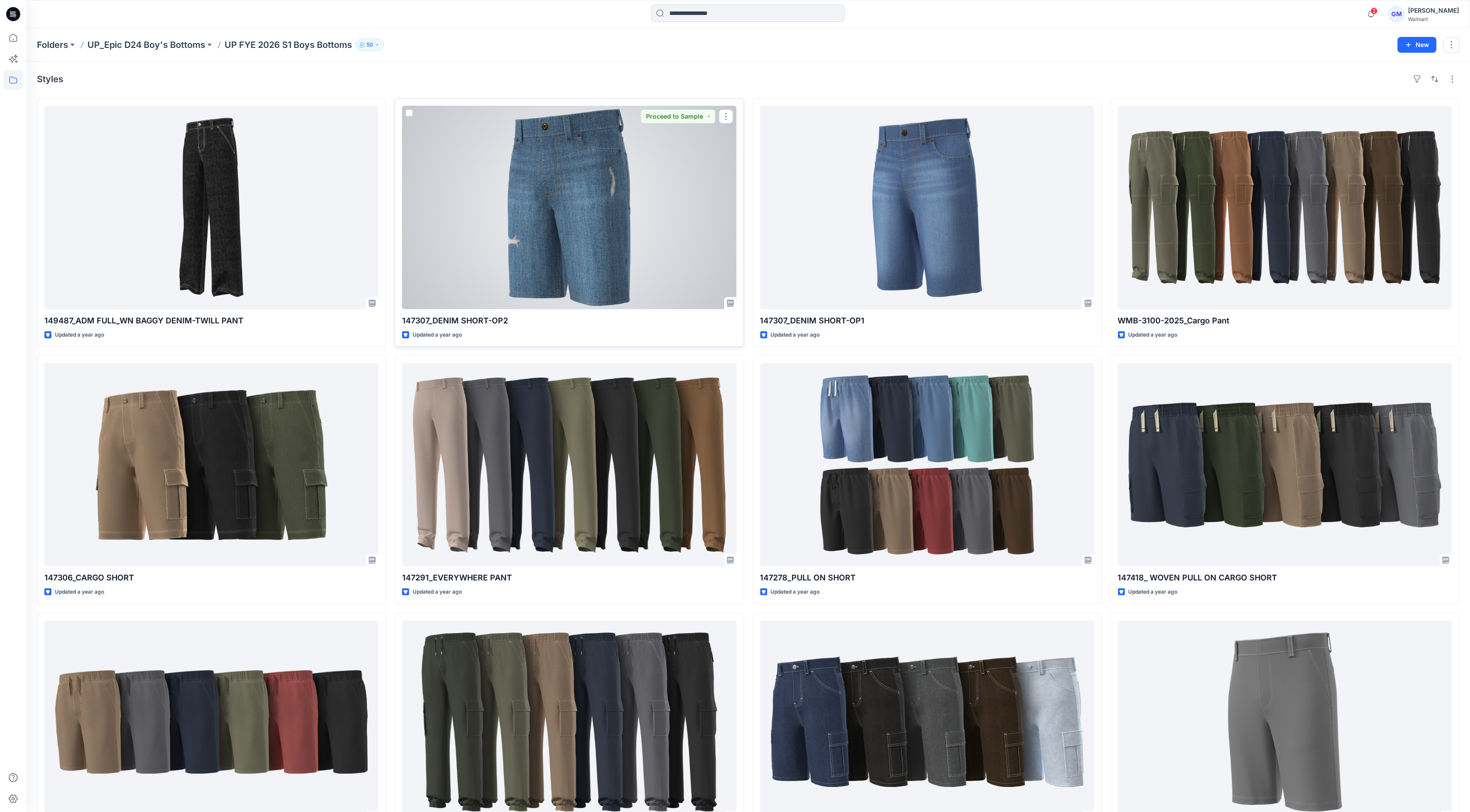
click at [655, 181] on div at bounding box center [569, 208] width 334 height 203
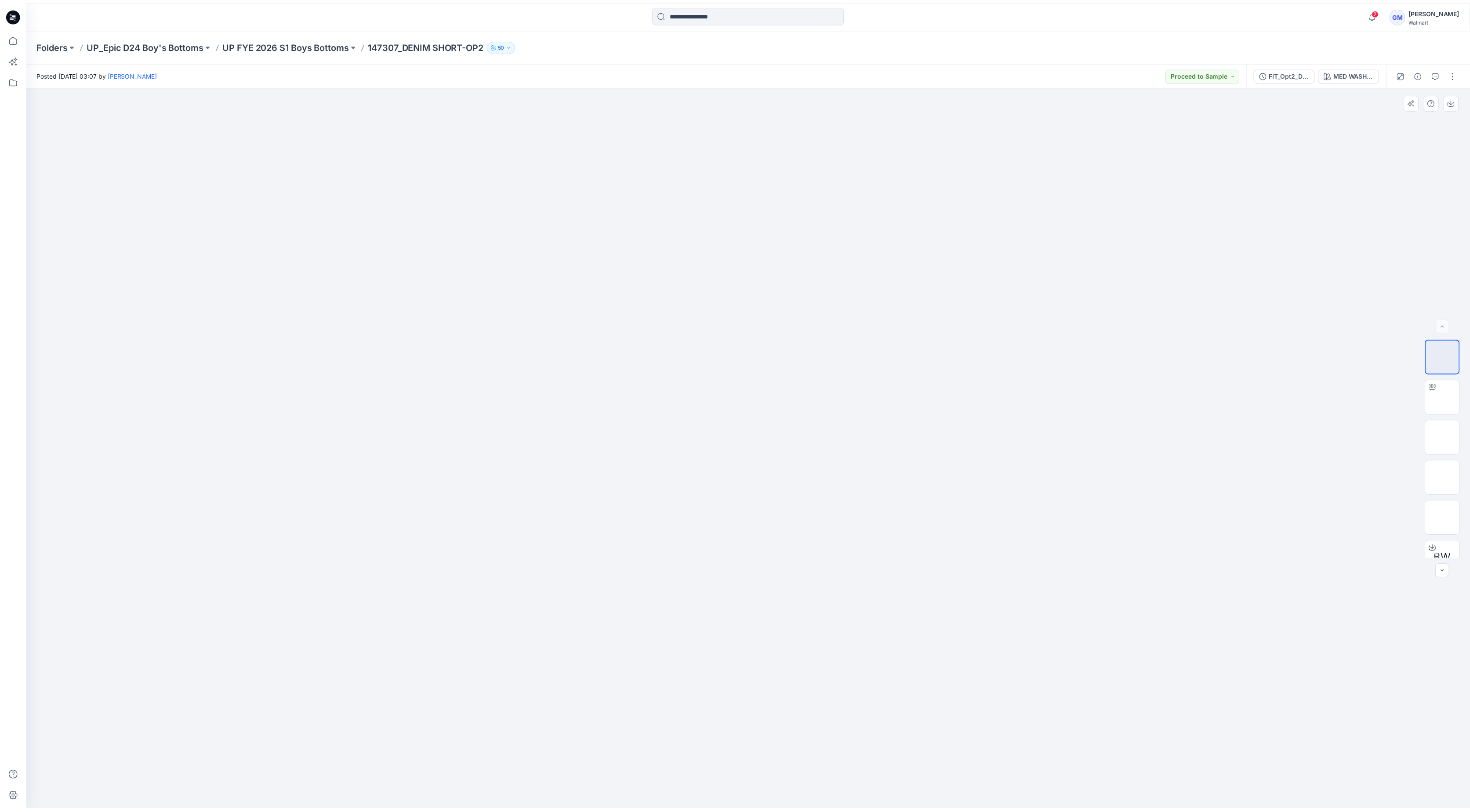
scroll to position [18, 0]
click at [1459, 538] on div "BW" at bounding box center [1455, 541] width 35 height 35
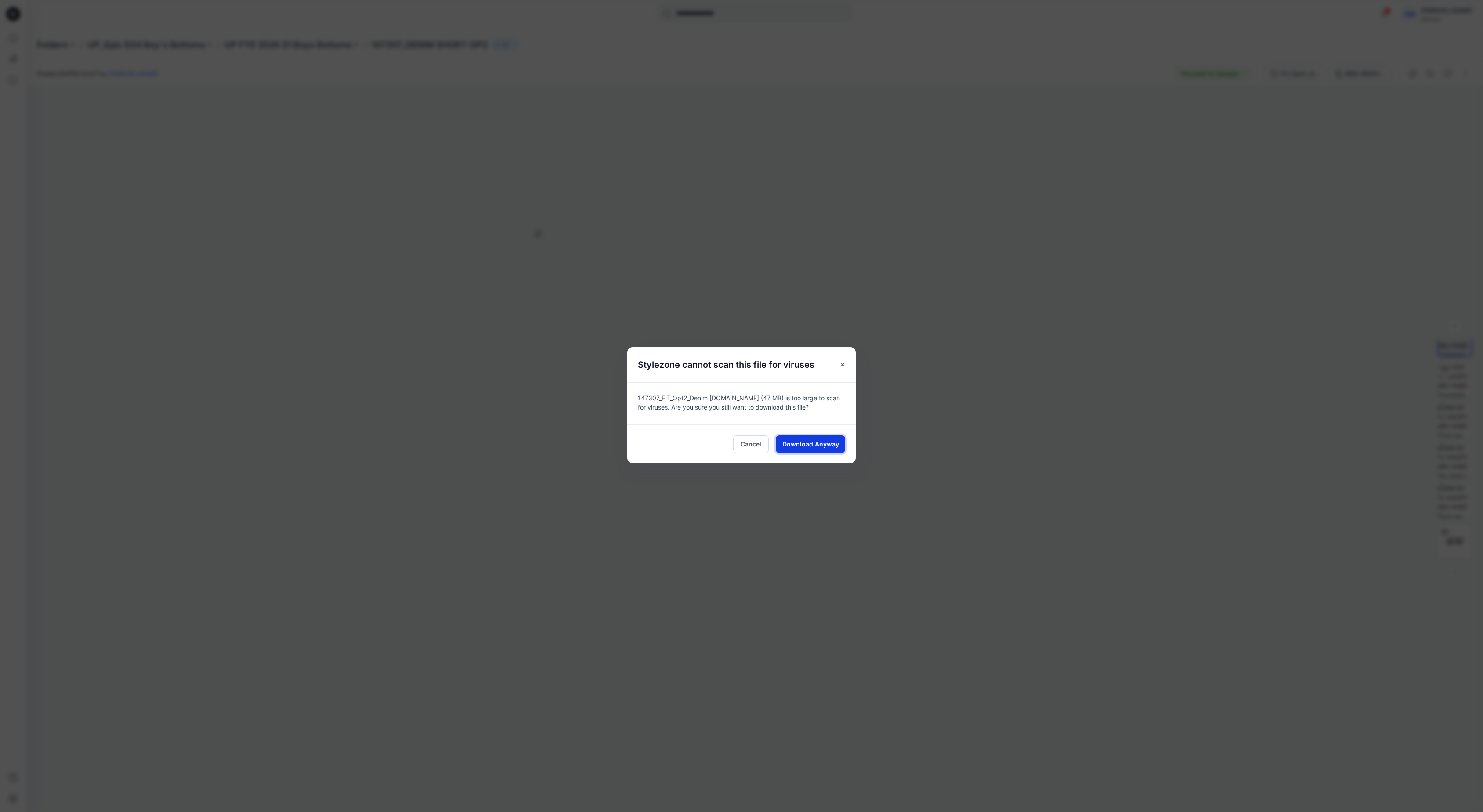
click at [812, 446] on span "Download Anyway" at bounding box center [811, 444] width 56 height 9
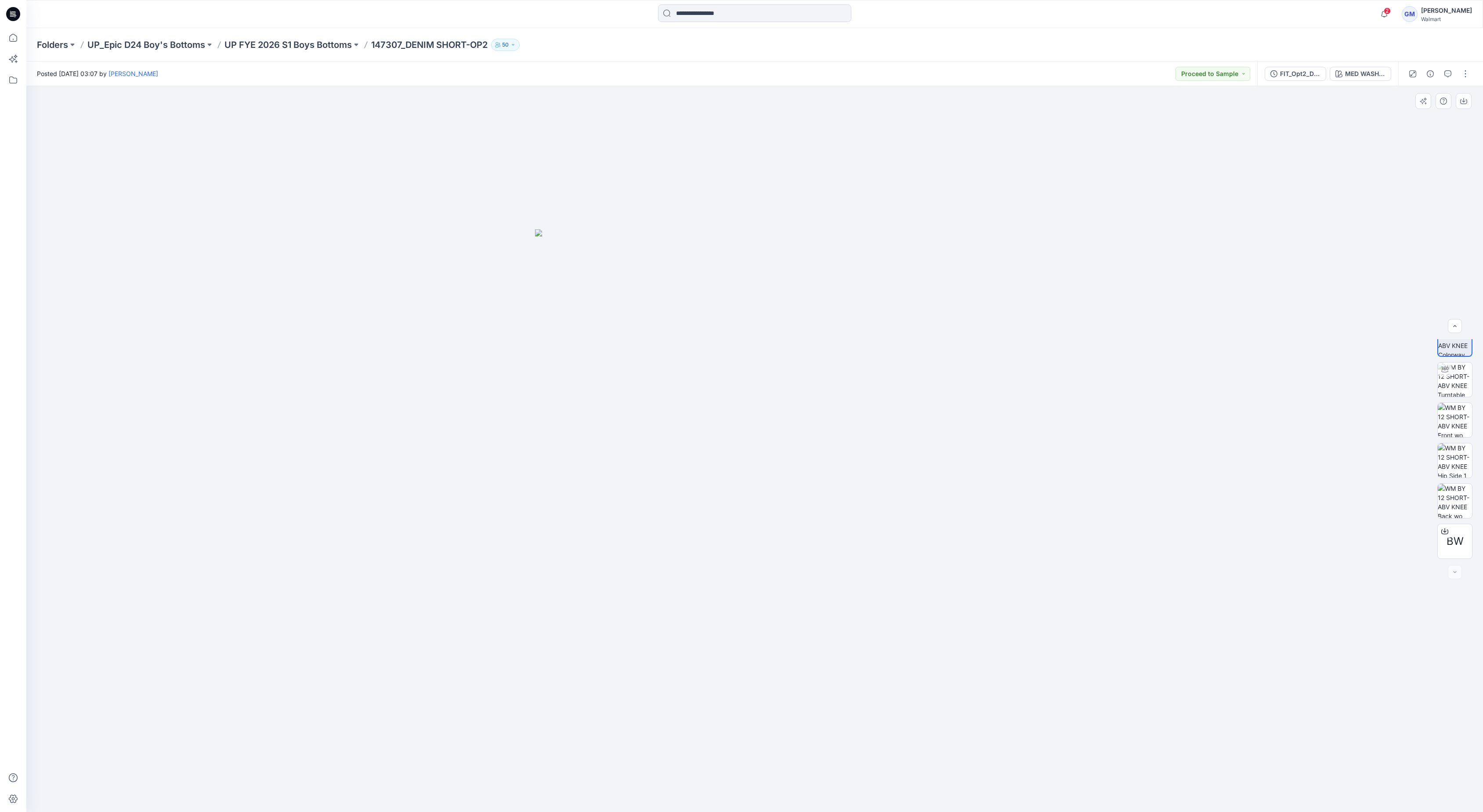
drag, startPoint x: 117, startPoint y: 252, endPoint x: 187, endPoint y: 224, distance: 75.4
click at [117, 252] on div at bounding box center [754, 449] width 1457 height 725
click at [109, 360] on div at bounding box center [754, 449] width 1457 height 725
click at [6, 40] on icon at bounding box center [13, 38] width 19 height 19
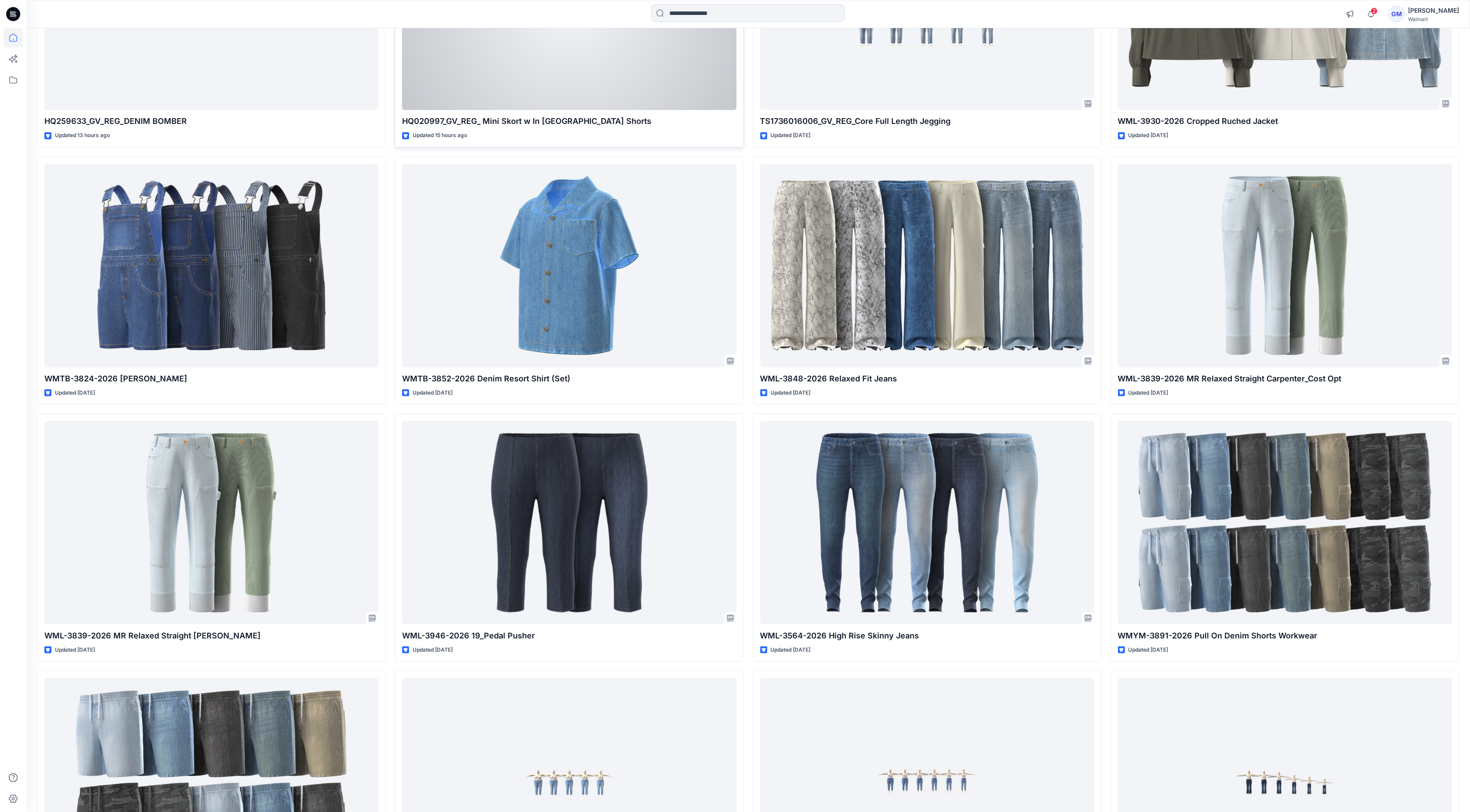
scroll to position [380, 0]
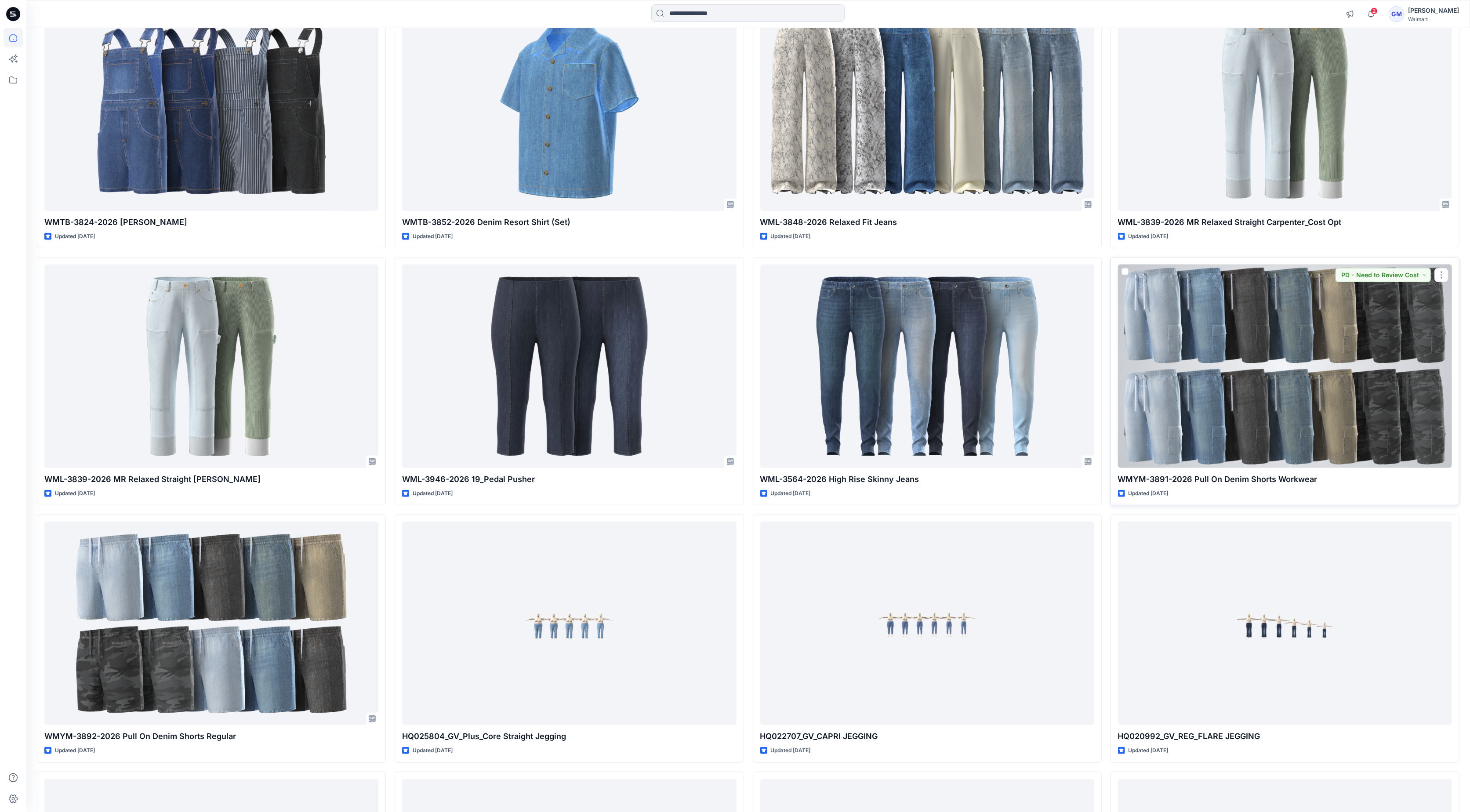
click at [1243, 383] on div at bounding box center [1285, 366] width 334 height 203
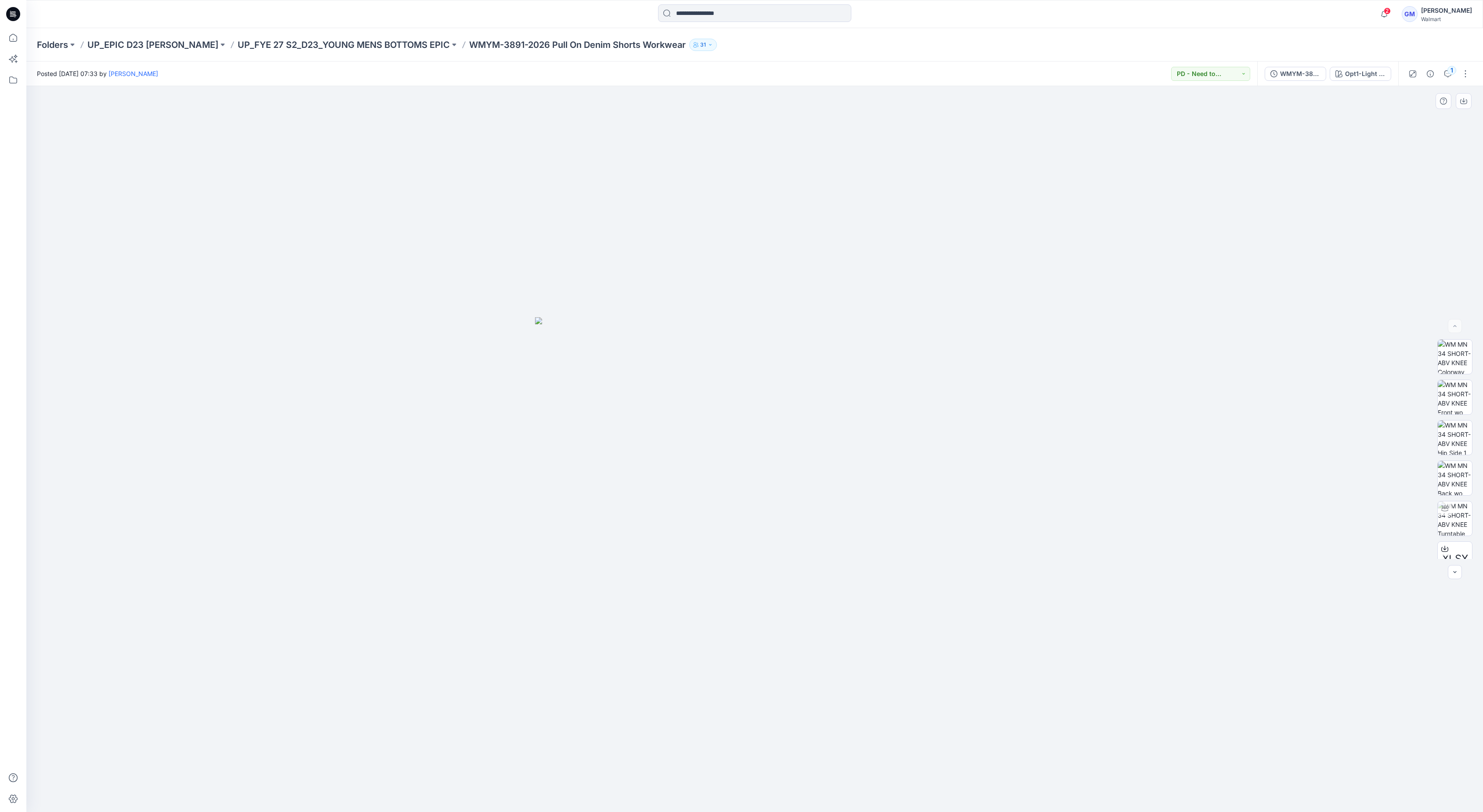
click at [104, 585] on div at bounding box center [754, 449] width 1457 height 725
click at [13, 35] on icon at bounding box center [13, 38] width 19 height 19
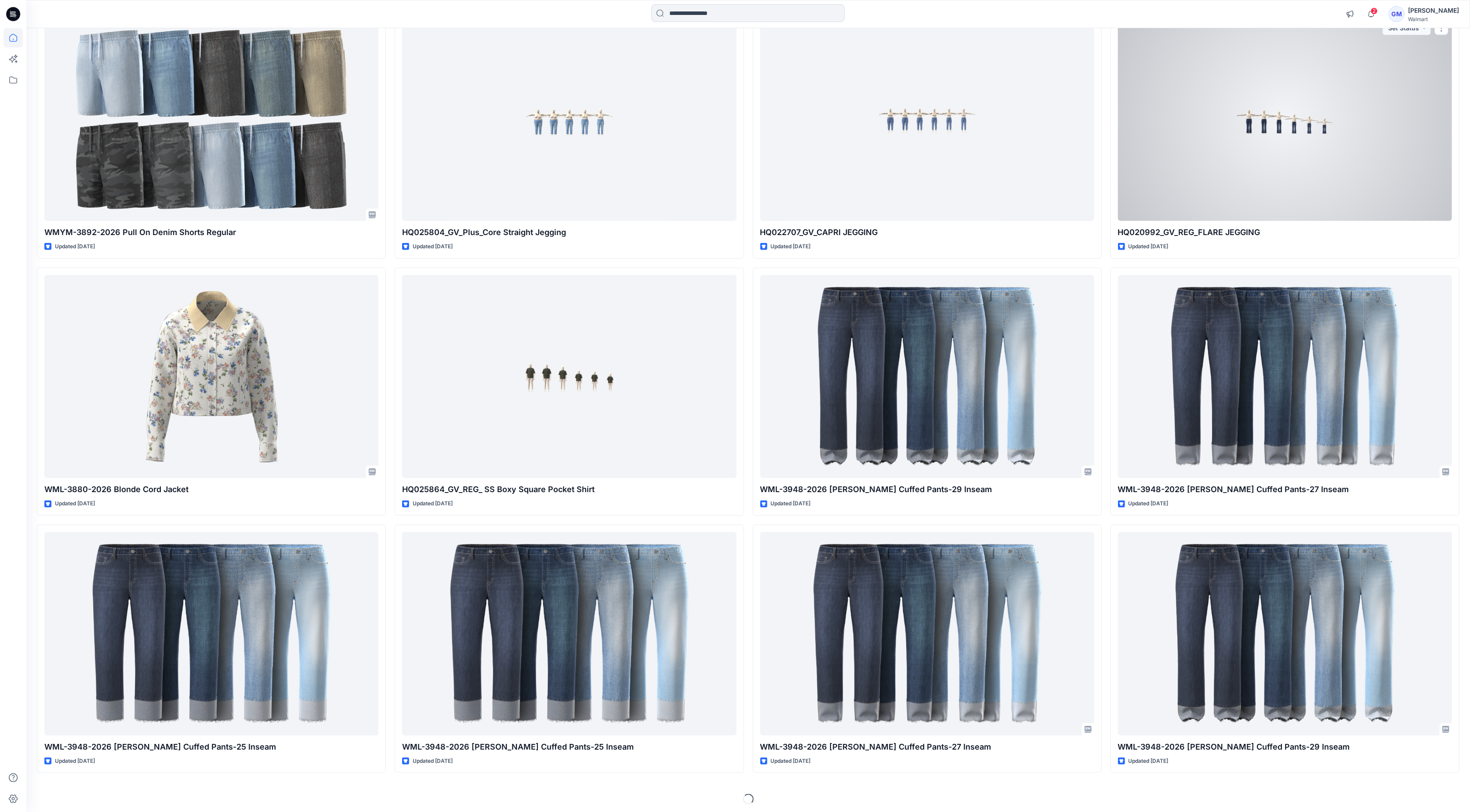
scroll to position [888, 0]
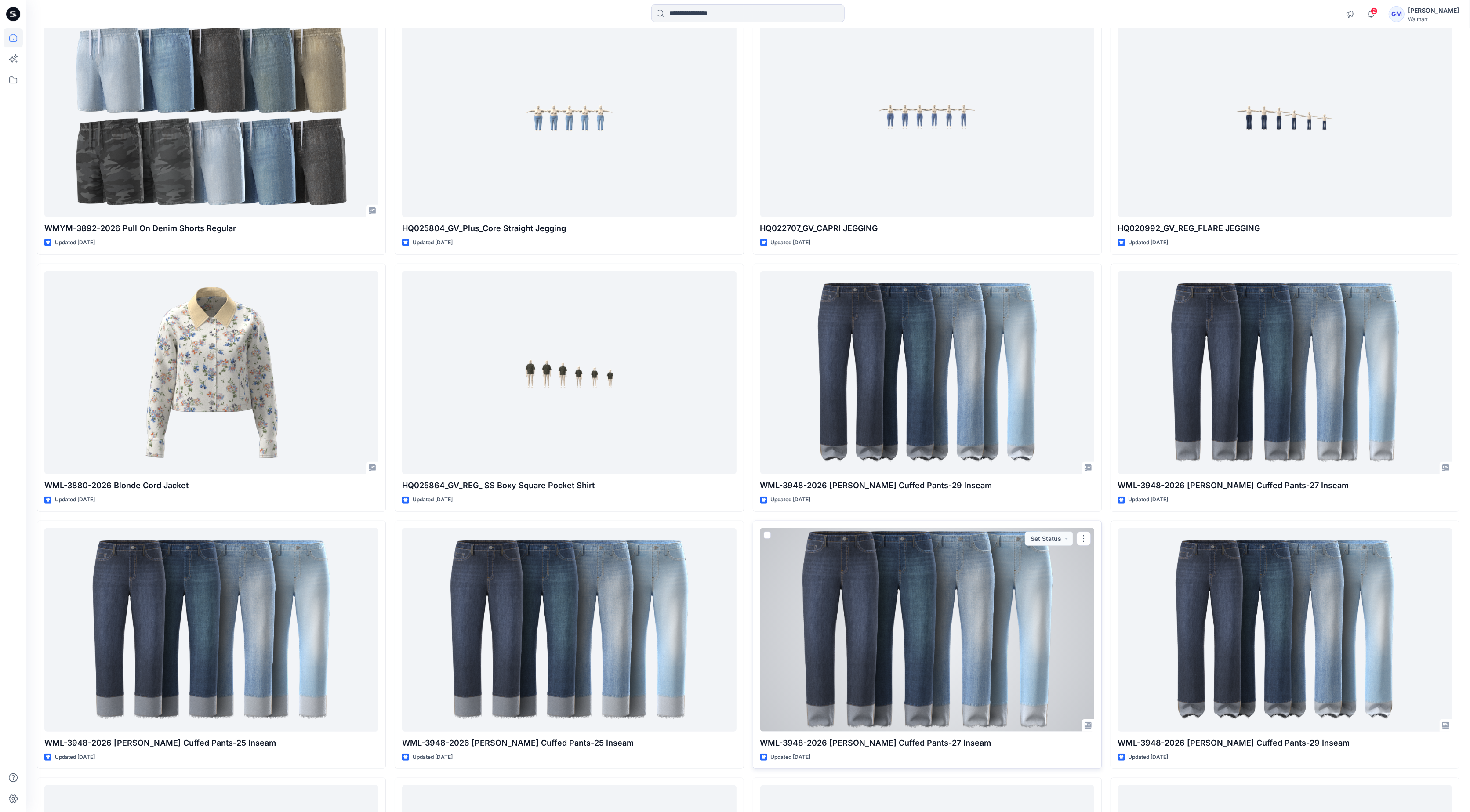
click at [926, 664] on div at bounding box center [927, 629] width 334 height 203
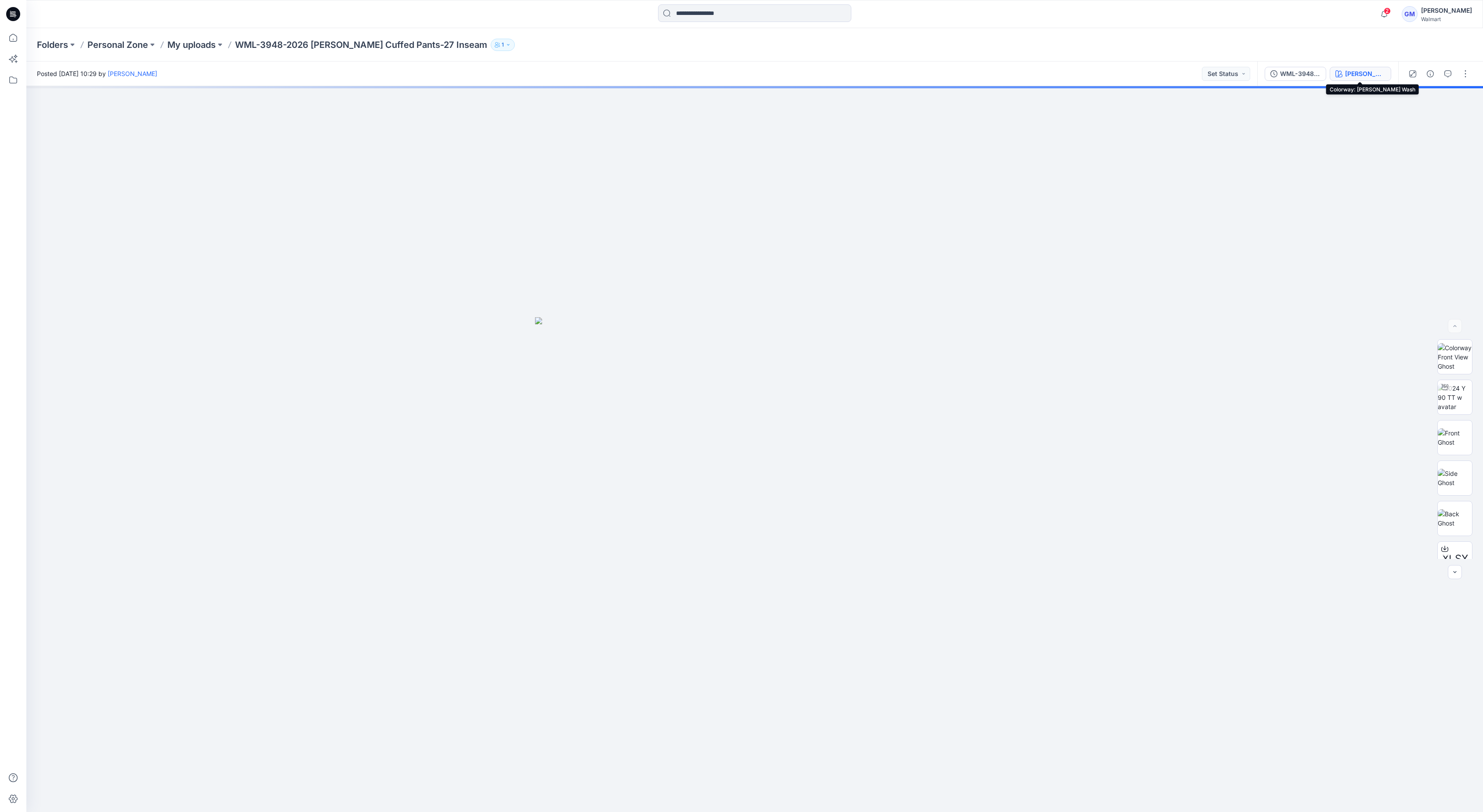
click at [1338, 73] on icon "button" at bounding box center [1339, 73] width 7 height 7
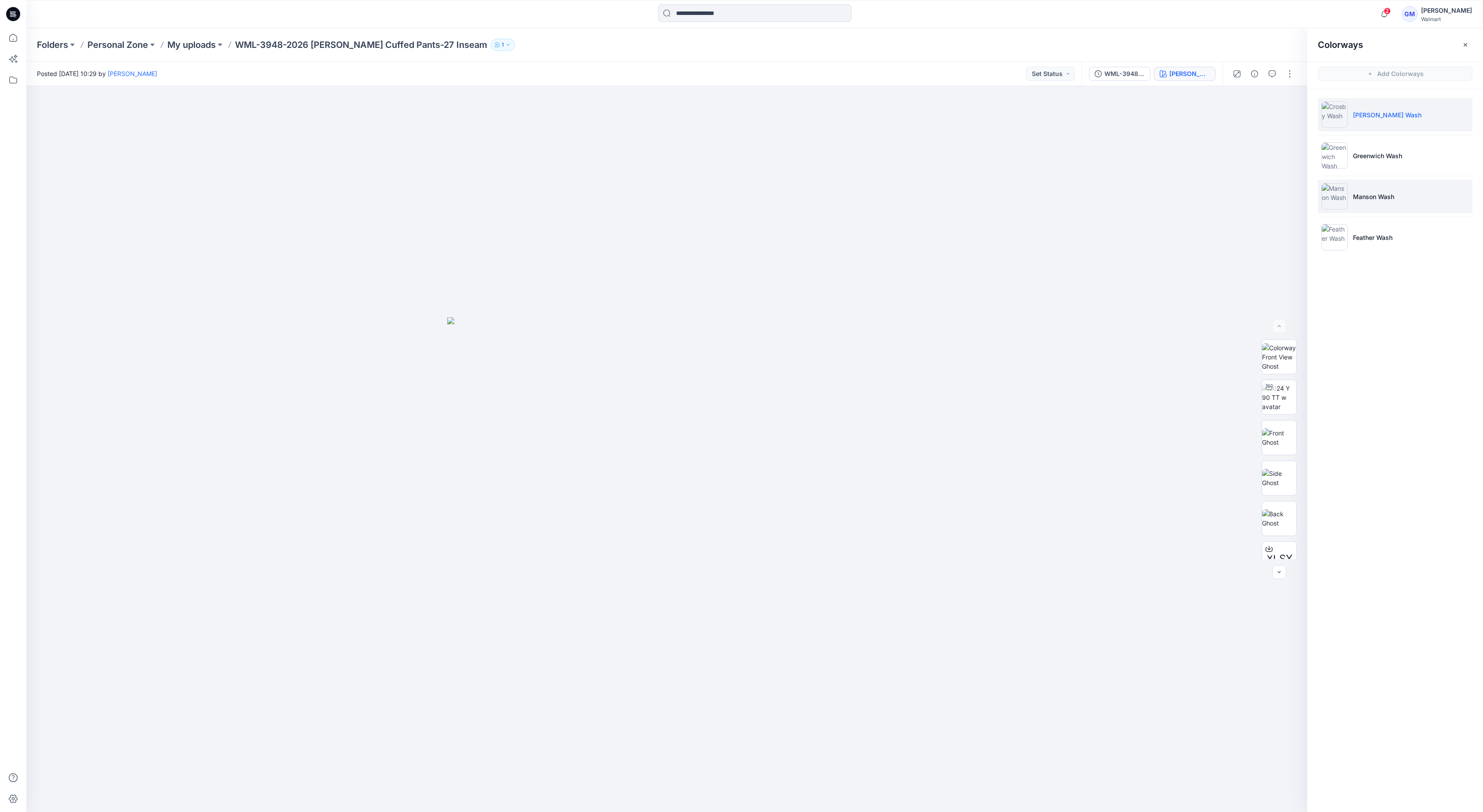
click at [1386, 200] on p "Manson Wash" at bounding box center [1374, 196] width 41 height 9
click at [1279, 398] on img at bounding box center [1279, 397] width 35 height 28
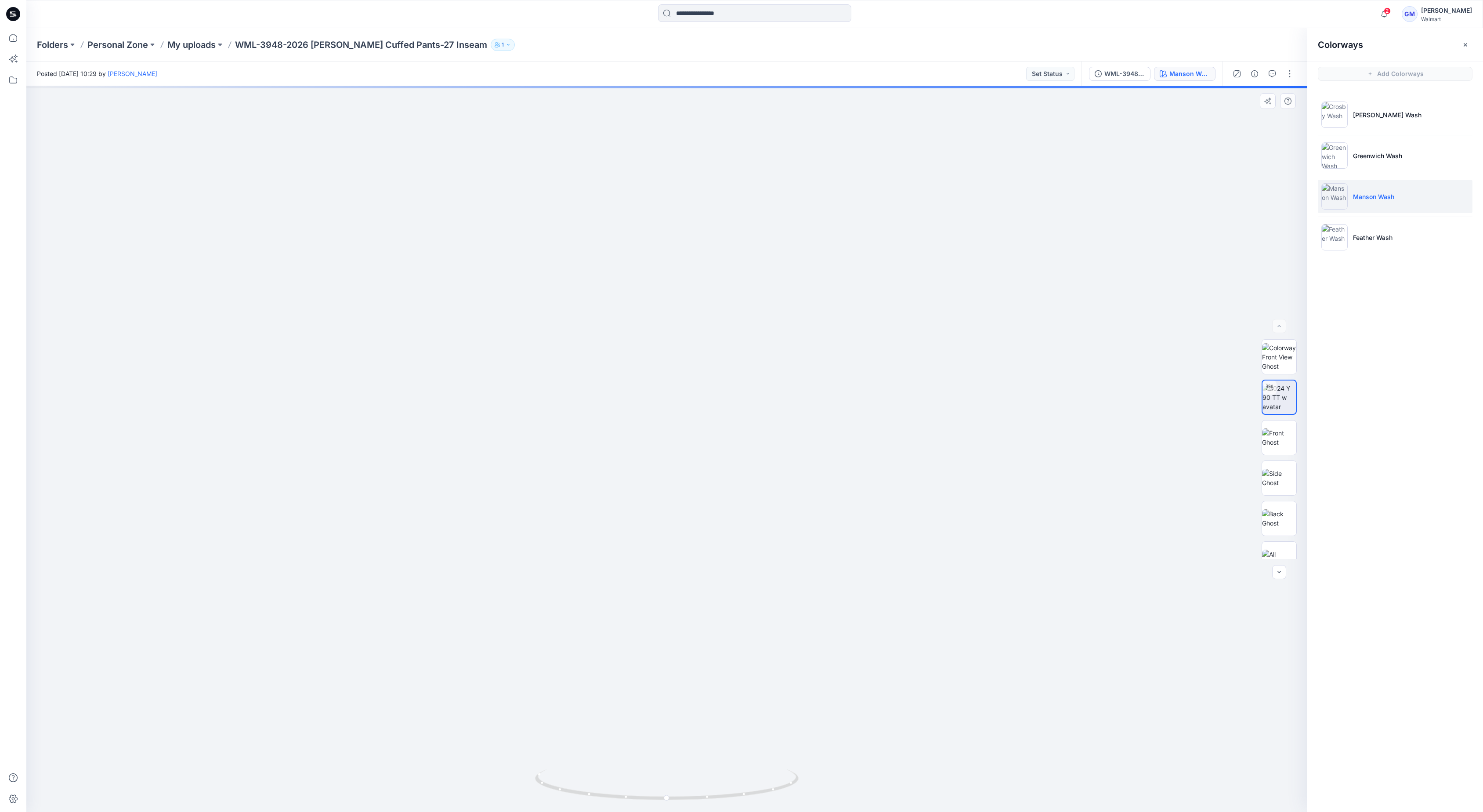
drag, startPoint x: 755, startPoint y: 648, endPoint x: 758, endPoint y: 319, distance: 329.0
drag, startPoint x: 806, startPoint y: 469, endPoint x: 780, endPoint y: 596, distance: 129.6
click at [780, 596] on img at bounding box center [655, 39] width 1799 height 1546
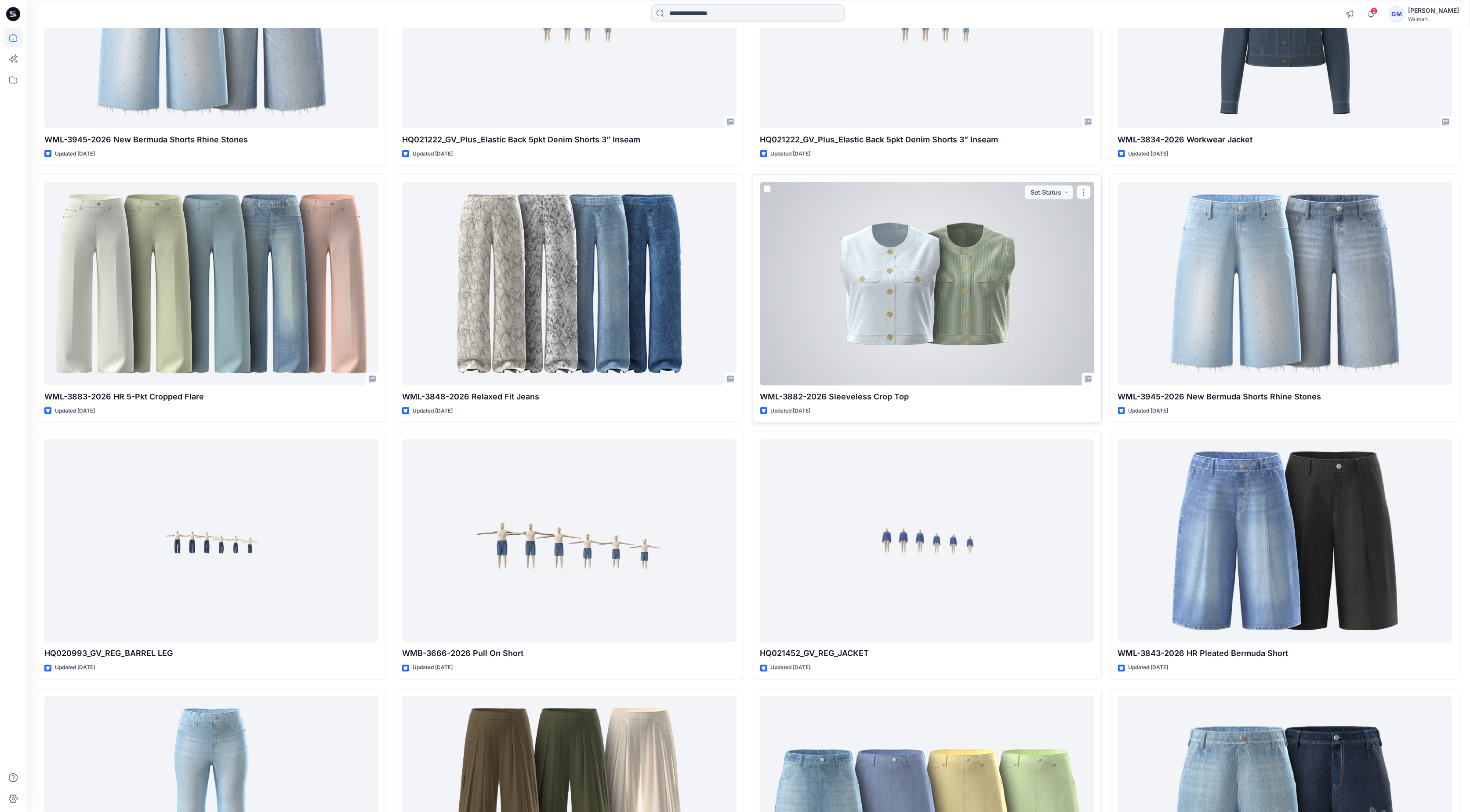
scroll to position [1924, 0]
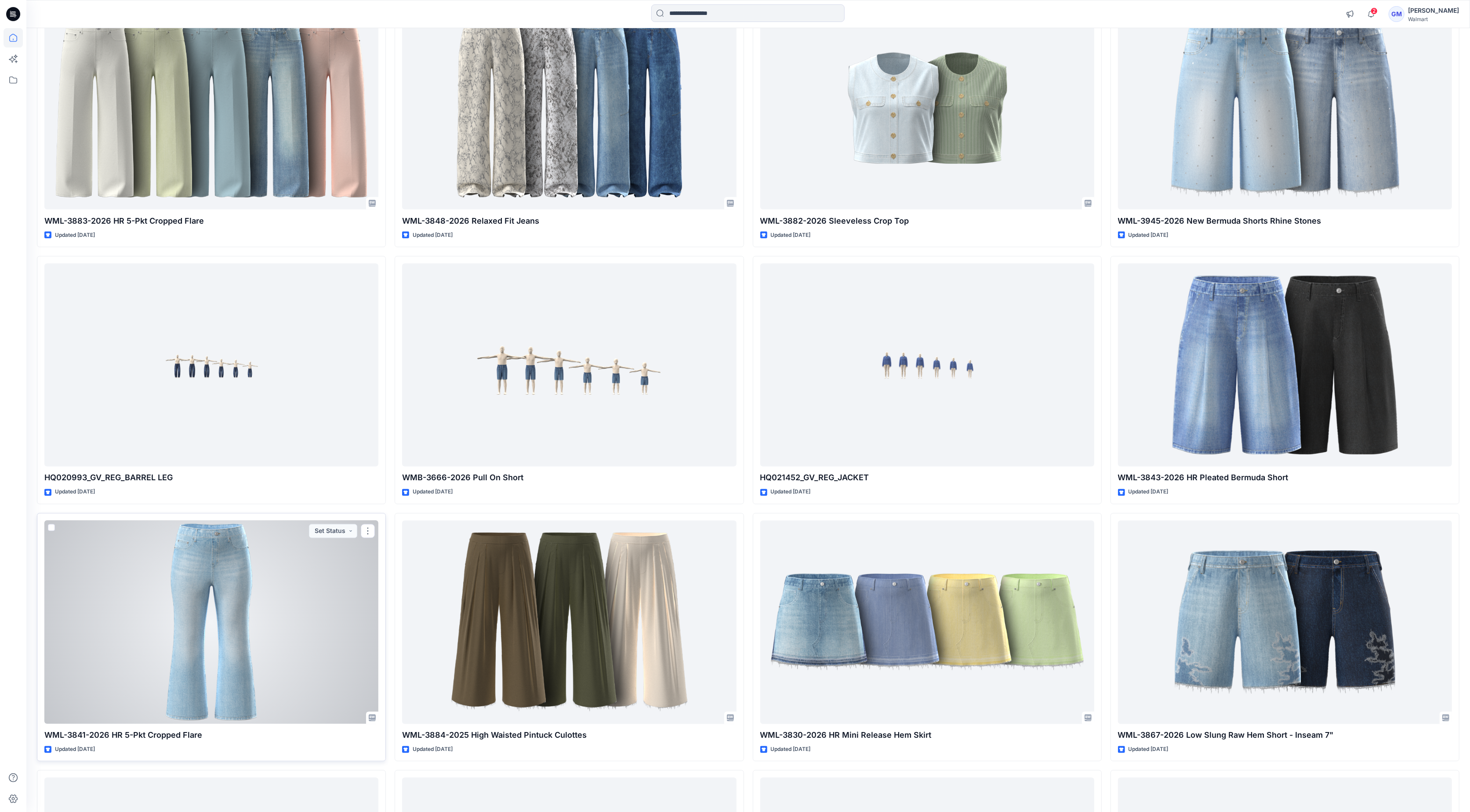
click at [249, 670] on div at bounding box center [212, 622] width 334 height 203
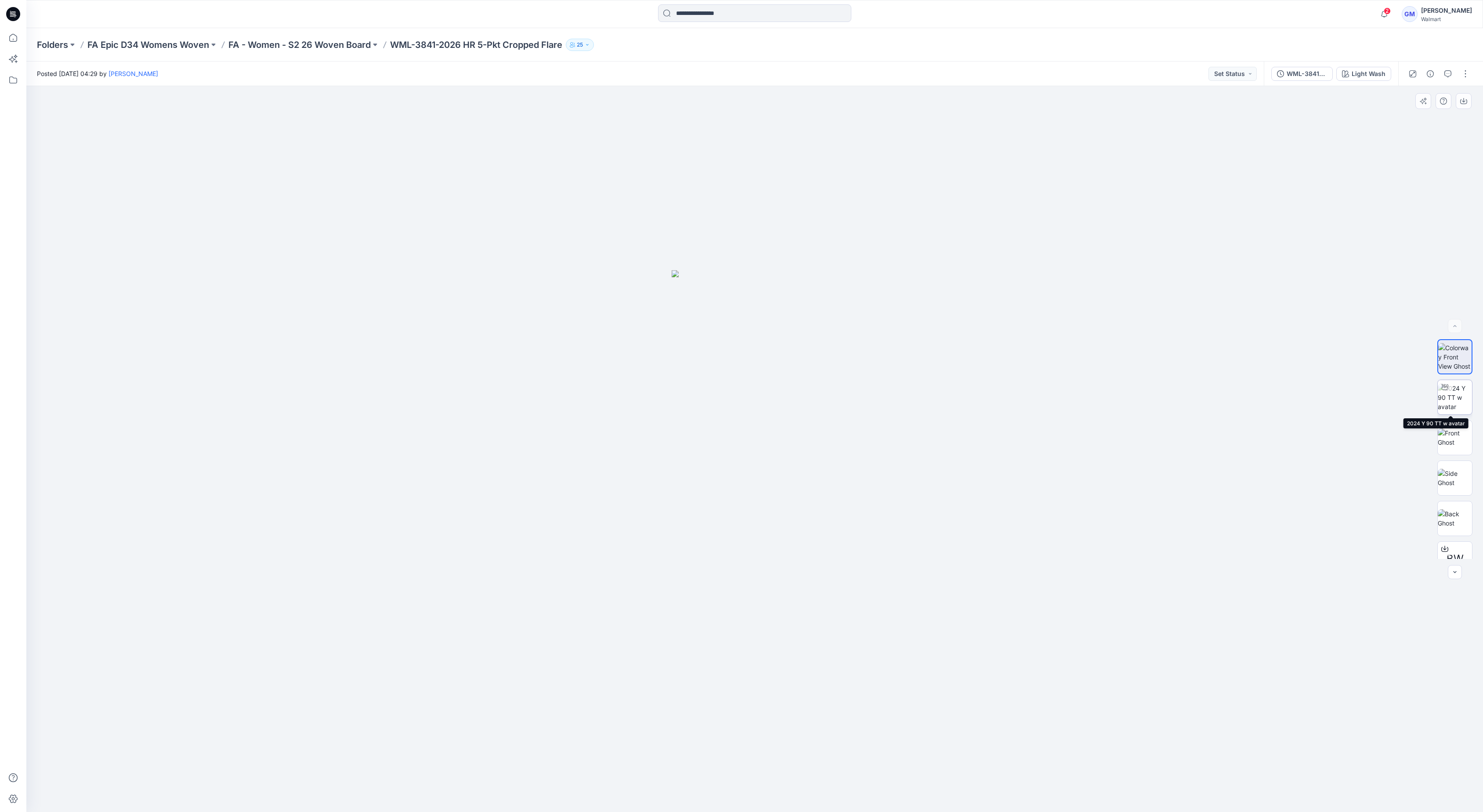
click at [1454, 410] on img at bounding box center [1455, 397] width 35 height 28
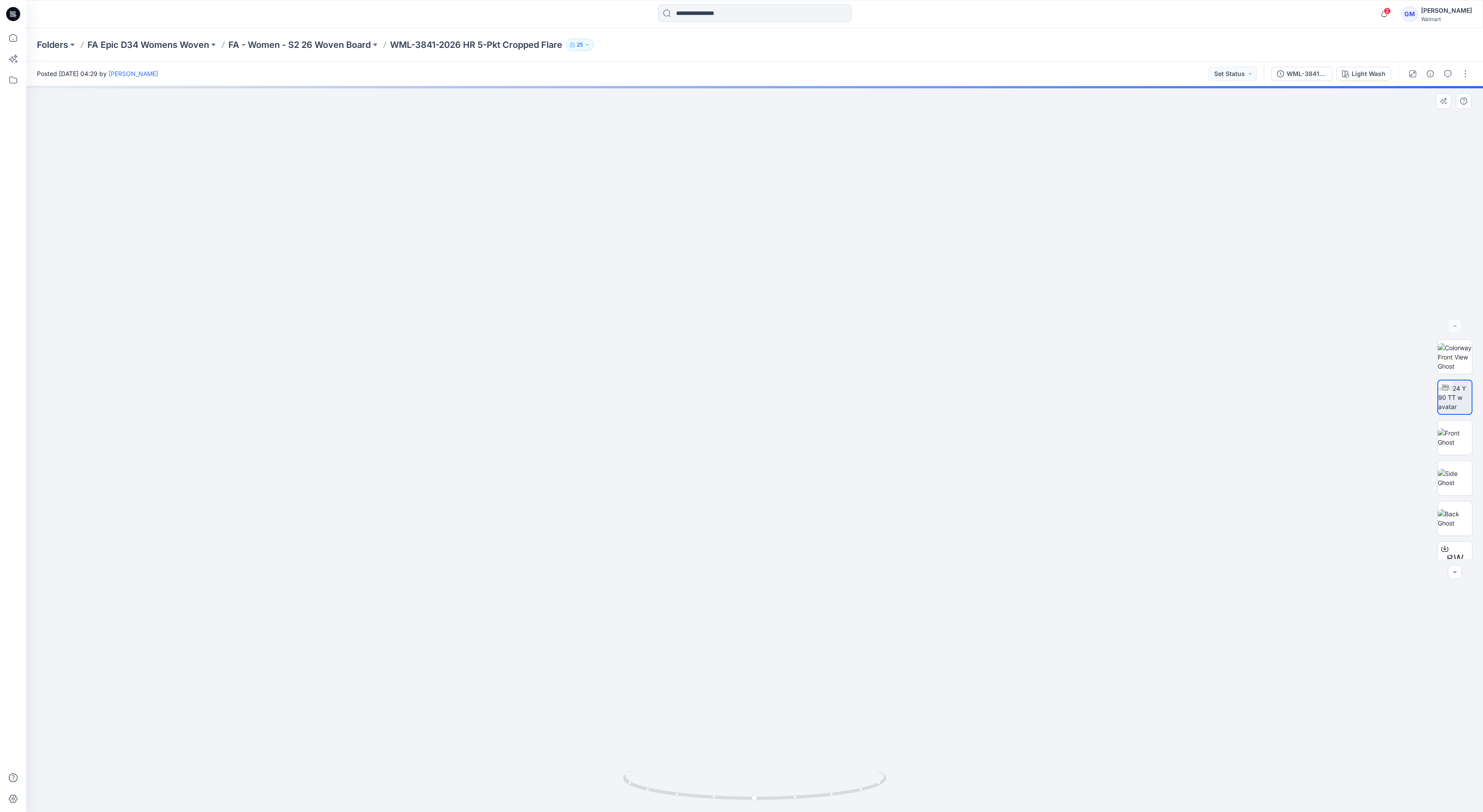
drag, startPoint x: 874, startPoint y: 639, endPoint x: 863, endPoint y: 327, distance: 312.2
click at [863, 327] on img at bounding box center [743, 4] width 1799 height 1616
click at [9, 33] on icon at bounding box center [13, 38] width 19 height 19
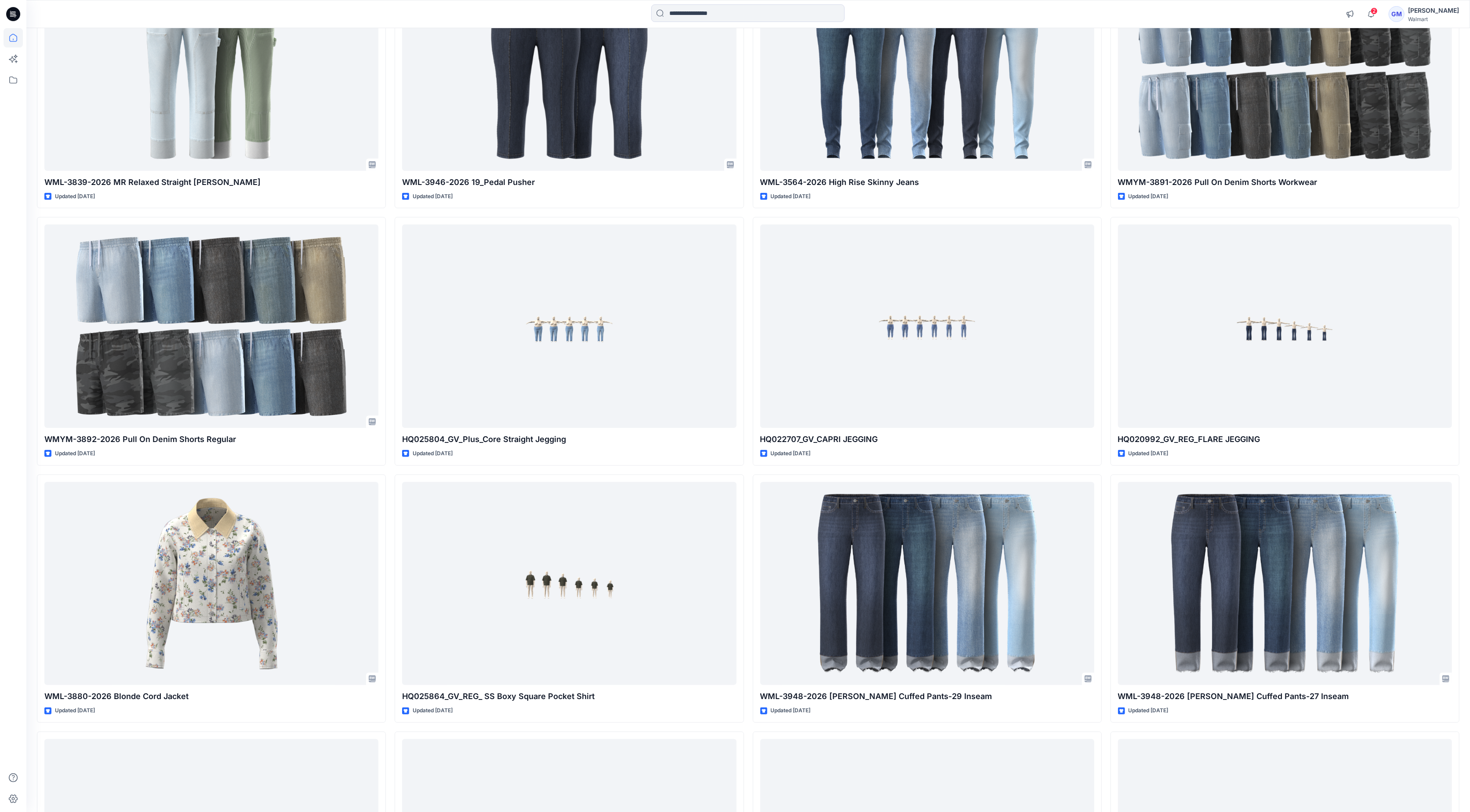
scroll to position [791, 0]
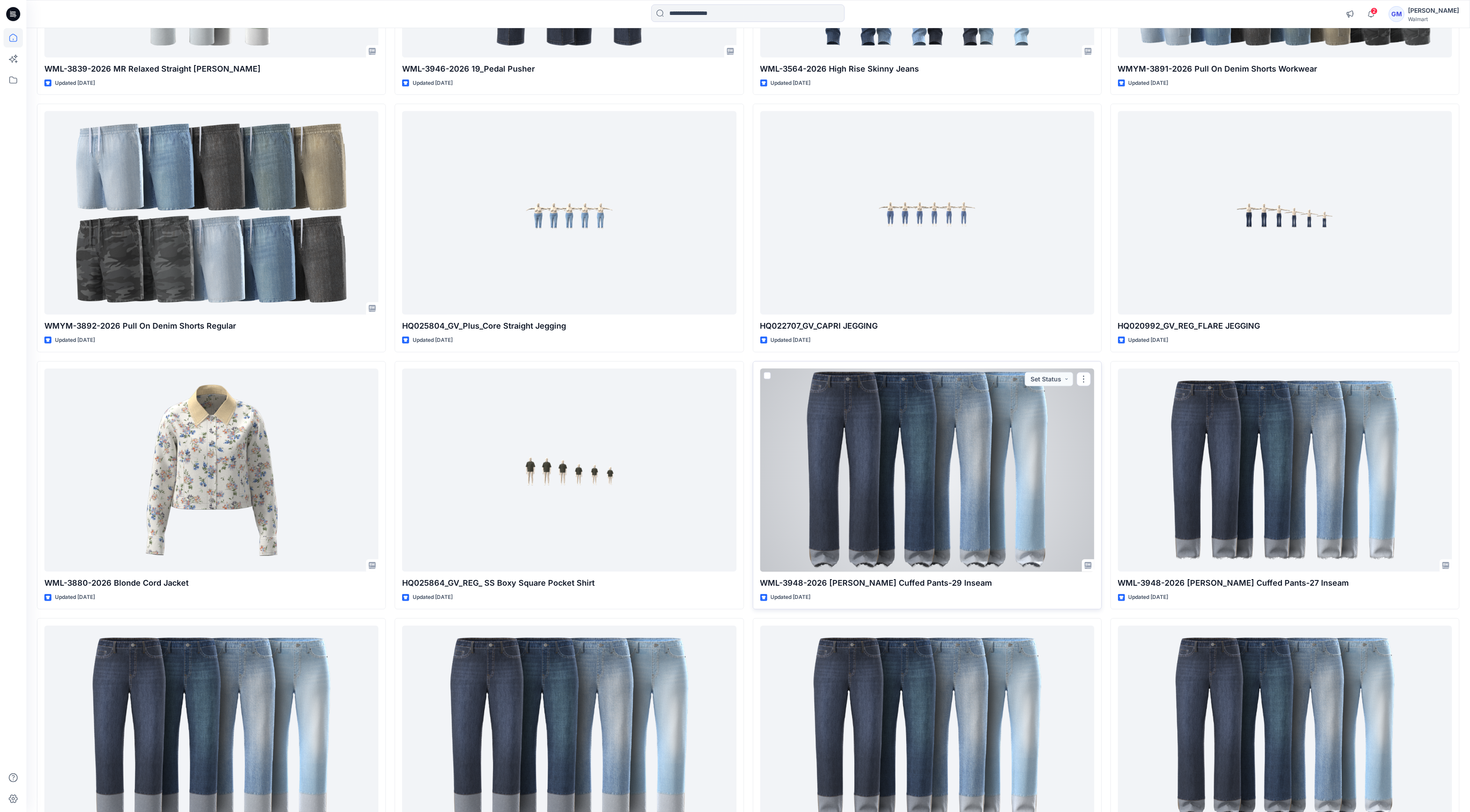
click at [886, 469] on div at bounding box center [927, 470] width 334 height 203
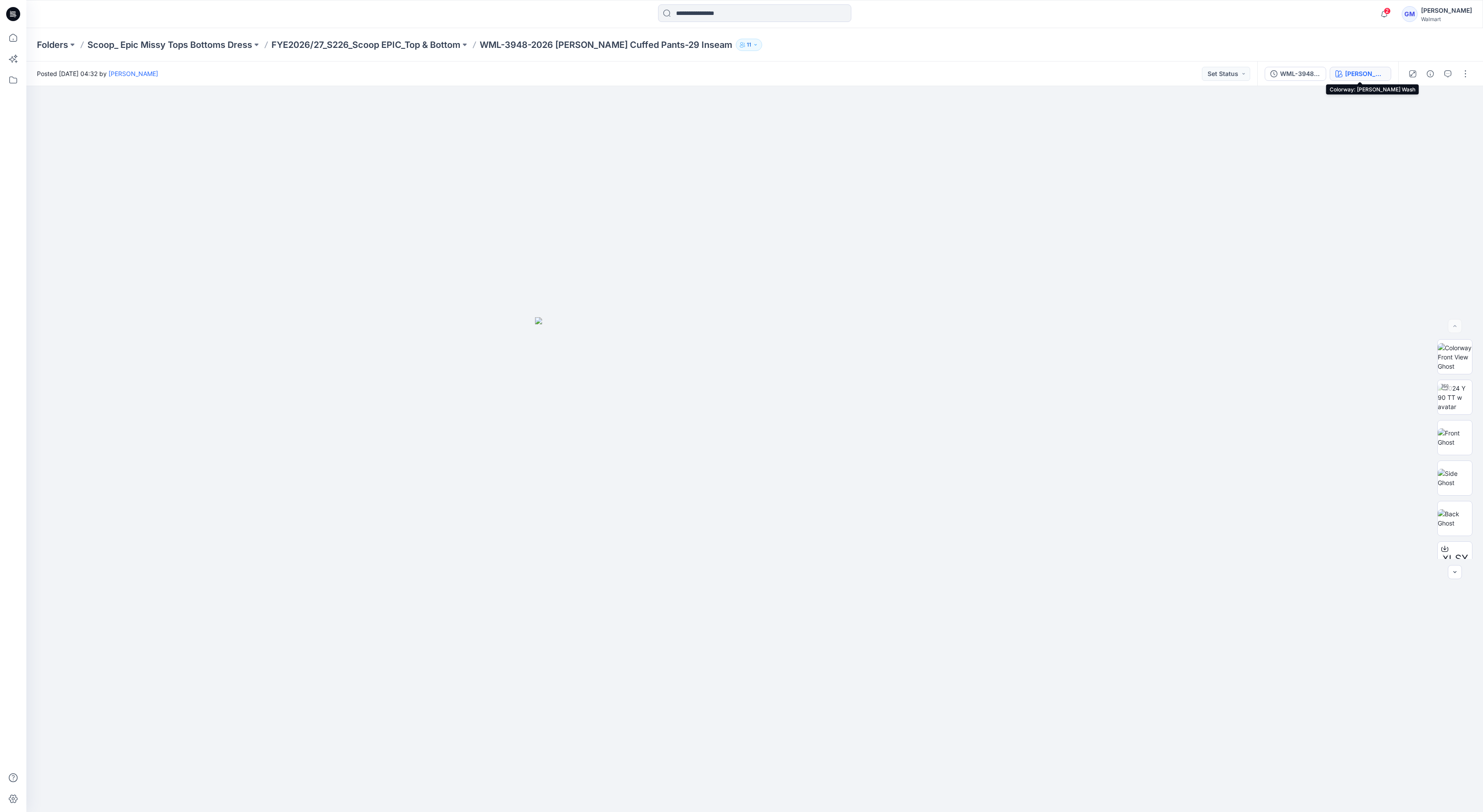
click at [1374, 77] on div "[PERSON_NAME] Wash" at bounding box center [1365, 73] width 40 height 9
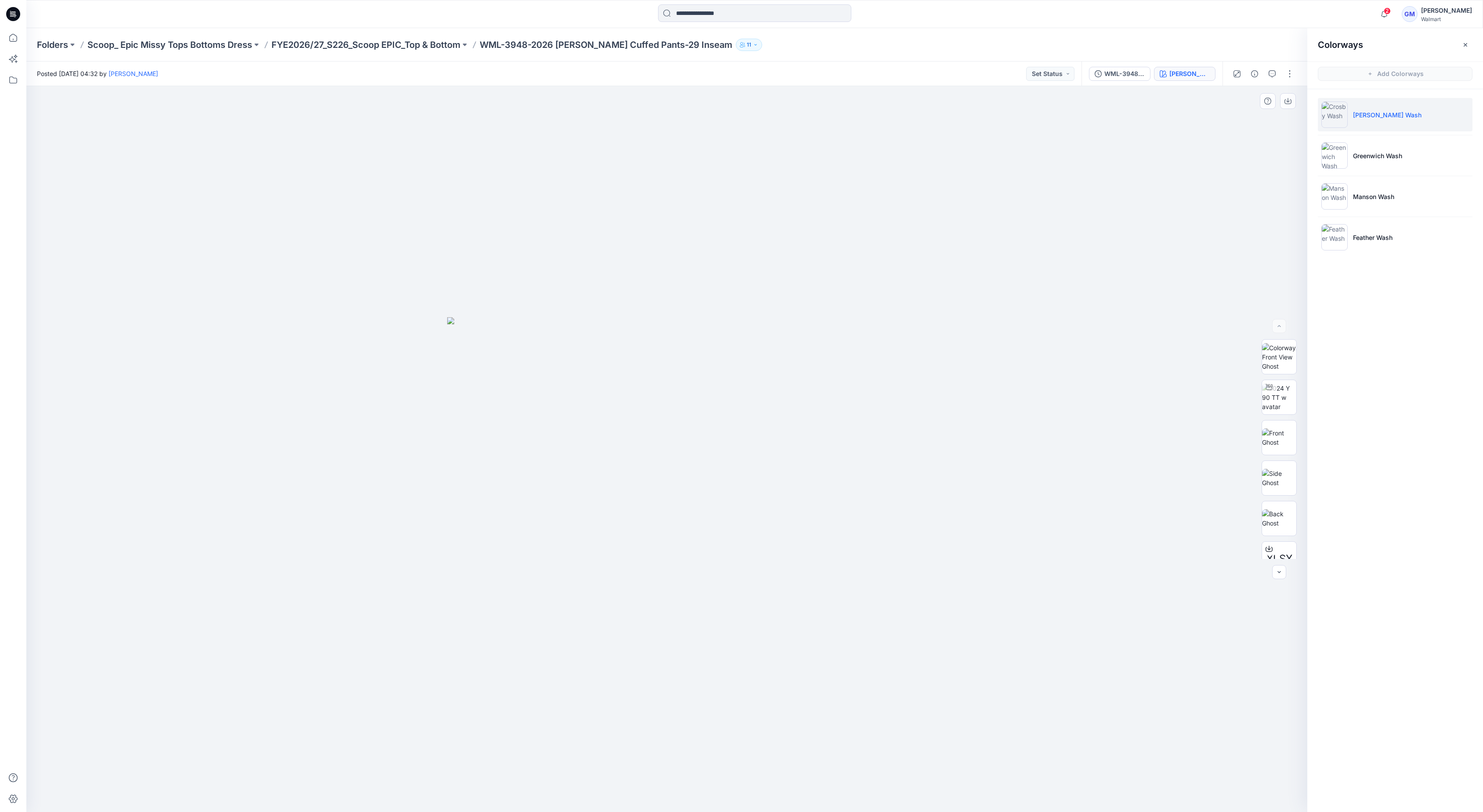
click at [120, 272] on div at bounding box center [667, 449] width 1281 height 725
click at [72, 741] on div at bounding box center [667, 449] width 1281 height 725
click at [50, 560] on div at bounding box center [667, 449] width 1281 height 725
click at [1384, 195] on p "Manson Wash" at bounding box center [1374, 196] width 41 height 9
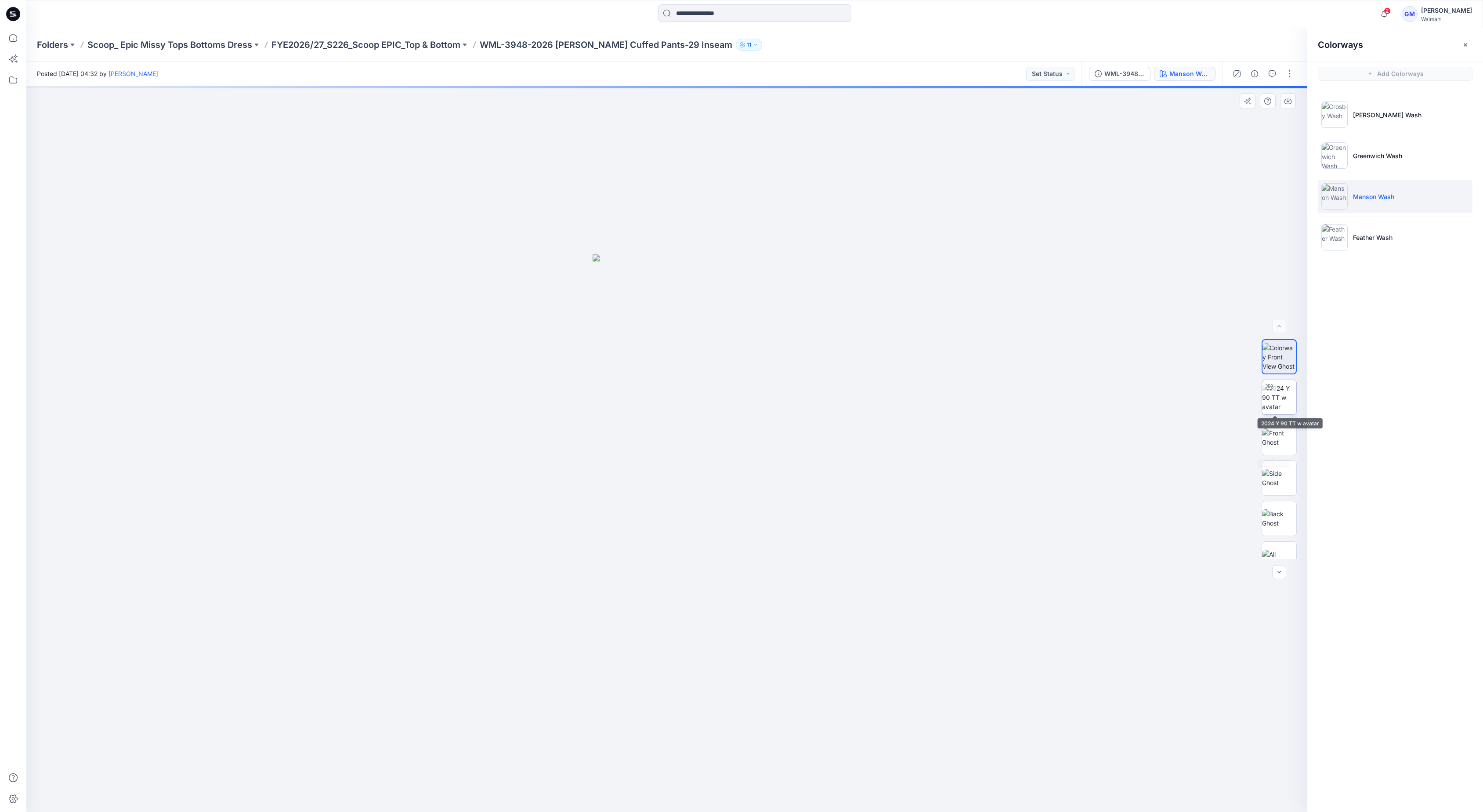
click at [1280, 400] on img at bounding box center [1279, 397] width 35 height 28
drag, startPoint x: 710, startPoint y: 683, endPoint x: 744, endPoint y: 310, distance: 374.5
click at [744, 310] on img at bounding box center [709, 99] width 1427 height 1427
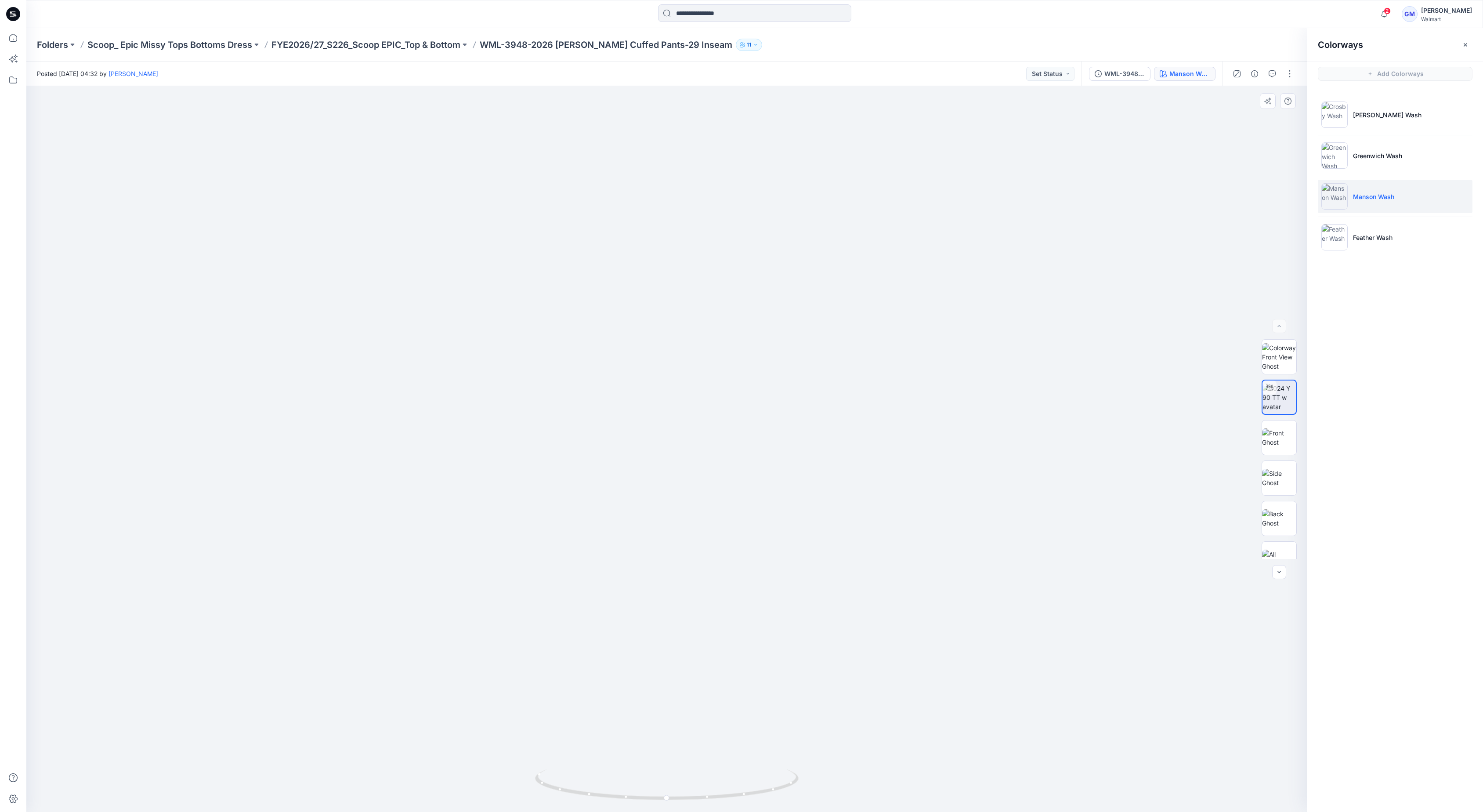
click at [81, 393] on img at bounding box center [711, 99] width 1427 height 1427
click at [127, 730] on img at bounding box center [711, 99] width 1427 height 1427
click at [18, 36] on icon at bounding box center [13, 38] width 19 height 19
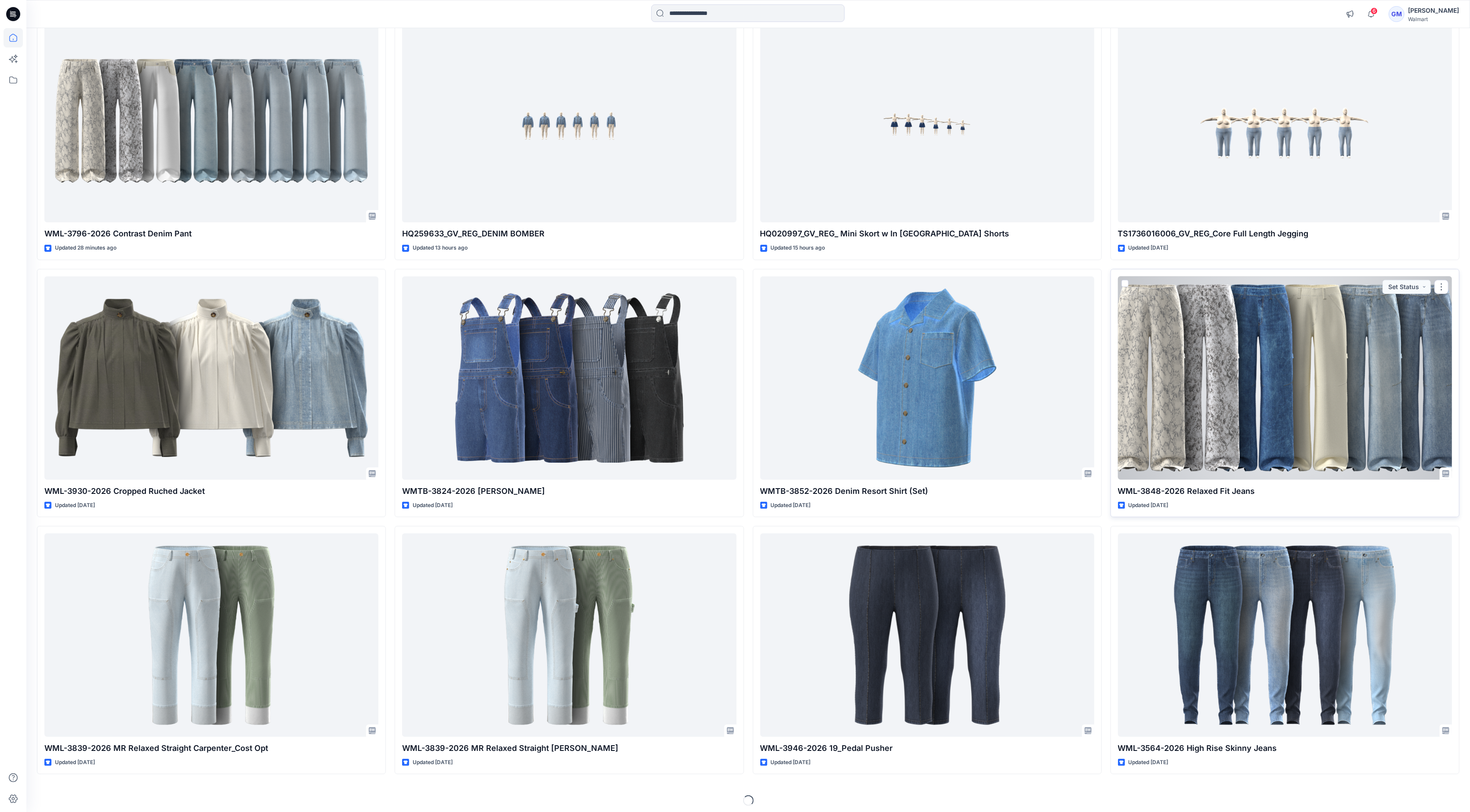
scroll to position [117, 0]
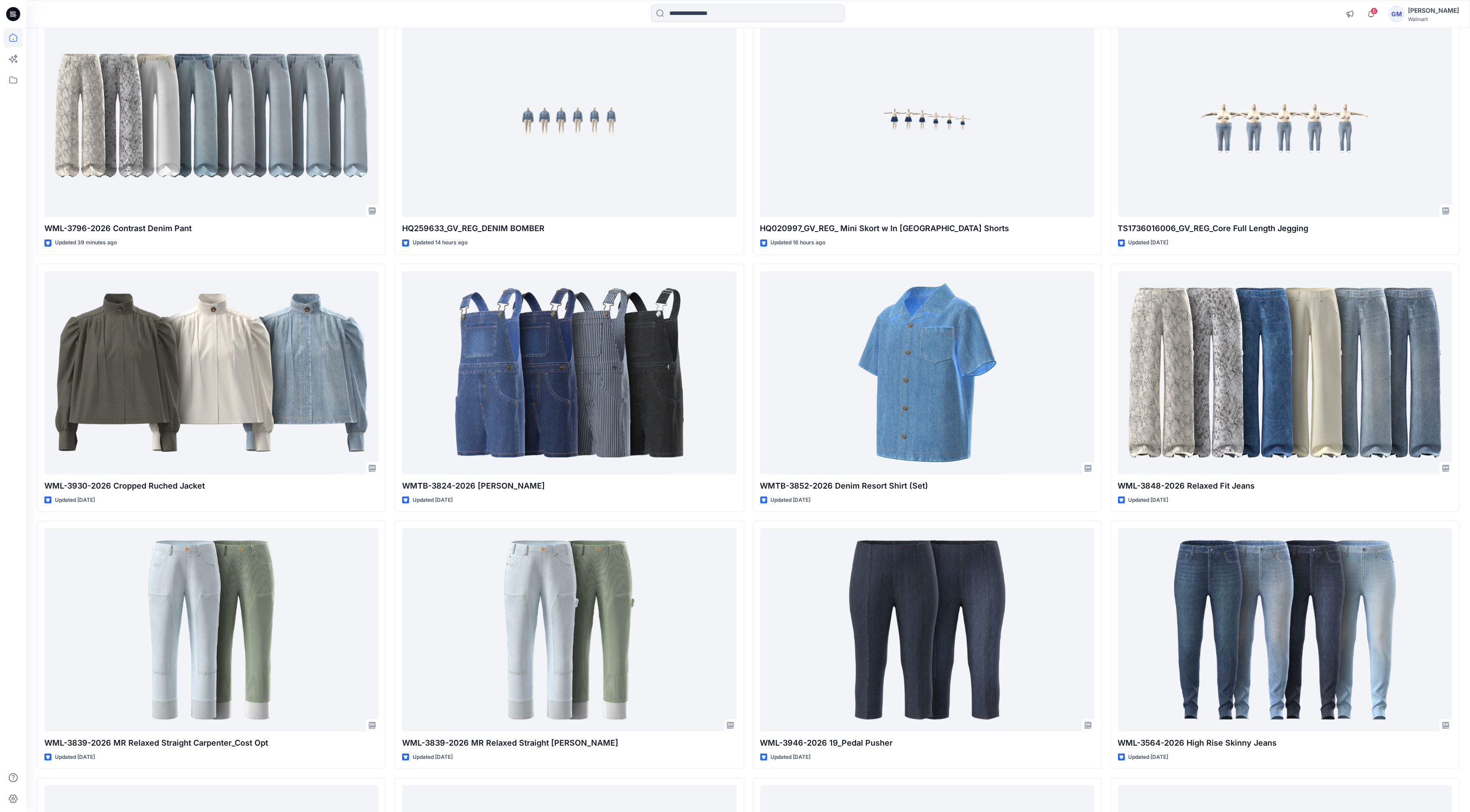
click at [20, 645] on div at bounding box center [13, 420] width 19 height 784
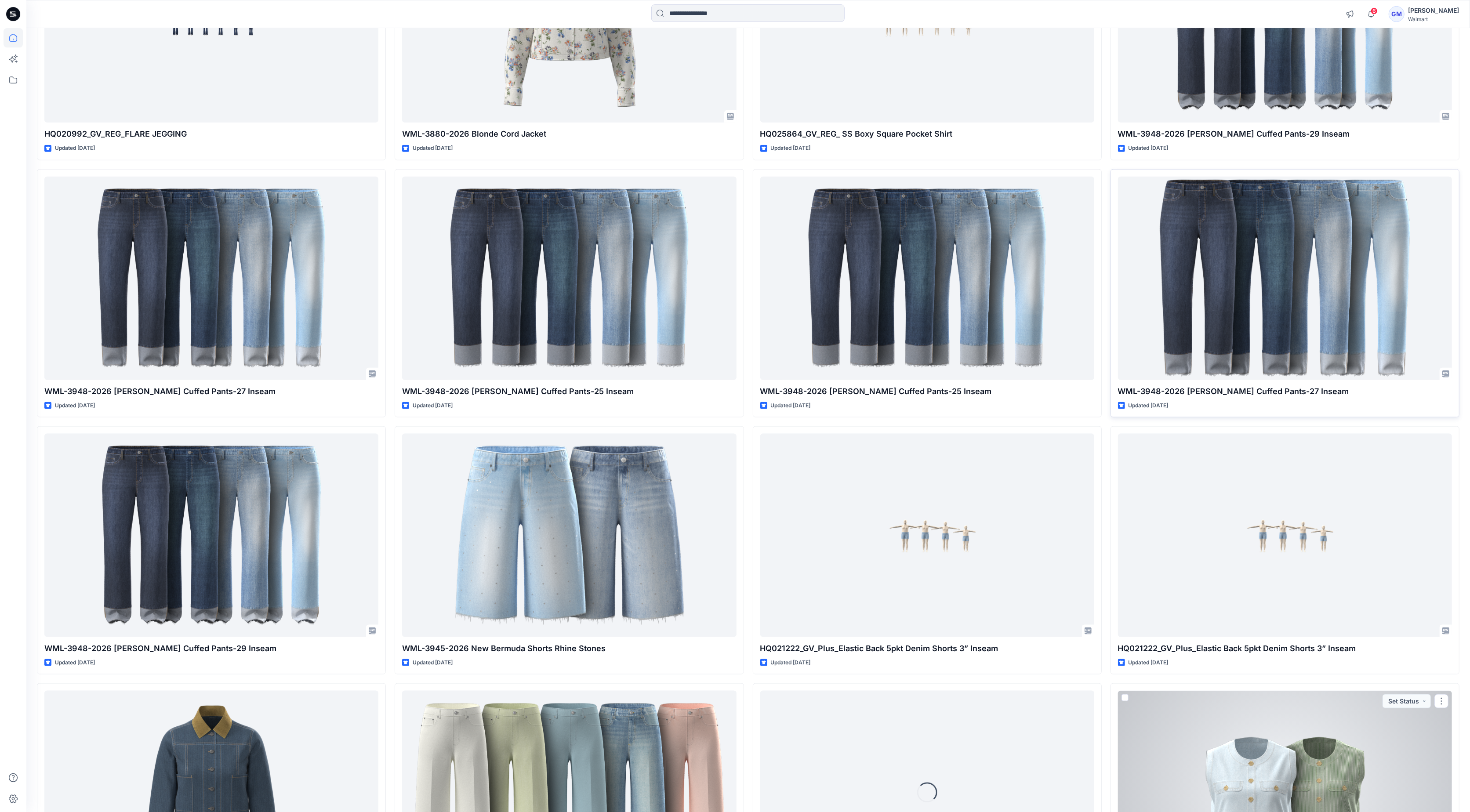
scroll to position [1415, 0]
